Goal: Transaction & Acquisition: Purchase product/service

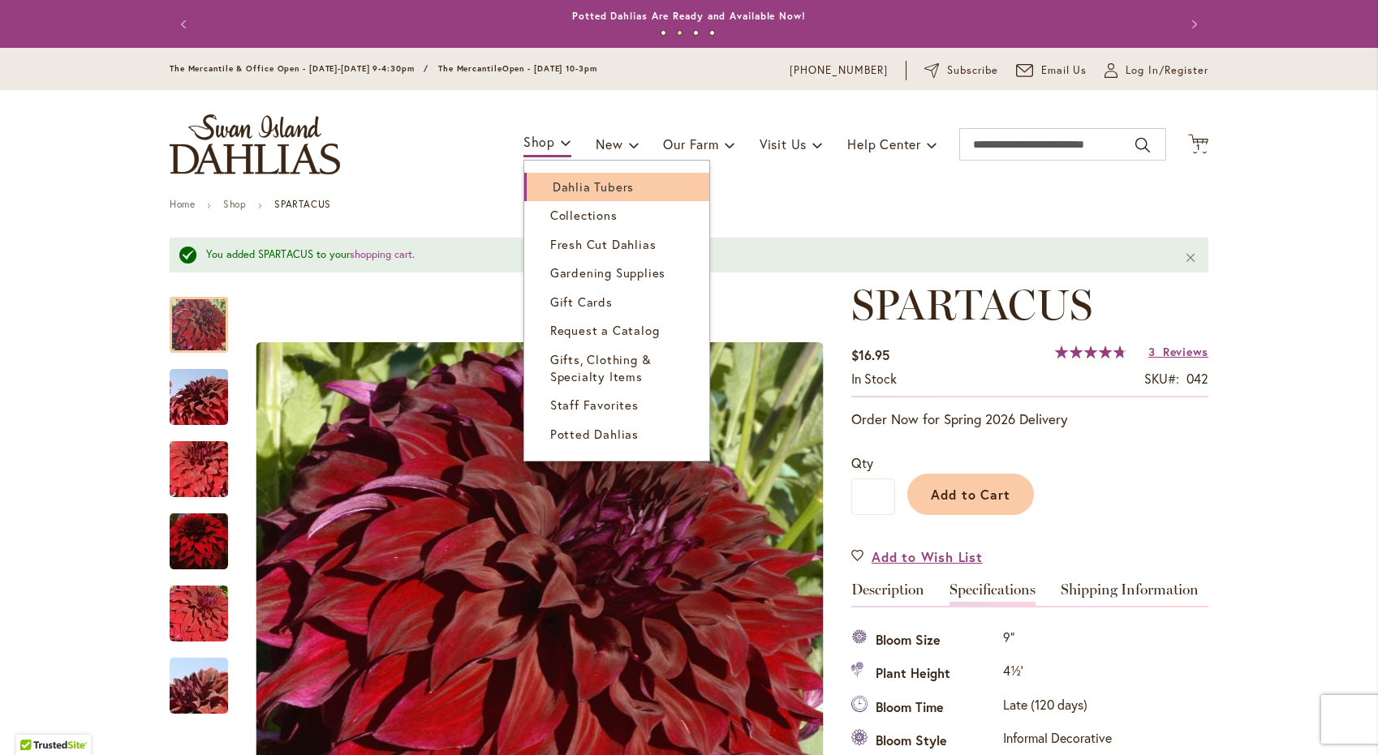
click at [559, 186] on span "Dahlia Tubers" at bounding box center [593, 187] width 81 height 16
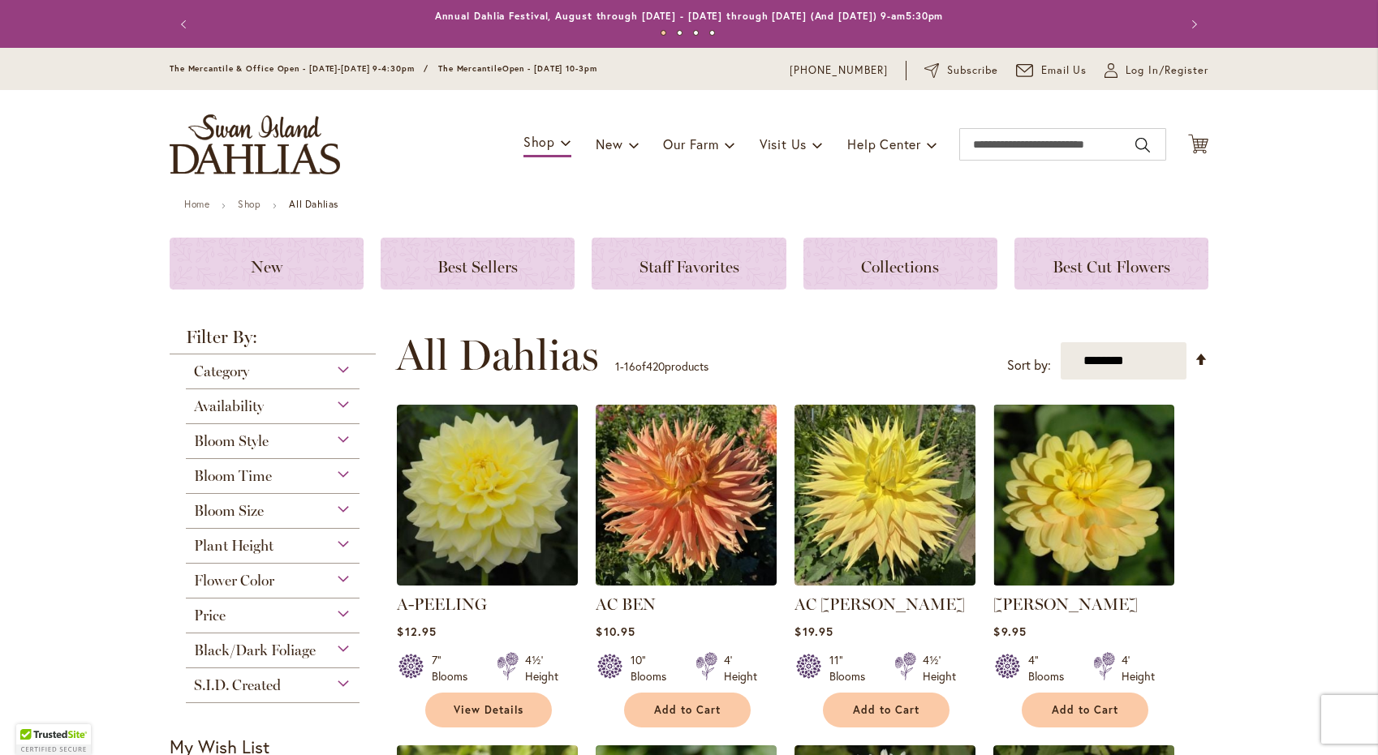
click at [344, 472] on div "Bloom Time" at bounding box center [273, 472] width 174 height 26
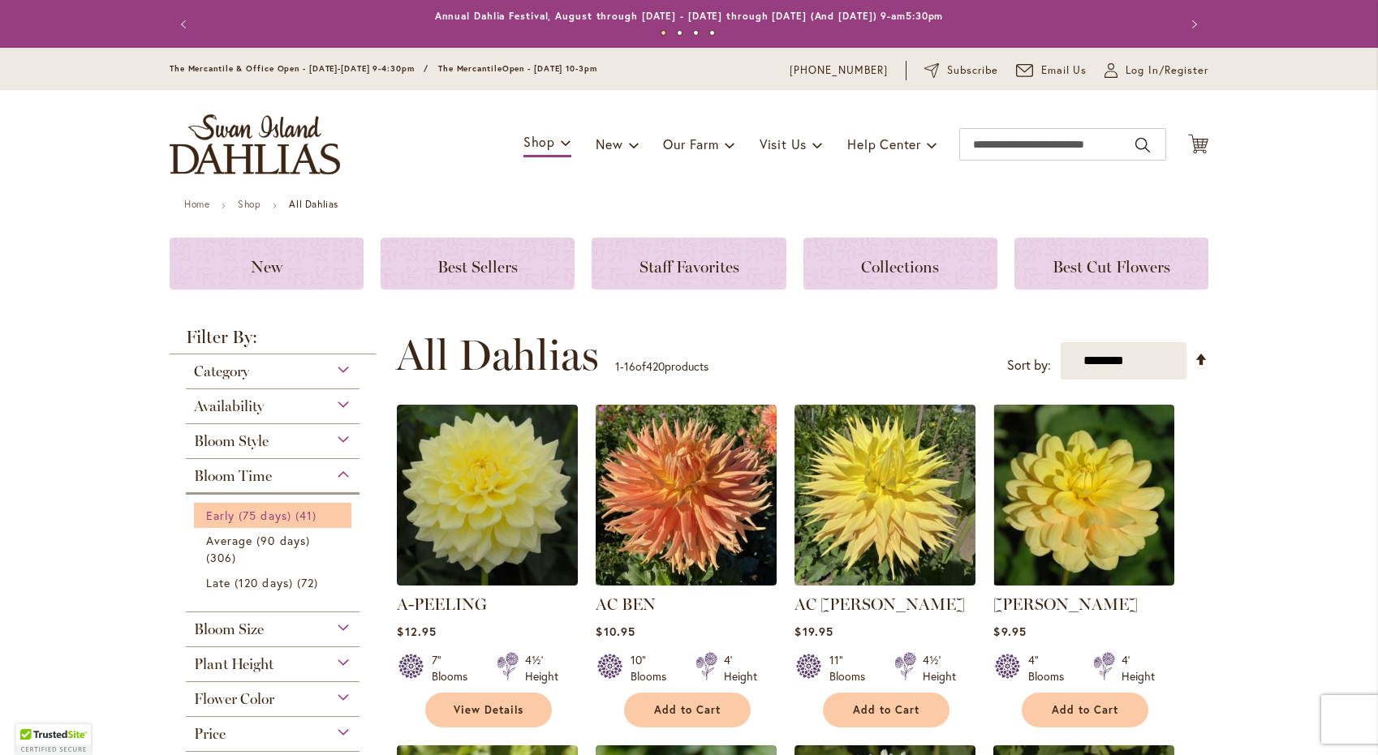
click at [303, 521] on span "41 items" at bounding box center [307, 515] width 25 height 17
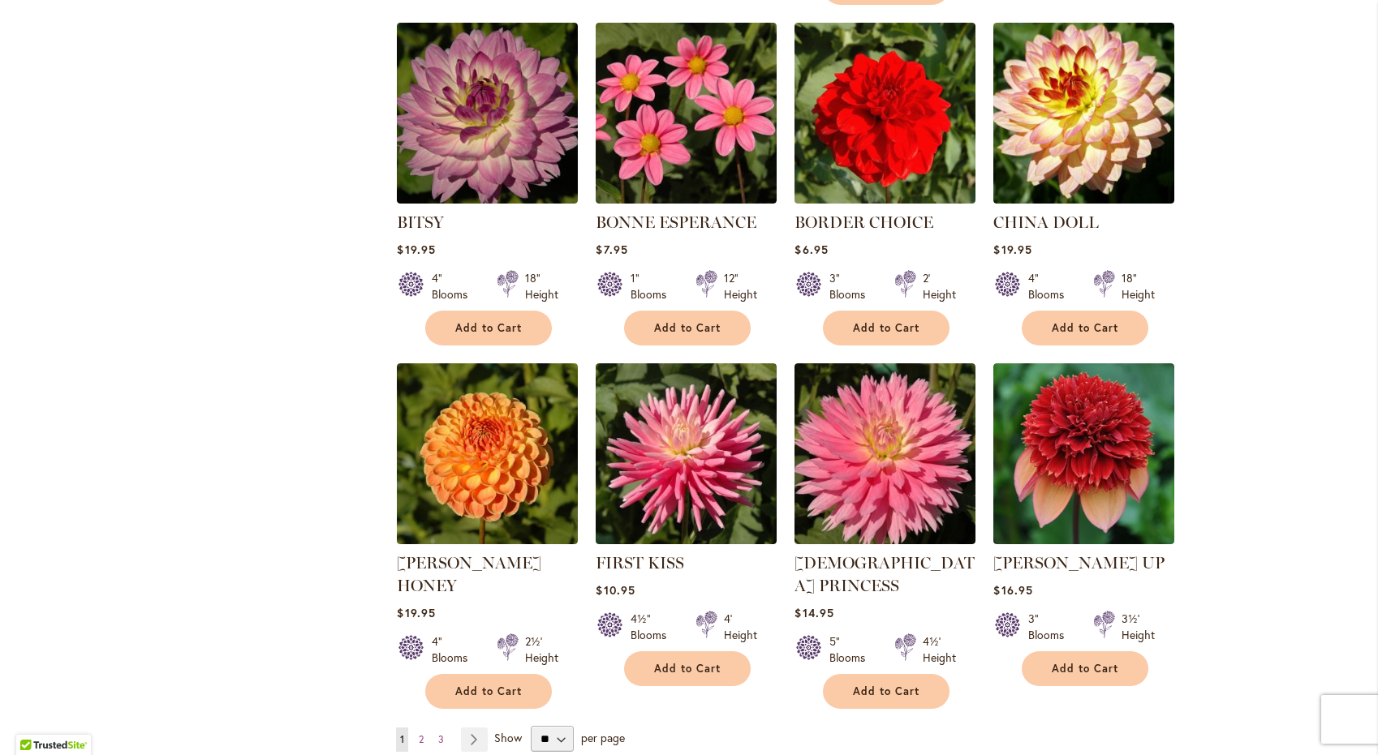
scroll to position [1195, 0]
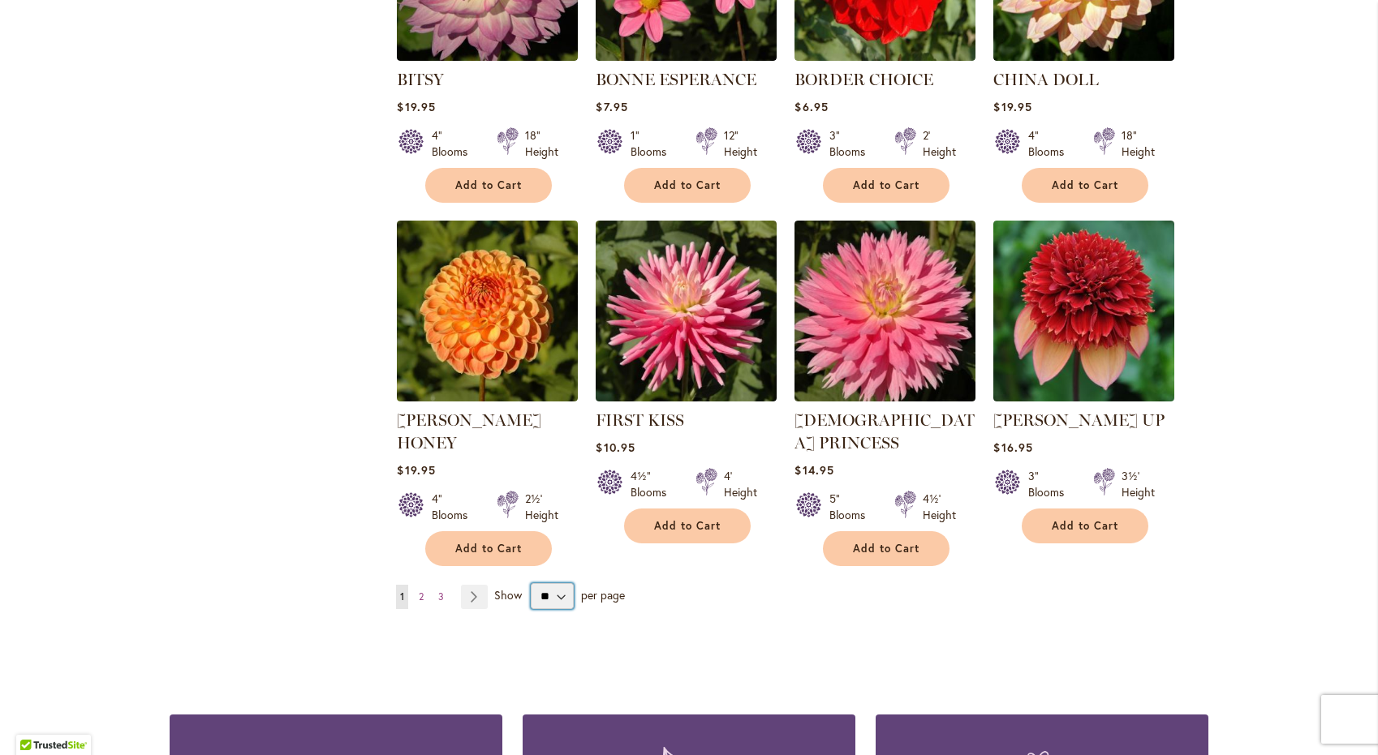
click at [563, 583] on select "** ** ** **" at bounding box center [552, 596] width 43 height 26
select select "**"
click at [531, 583] on select "** ** ** **" at bounding box center [552, 596] width 43 height 26
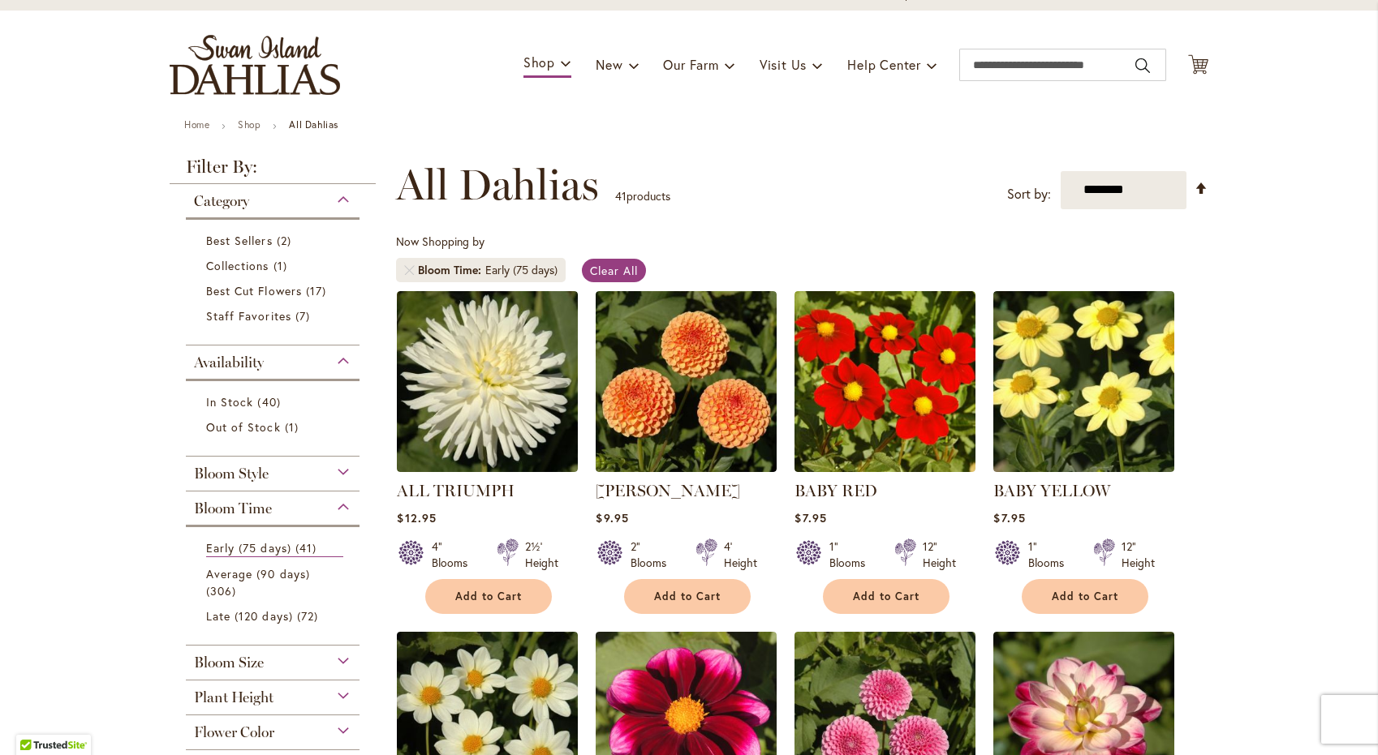
scroll to position [102, 0]
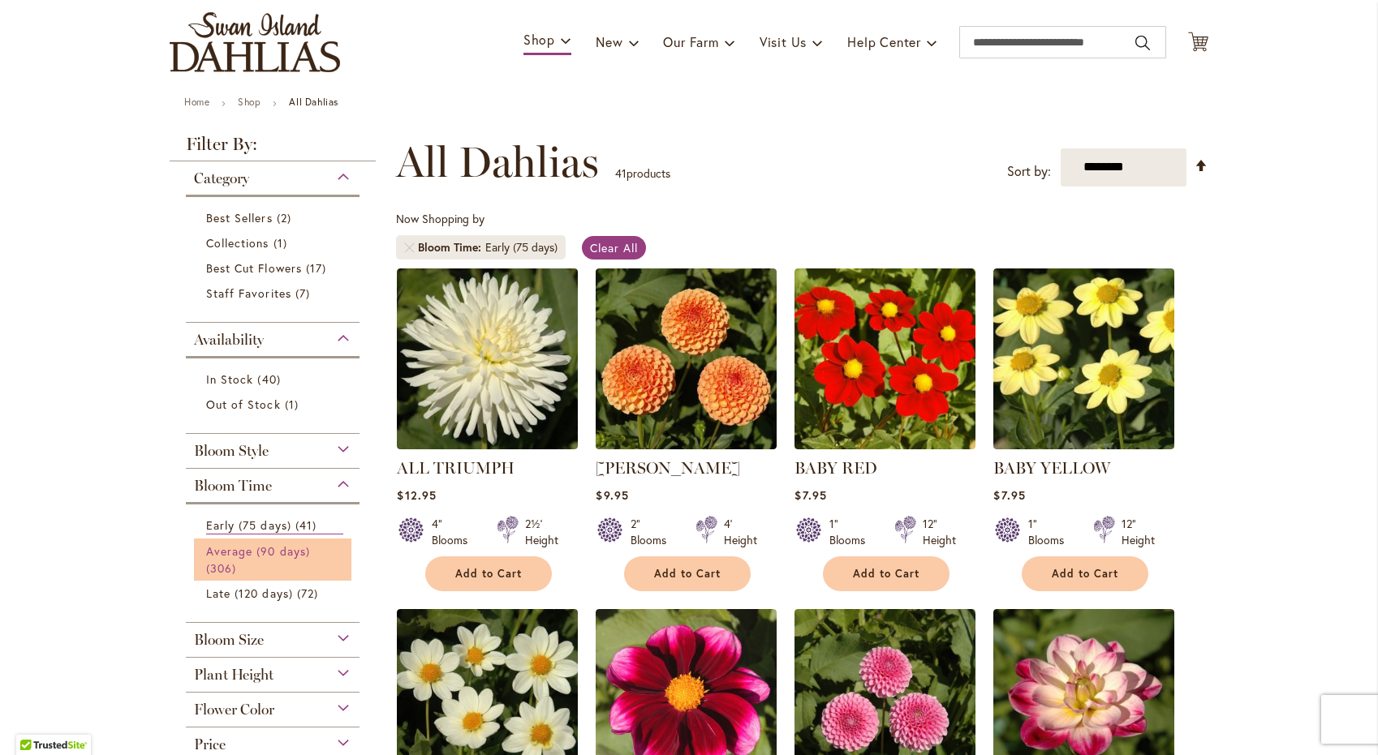
click at [257, 550] on span "Average (90 days)" at bounding box center [258, 551] width 104 height 15
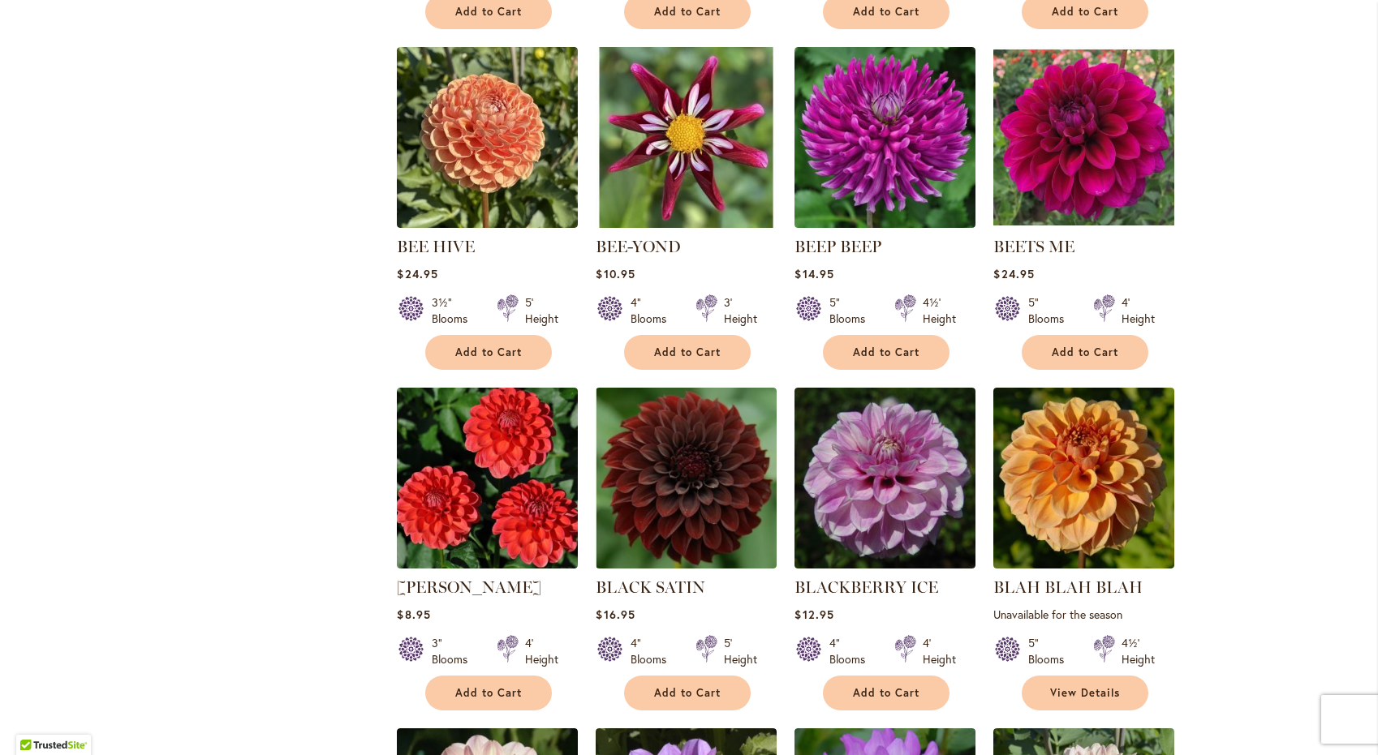
scroll to position [1824, 0]
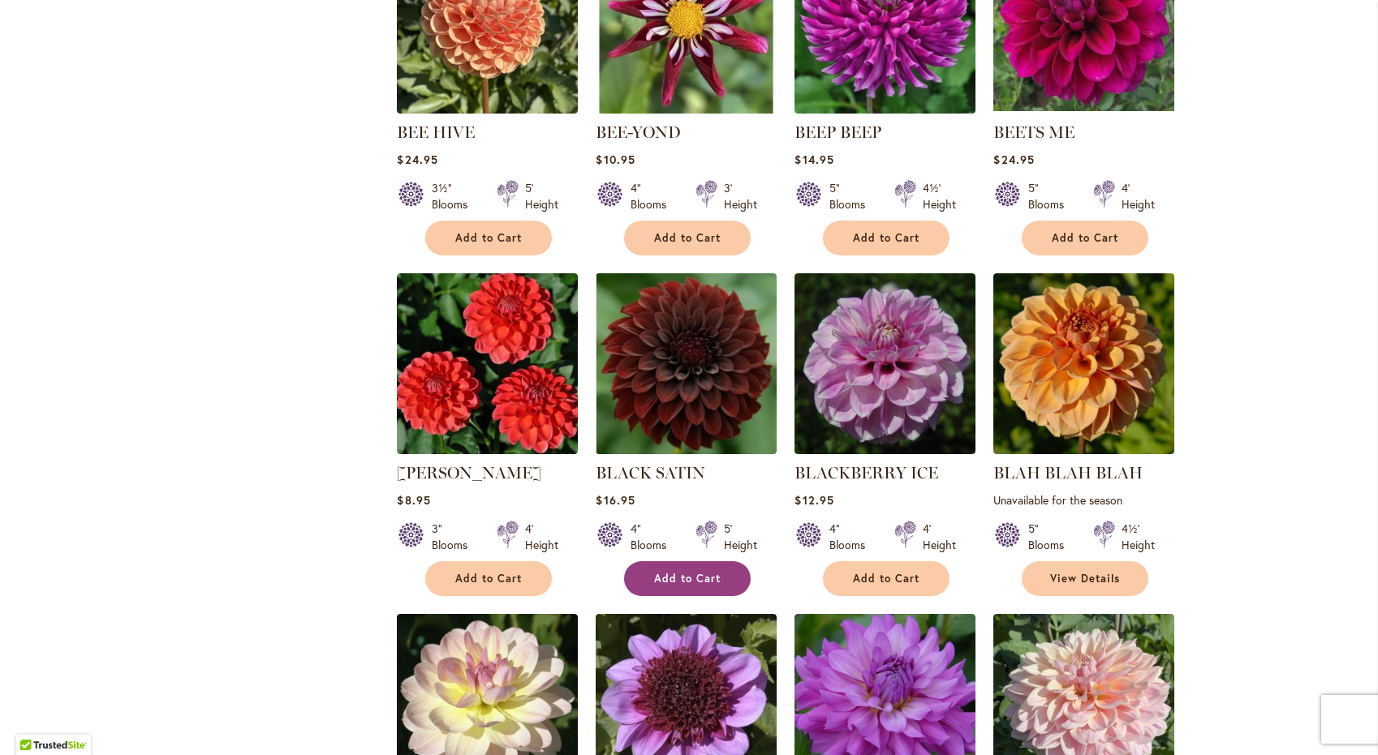
click at [720, 572] on span "Add to Cart" at bounding box center [687, 579] width 67 height 14
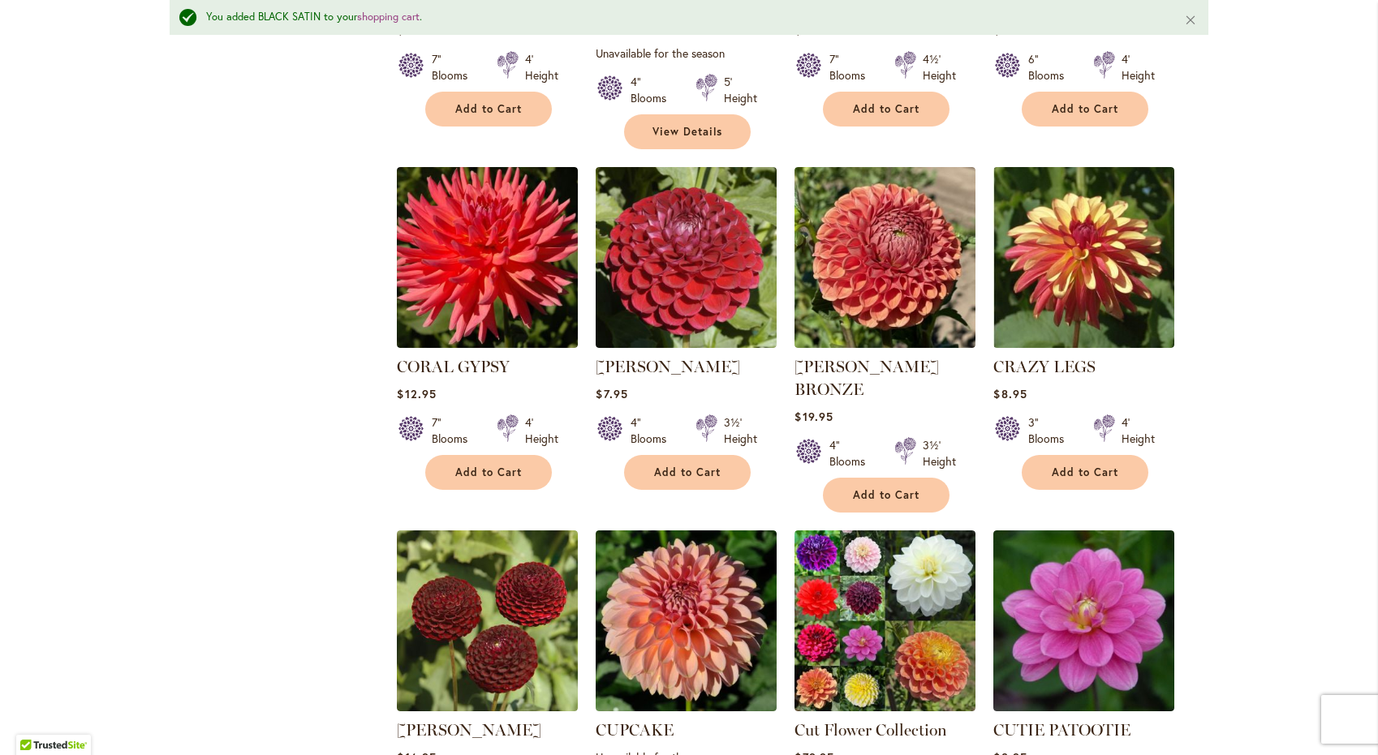
scroll to position [5303, 0]
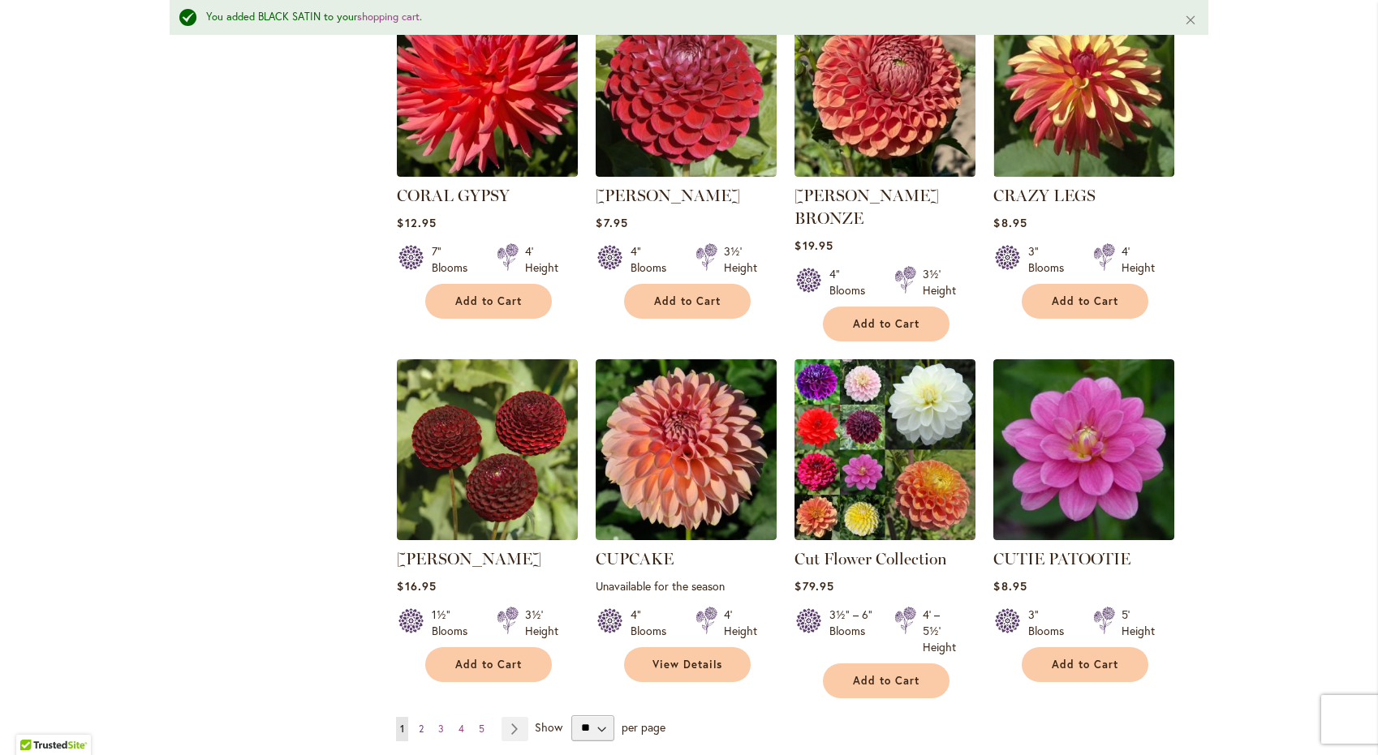
click at [421, 723] on span "2" at bounding box center [421, 729] width 5 height 12
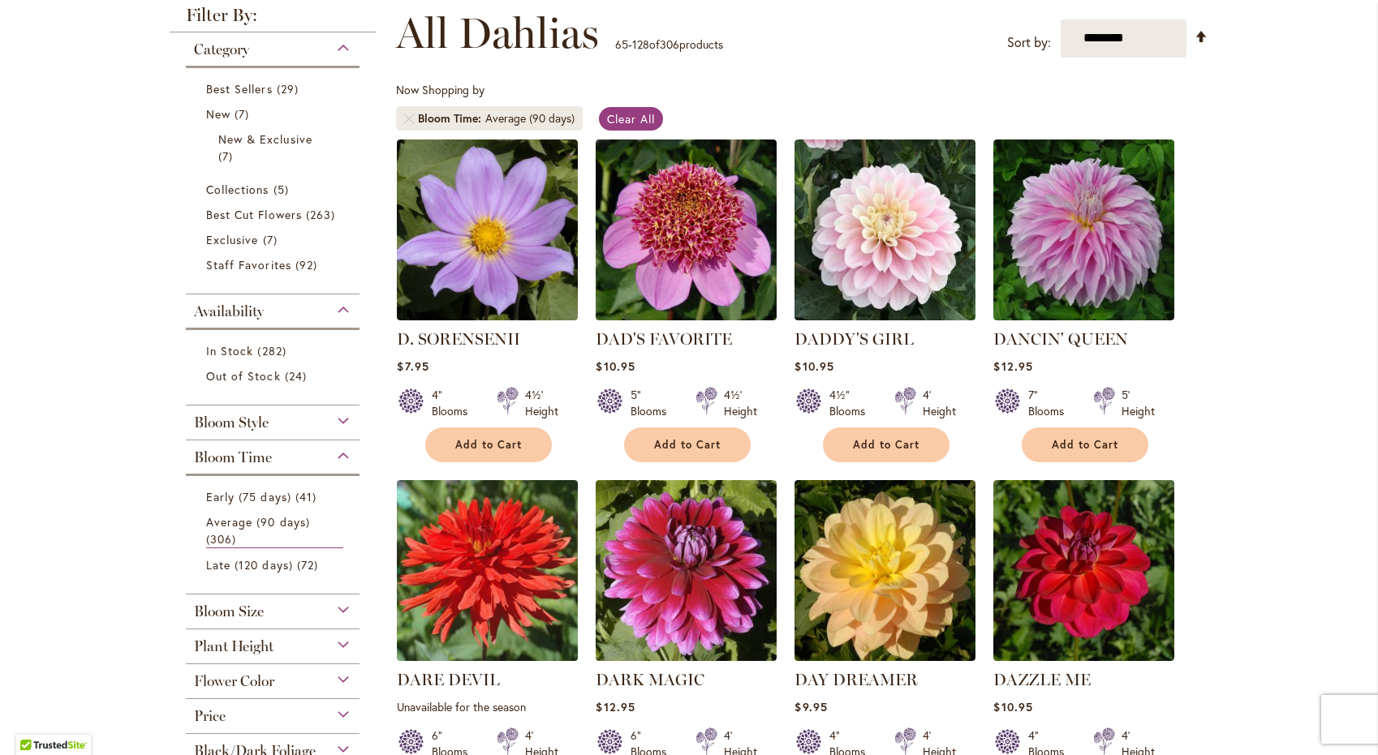
scroll to position [252, 0]
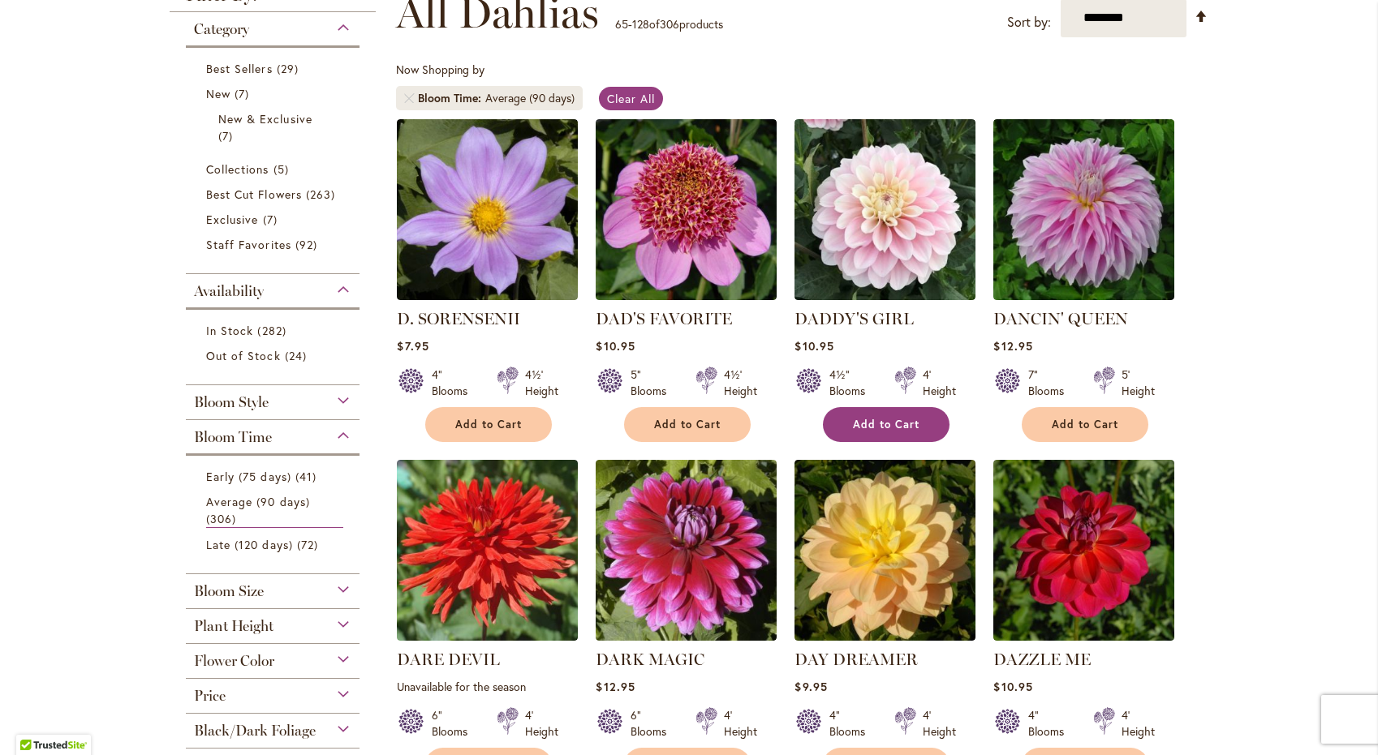
click at [913, 428] on span "Add to Cart" at bounding box center [886, 425] width 67 height 14
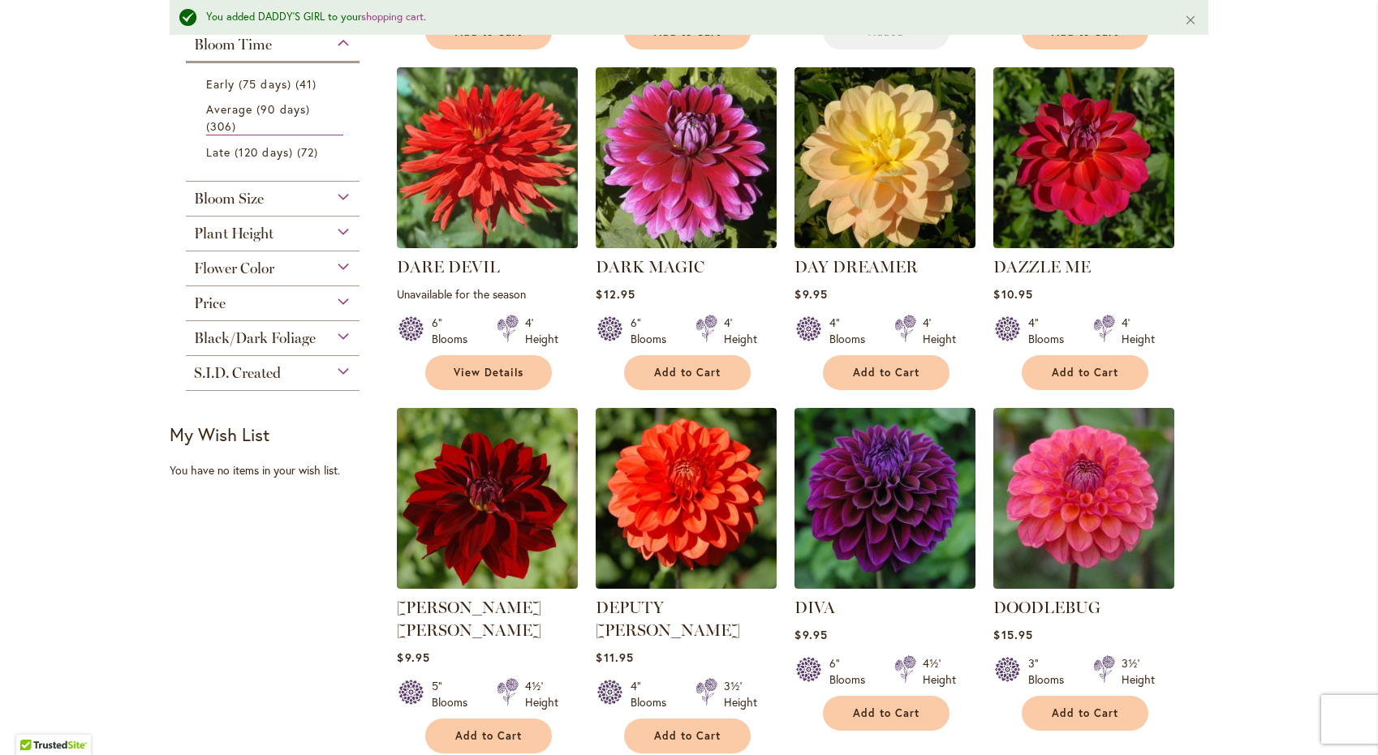
scroll to position [776, 0]
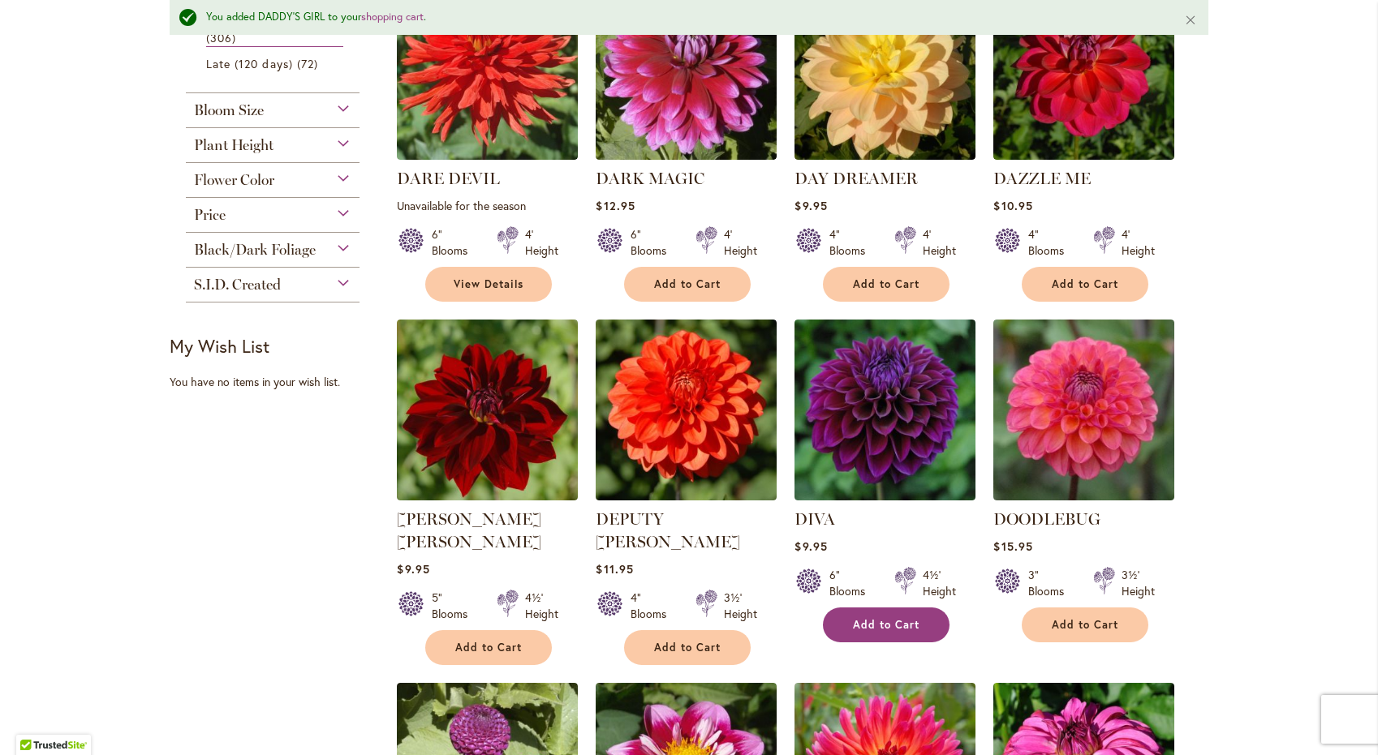
click at [888, 619] on span "Add to Cart" at bounding box center [886, 625] width 67 height 14
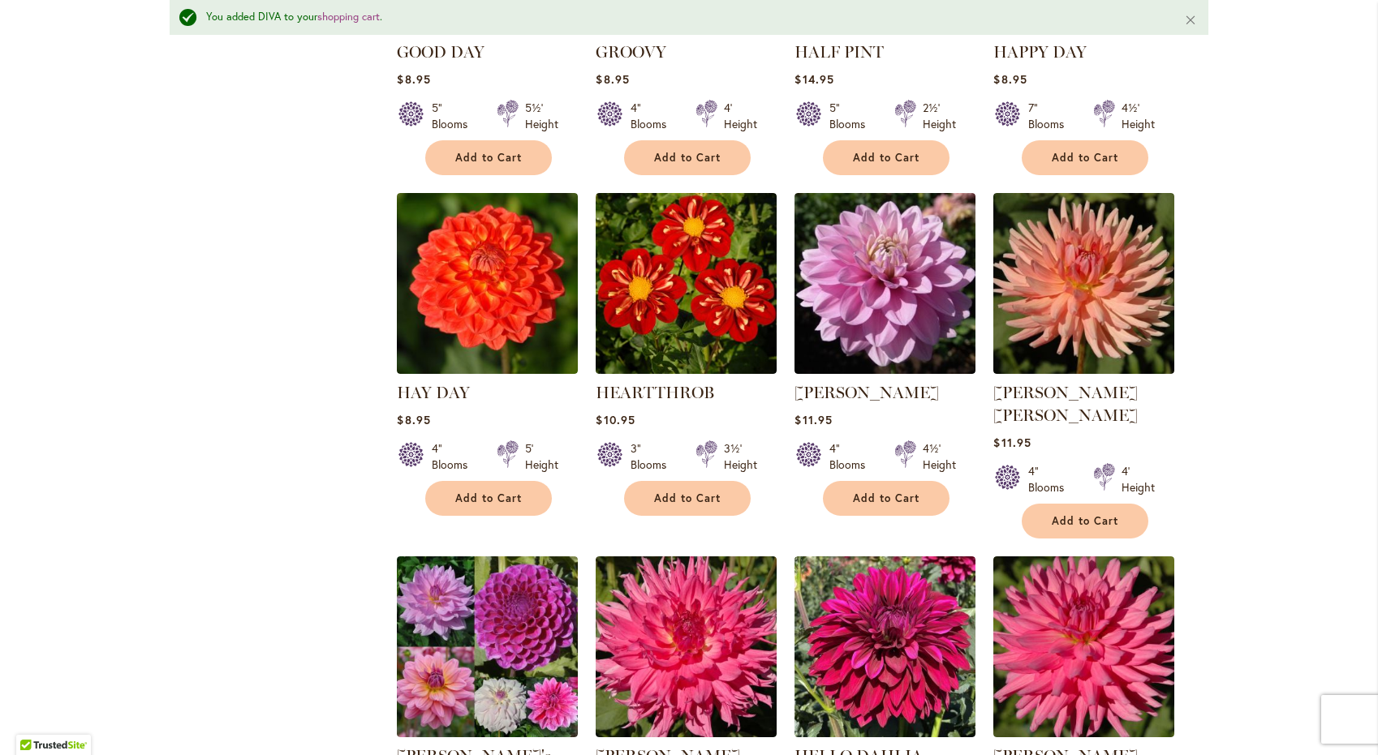
scroll to position [5412, 0]
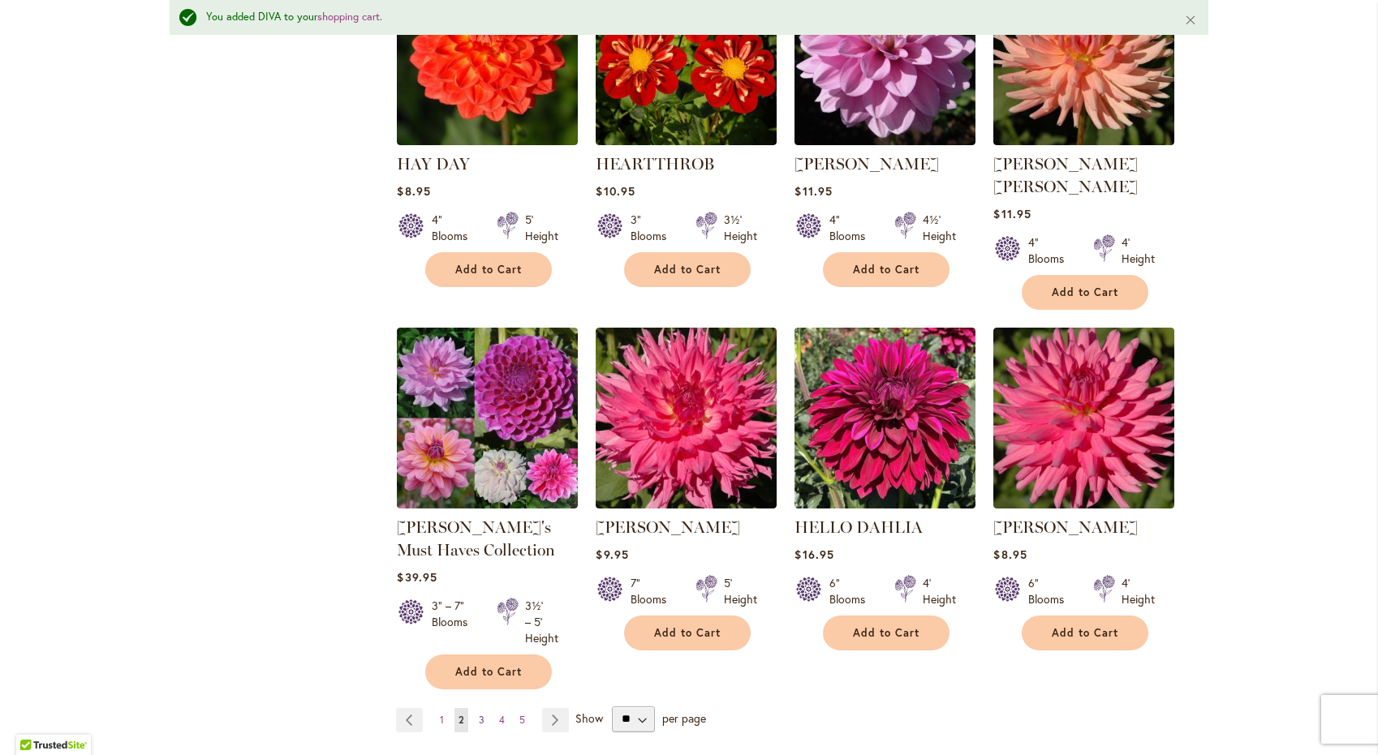
click at [480, 714] on span "3" at bounding box center [482, 720] width 6 height 12
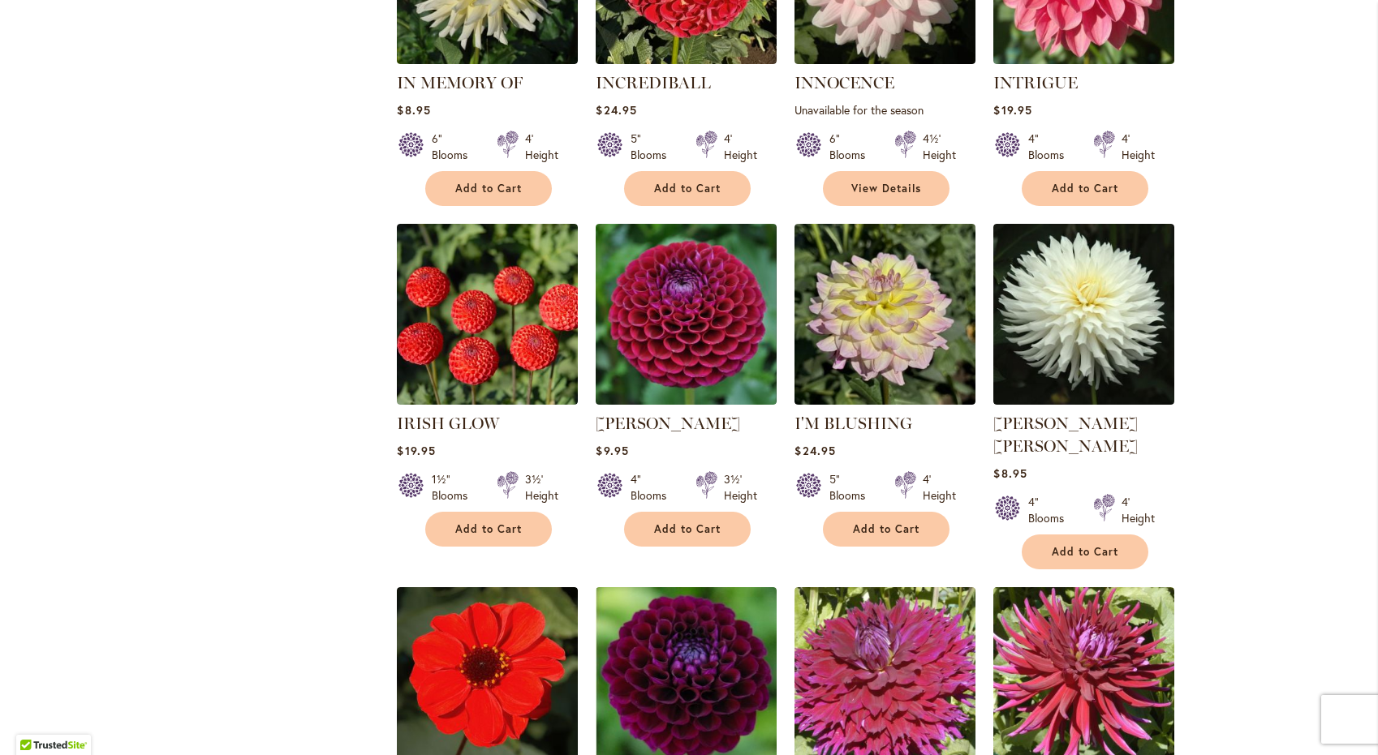
scroll to position [2026, 0]
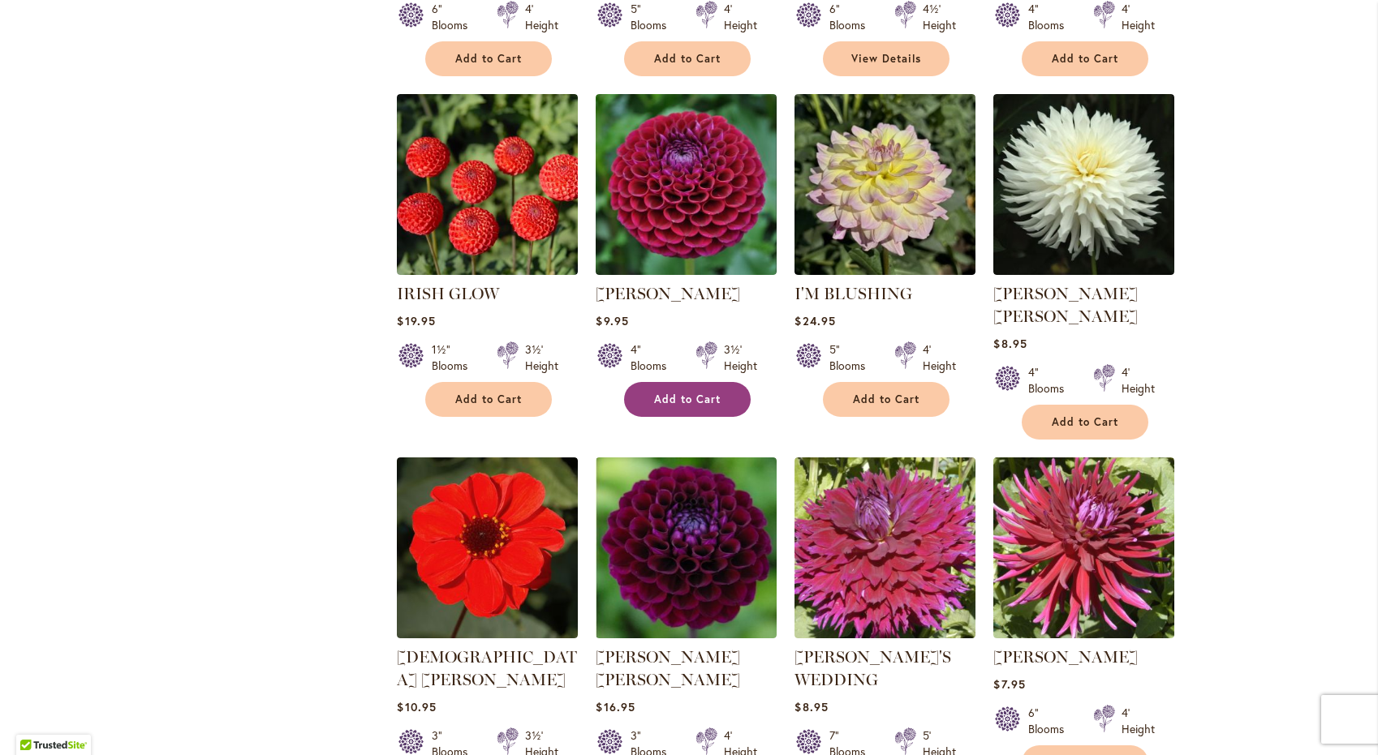
click at [699, 382] on button "Add to Cart" at bounding box center [687, 399] width 127 height 35
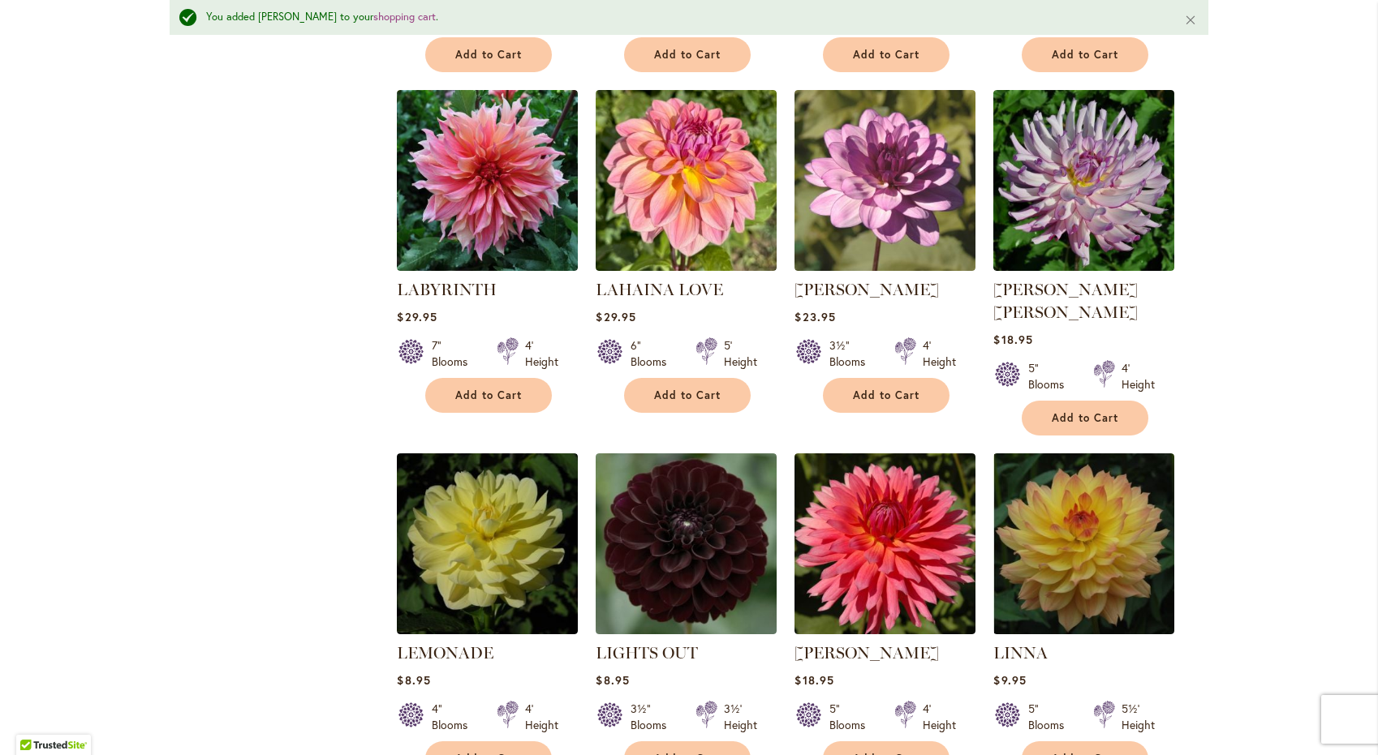
scroll to position [3562, 0]
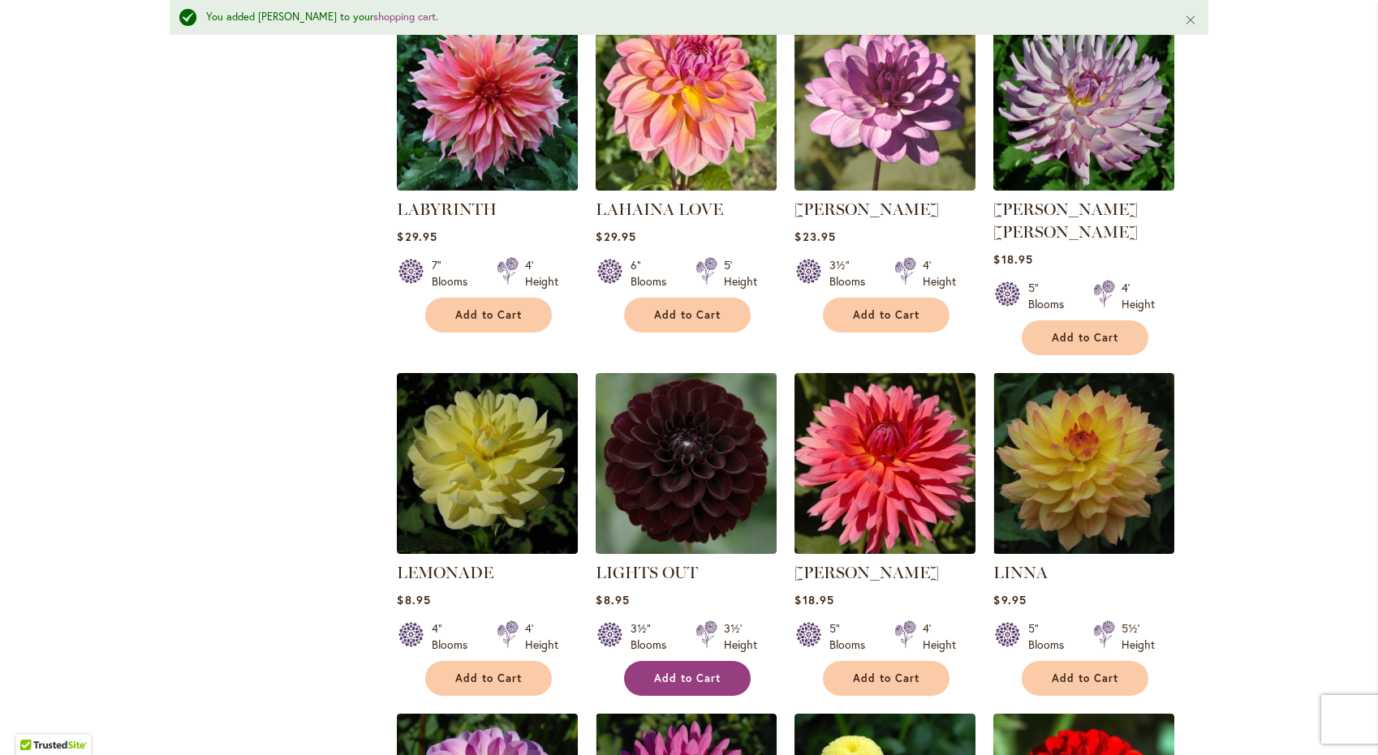
click at [667, 672] on span "Add to Cart" at bounding box center [687, 679] width 67 height 14
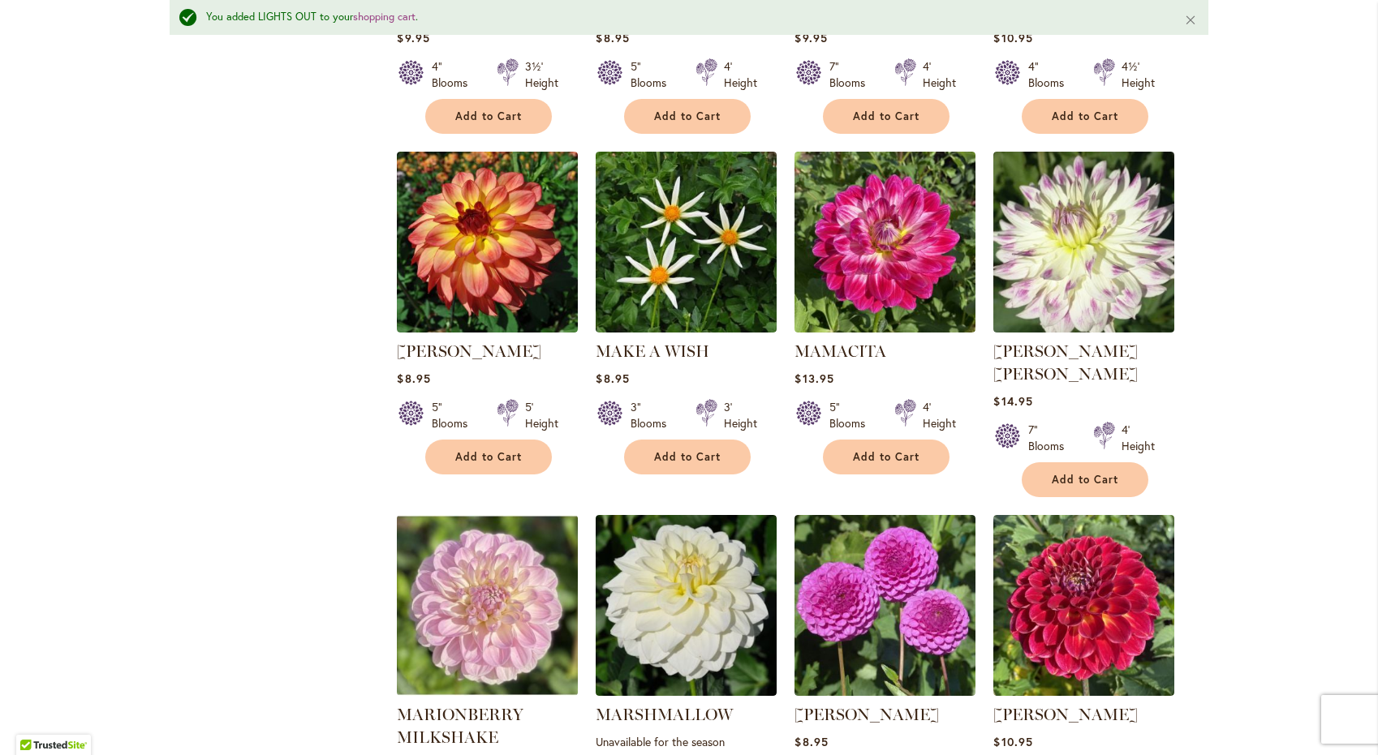
scroll to position [5240, 0]
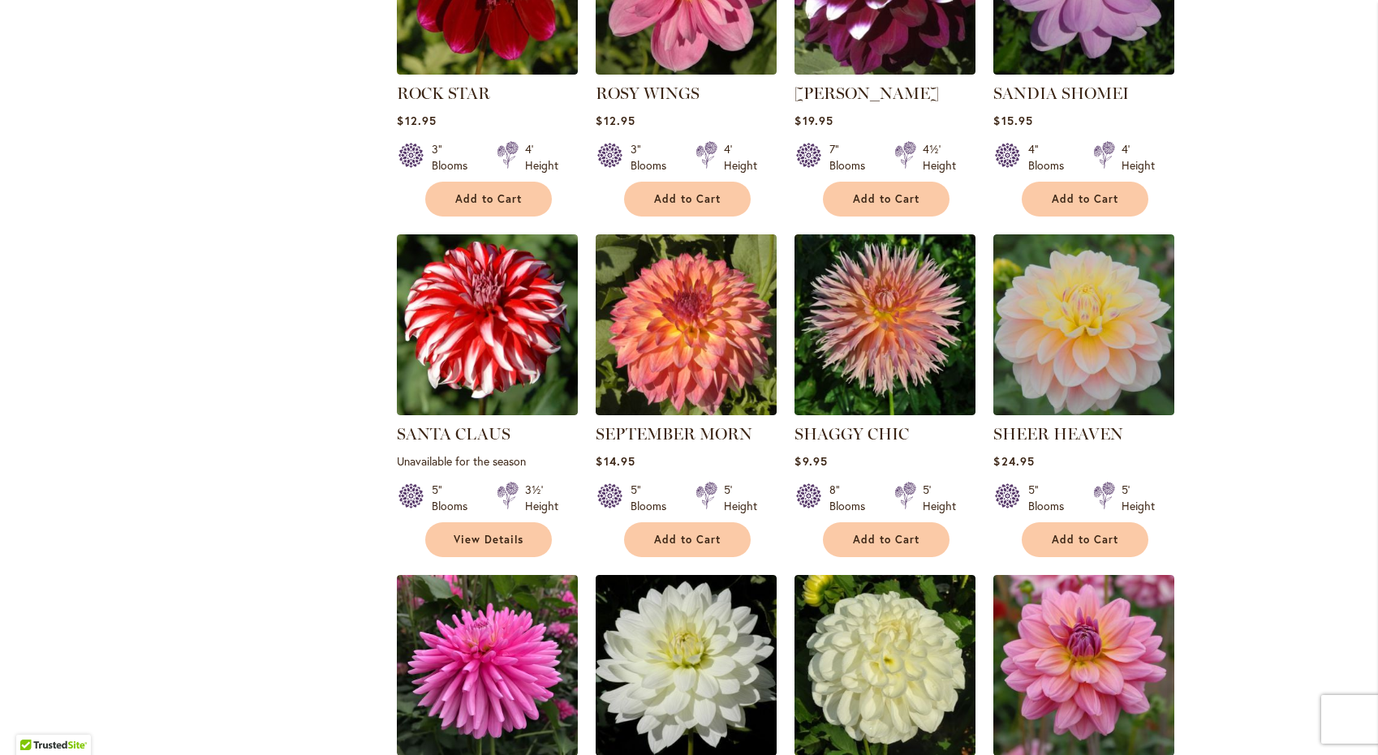
scroll to position [5254, 0]
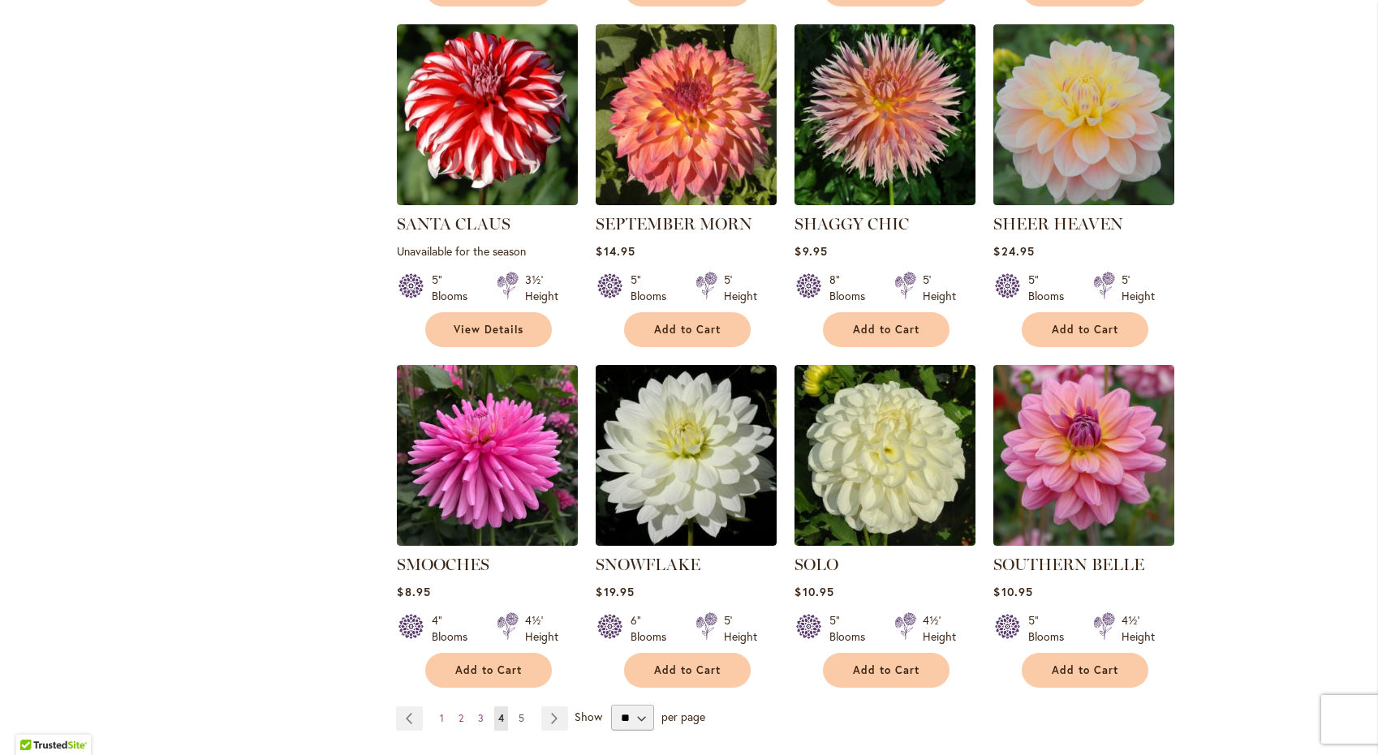
click at [519, 712] on span "5" at bounding box center [522, 718] width 6 height 12
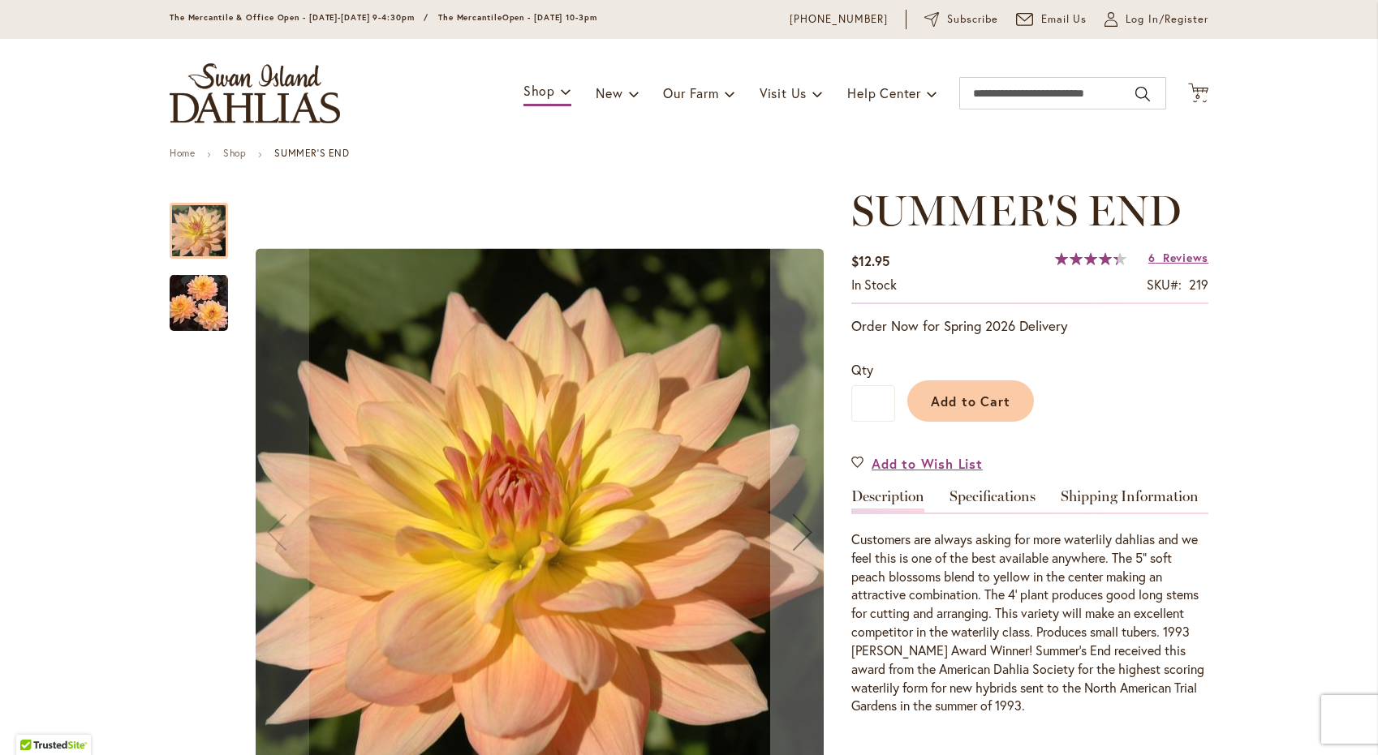
scroll to position [88, 0]
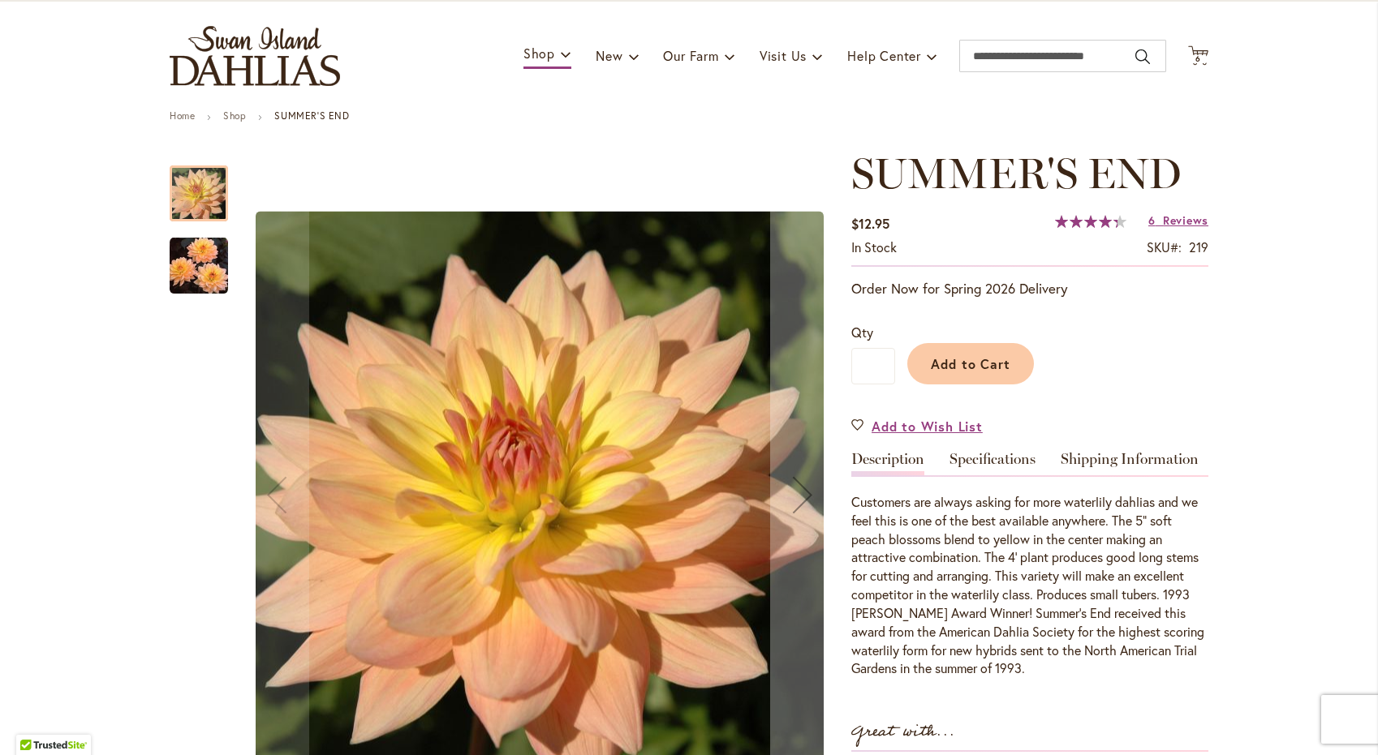
click at [203, 269] on img "SUMMER'S END" at bounding box center [199, 265] width 58 height 59
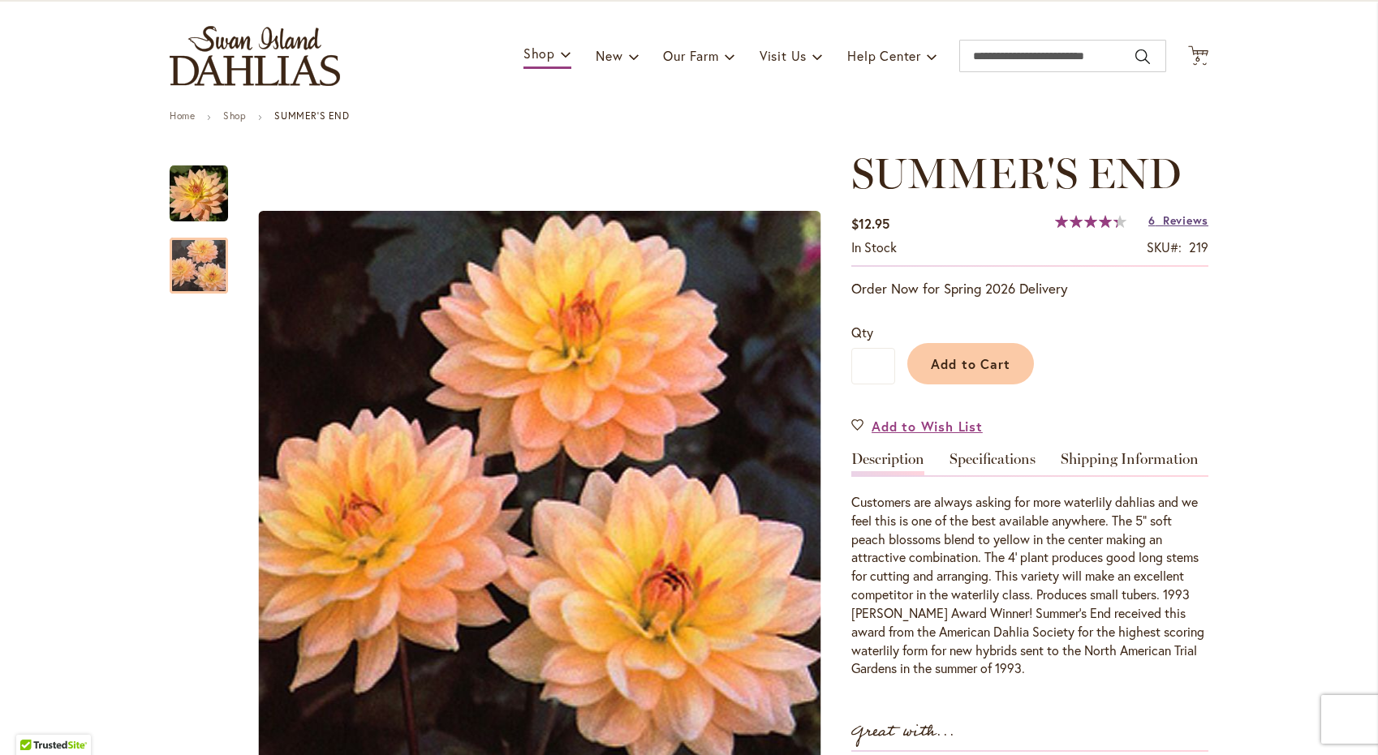
click at [1173, 224] on span "Reviews" at bounding box center [1185, 220] width 45 height 15
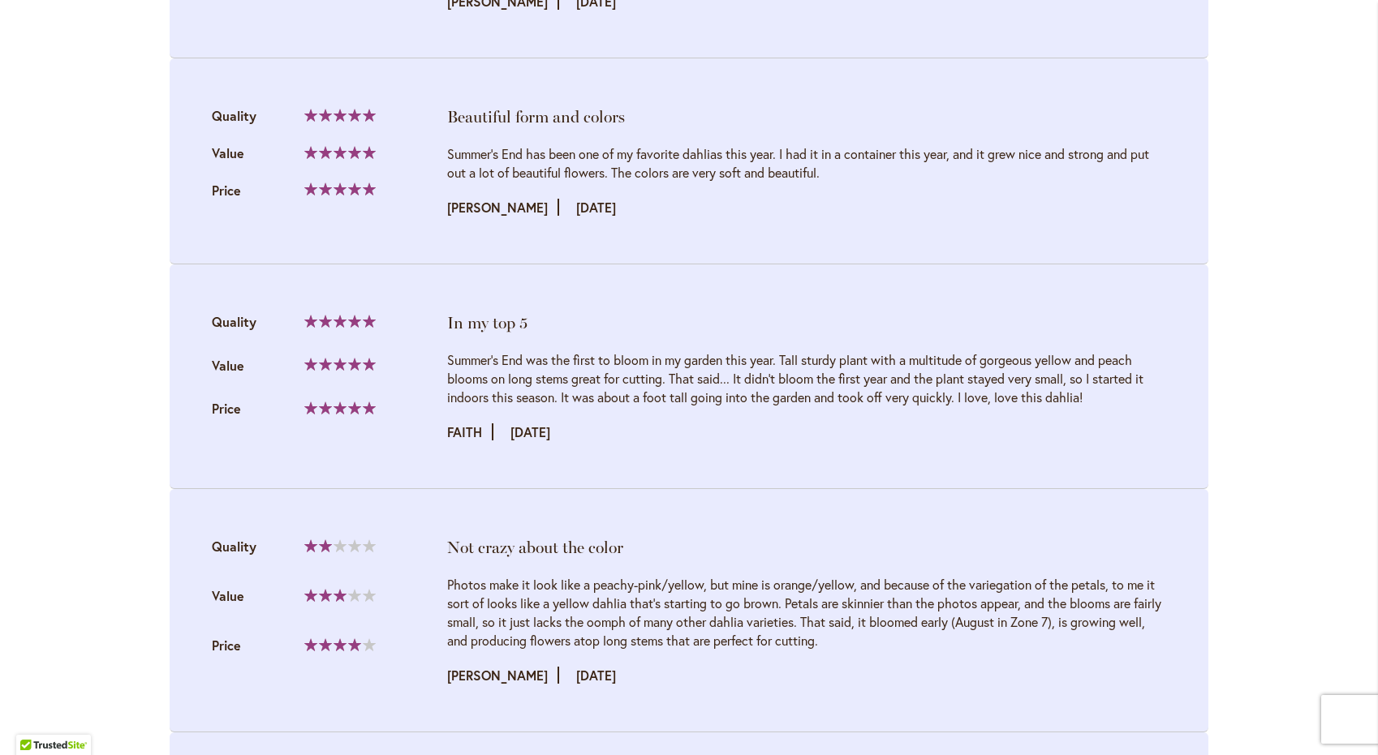
scroll to position [2076, 0]
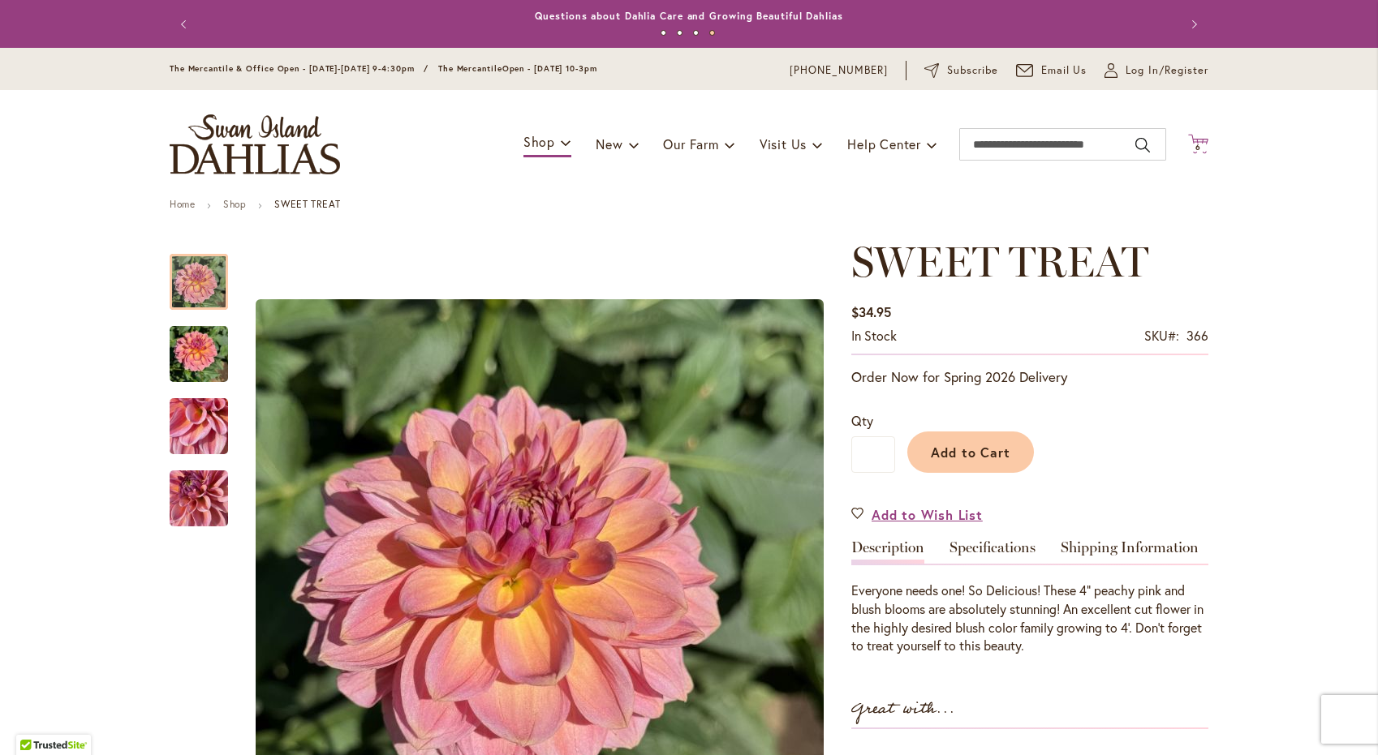
click at [1197, 152] on icon "Cart .cls-1 { fill: #231f20; }" at bounding box center [1198, 144] width 20 height 20
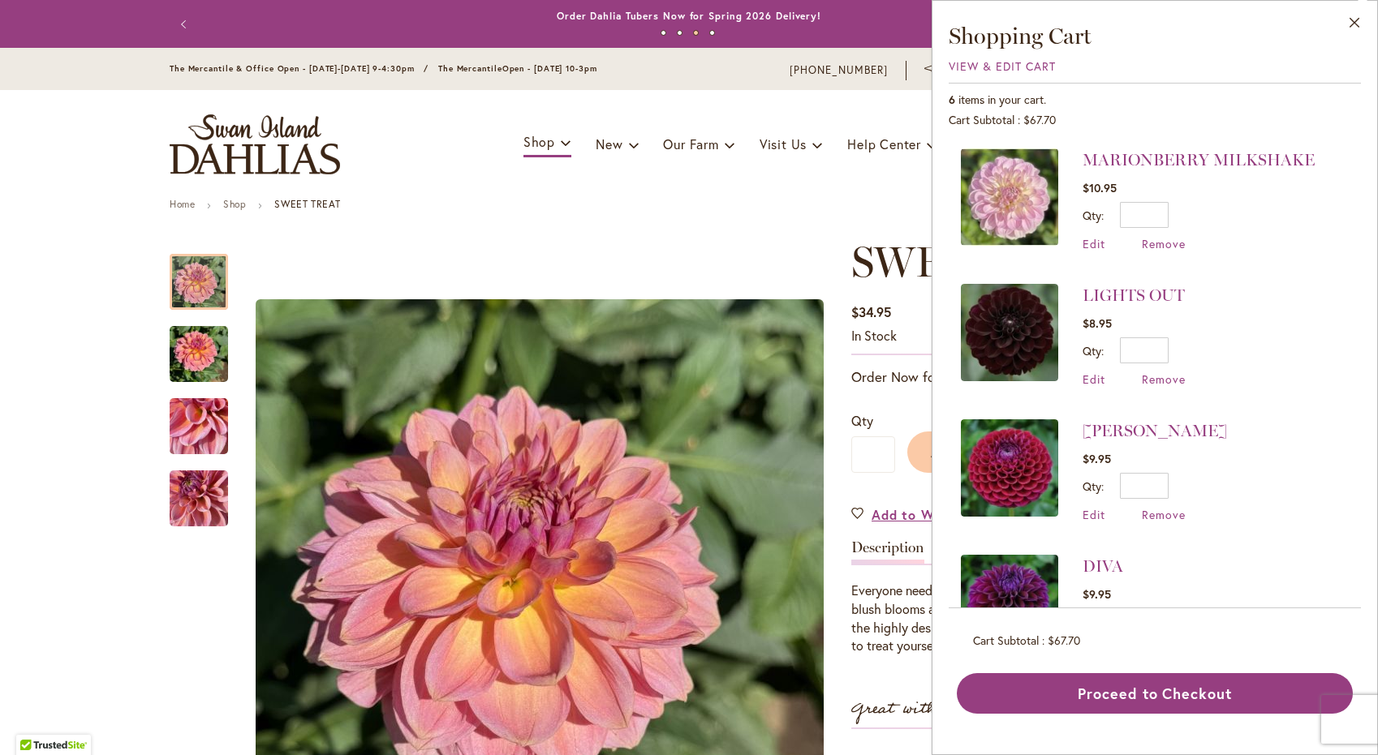
click at [1019, 222] on img at bounding box center [1009, 196] width 97 height 97
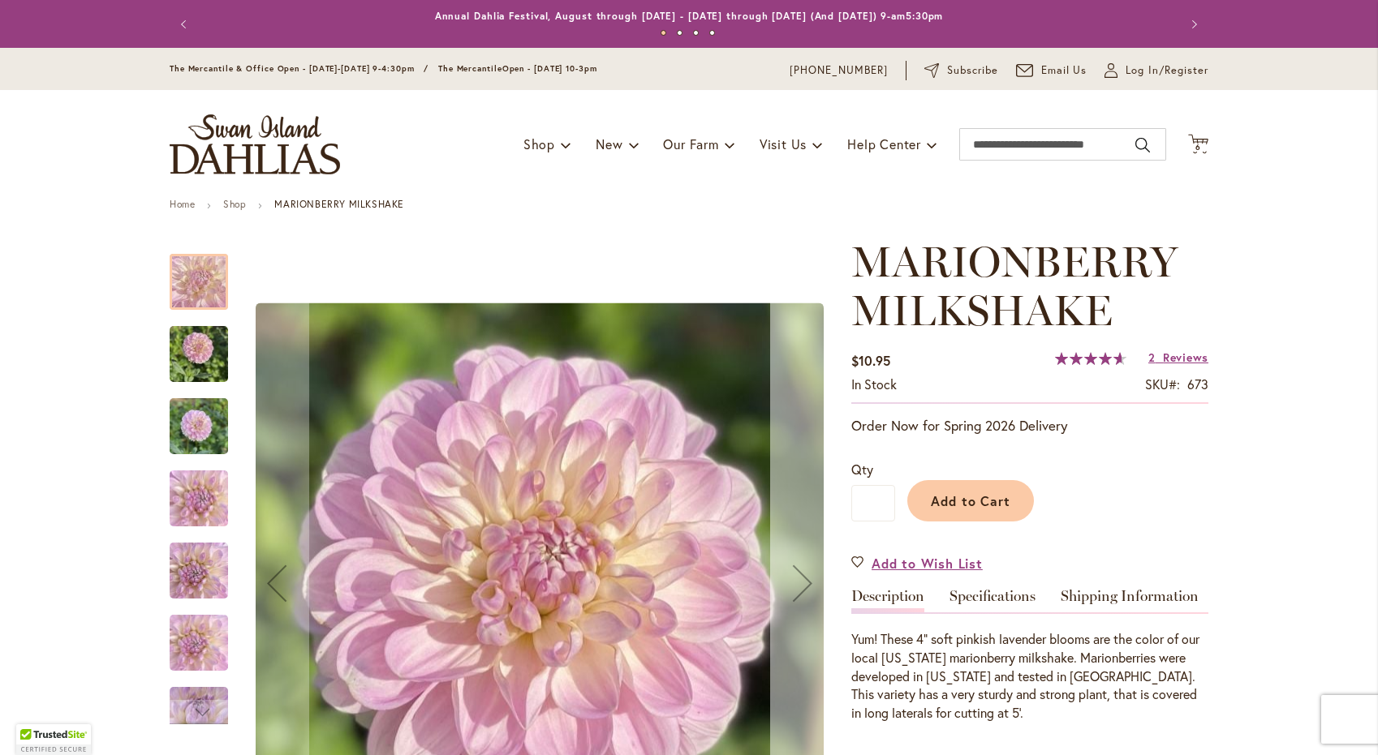
click at [803, 578] on div "Next" at bounding box center [802, 583] width 65 height 65
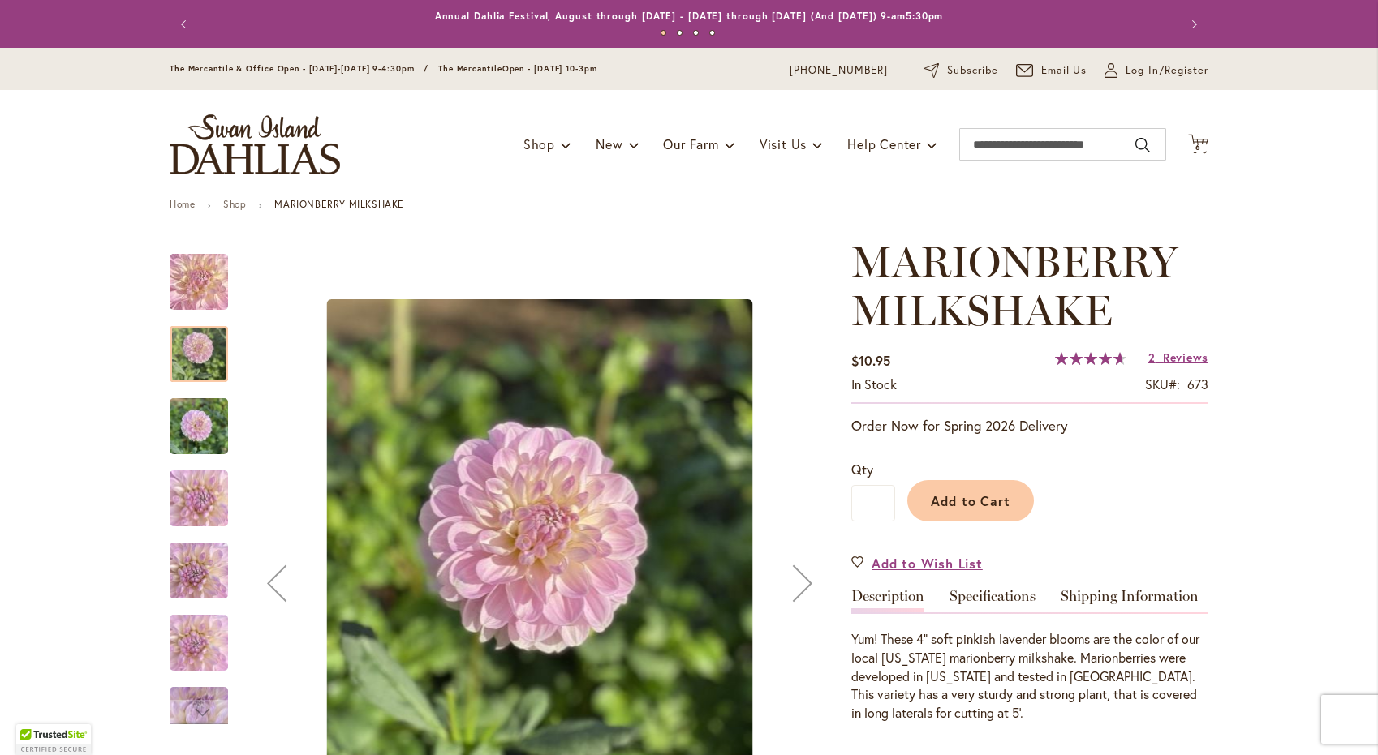
click at [803, 578] on div "Next" at bounding box center [802, 583] width 65 height 65
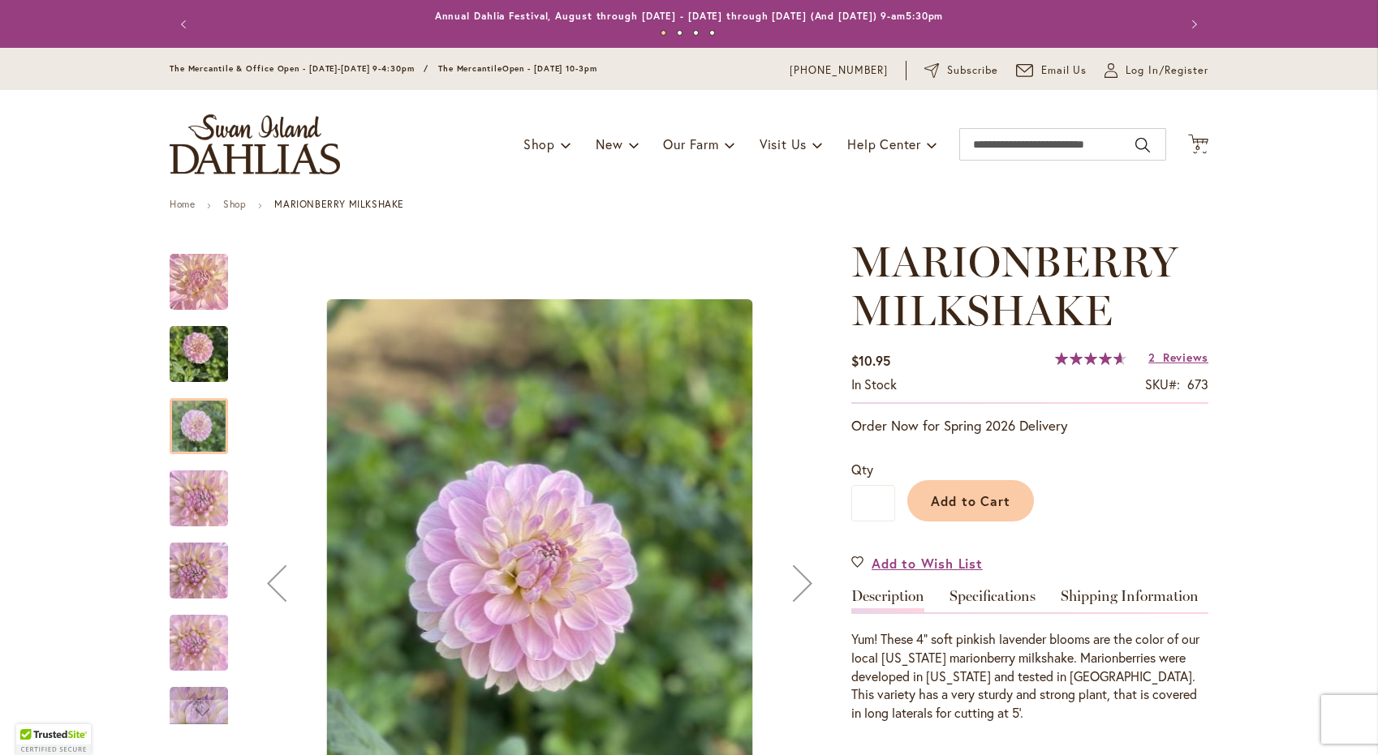
click at [803, 578] on div "Next" at bounding box center [802, 583] width 65 height 65
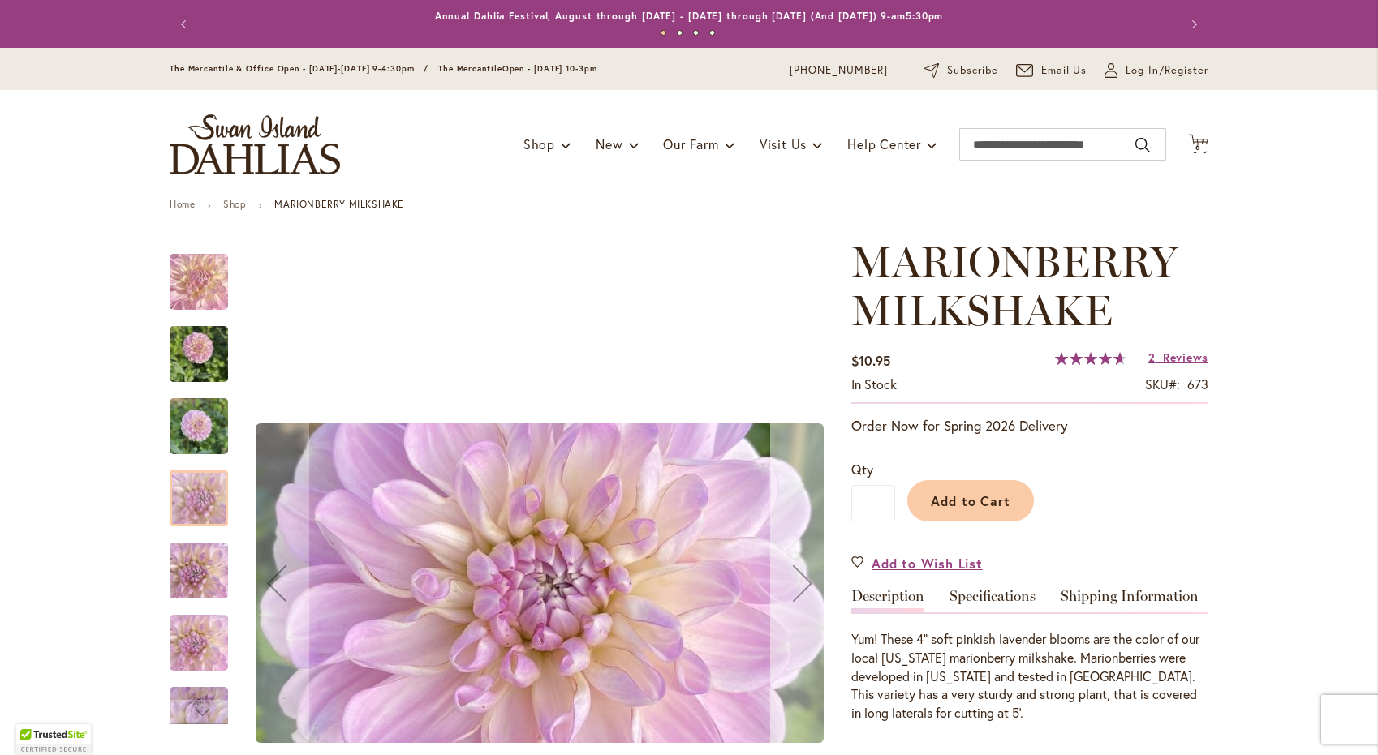
click at [803, 578] on div "Next" at bounding box center [802, 583] width 65 height 65
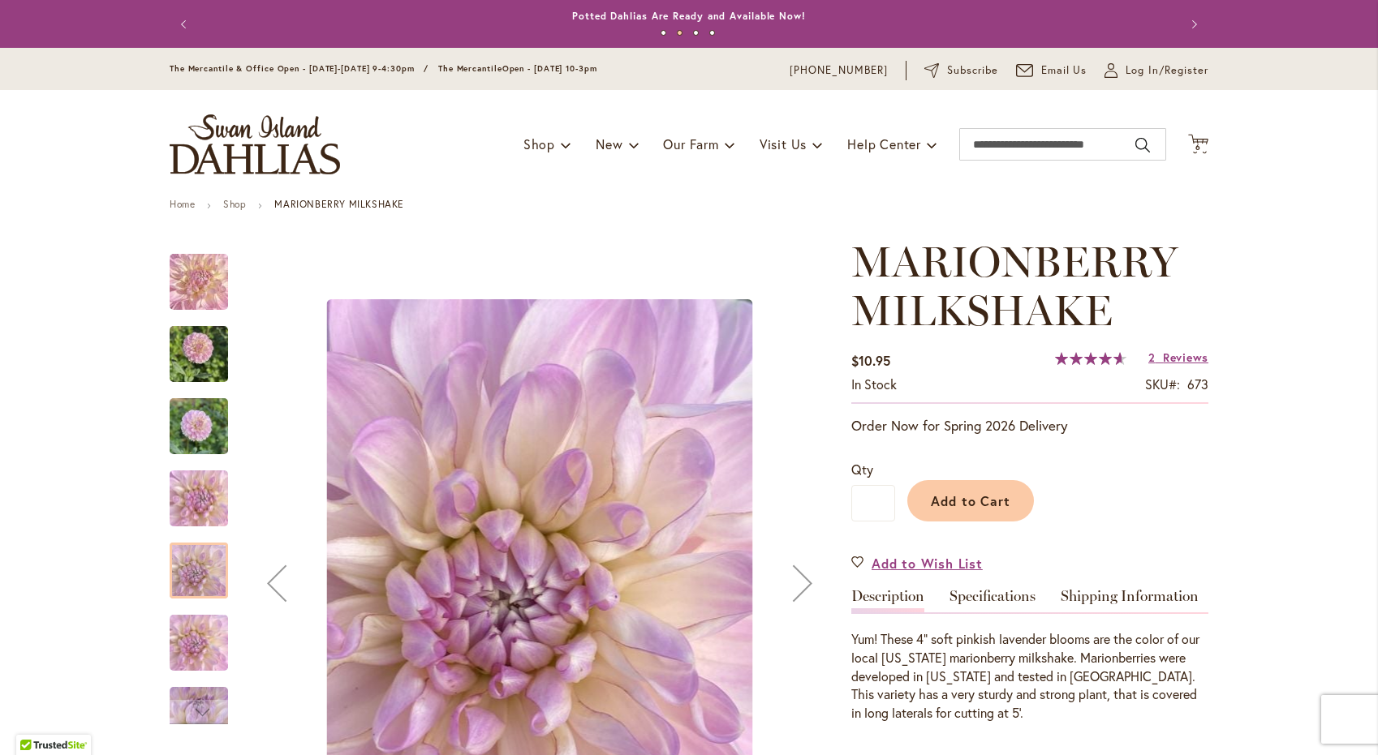
click at [803, 578] on div "Next" at bounding box center [802, 583] width 65 height 65
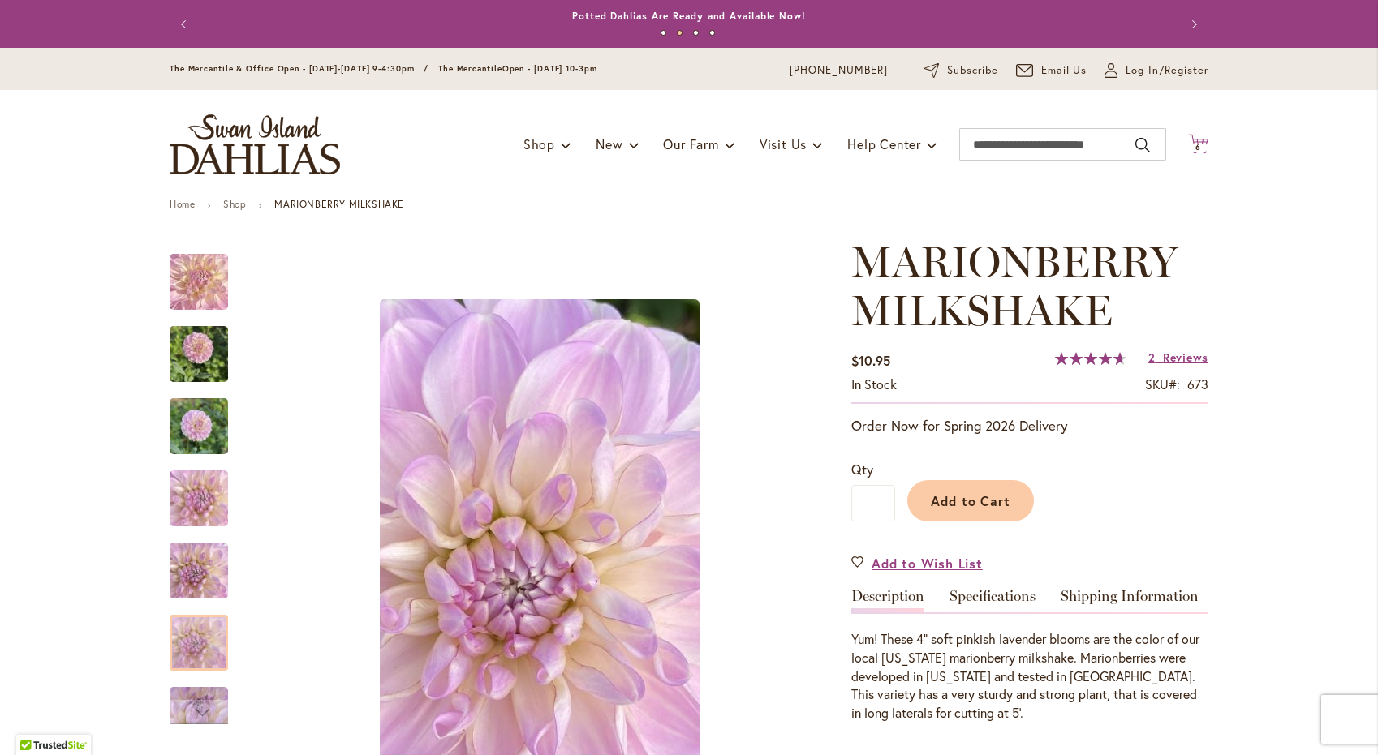
click at [1199, 140] on icon "Cart .cls-1 { fill: #231f20; }" at bounding box center [1198, 144] width 20 height 20
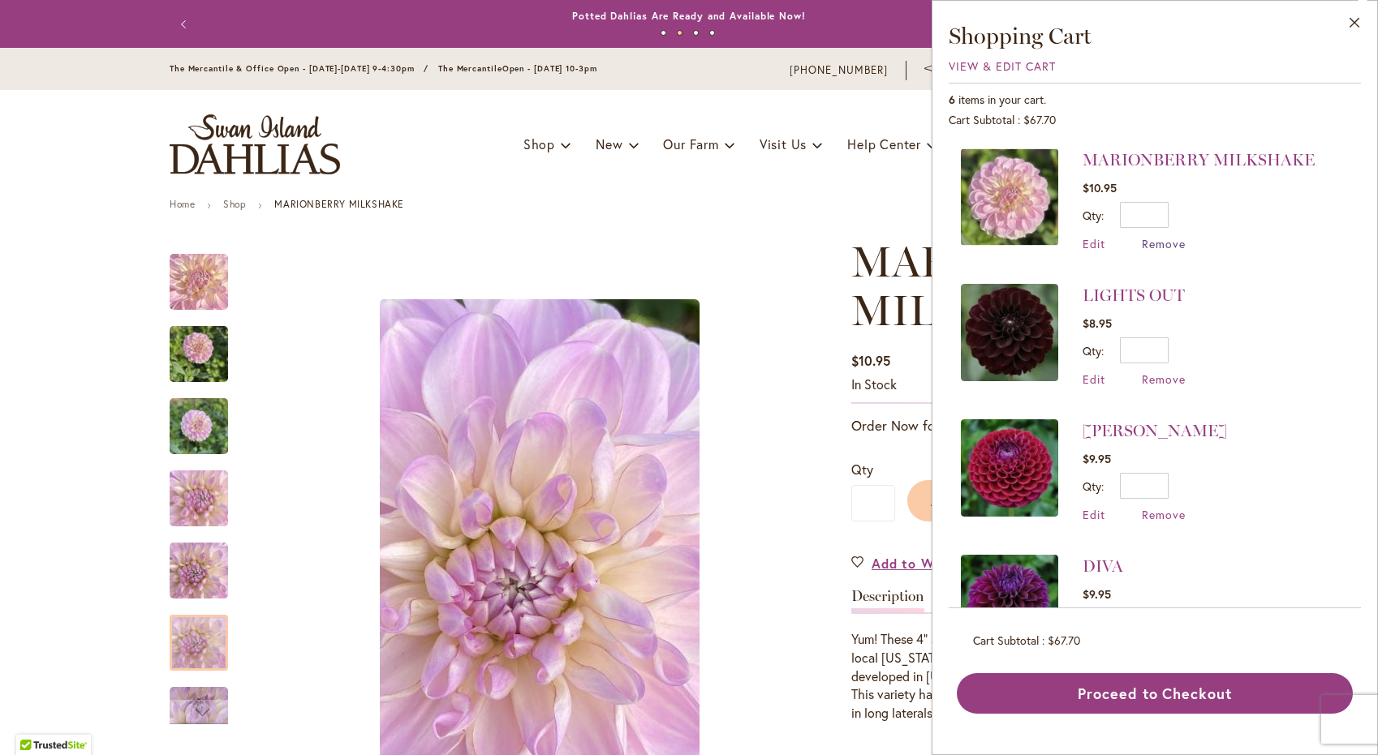
click at [1164, 243] on span "Remove" at bounding box center [1164, 243] width 44 height 15
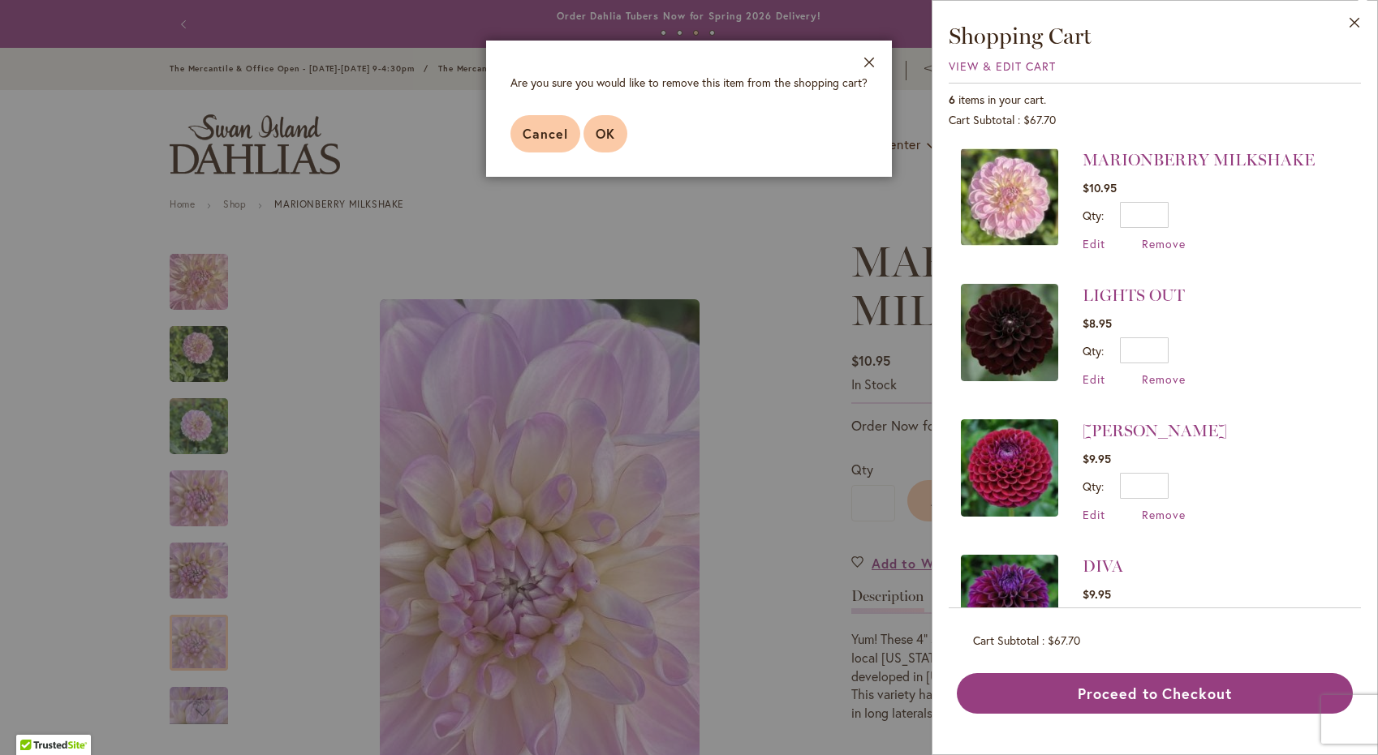
click at [606, 131] on span "OK" at bounding box center [605, 133] width 19 height 17
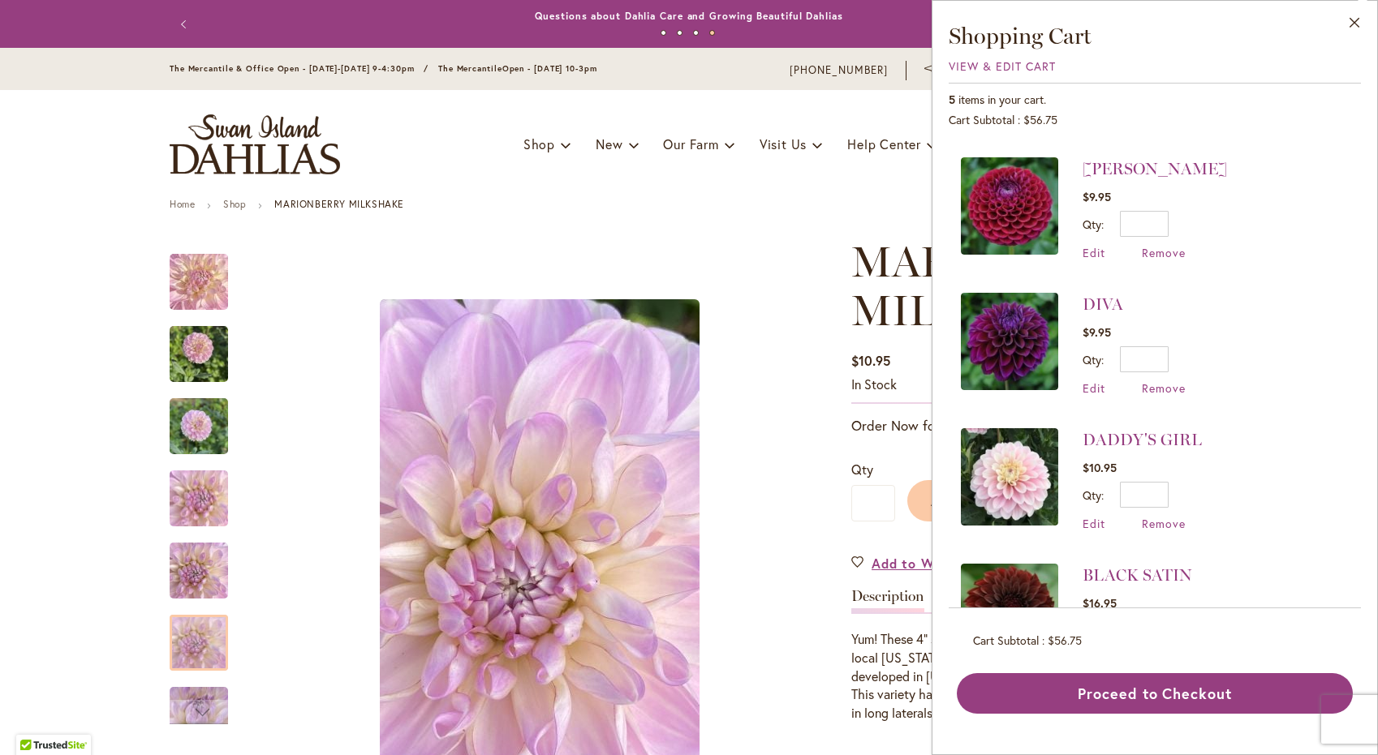
scroll to position [210, 0]
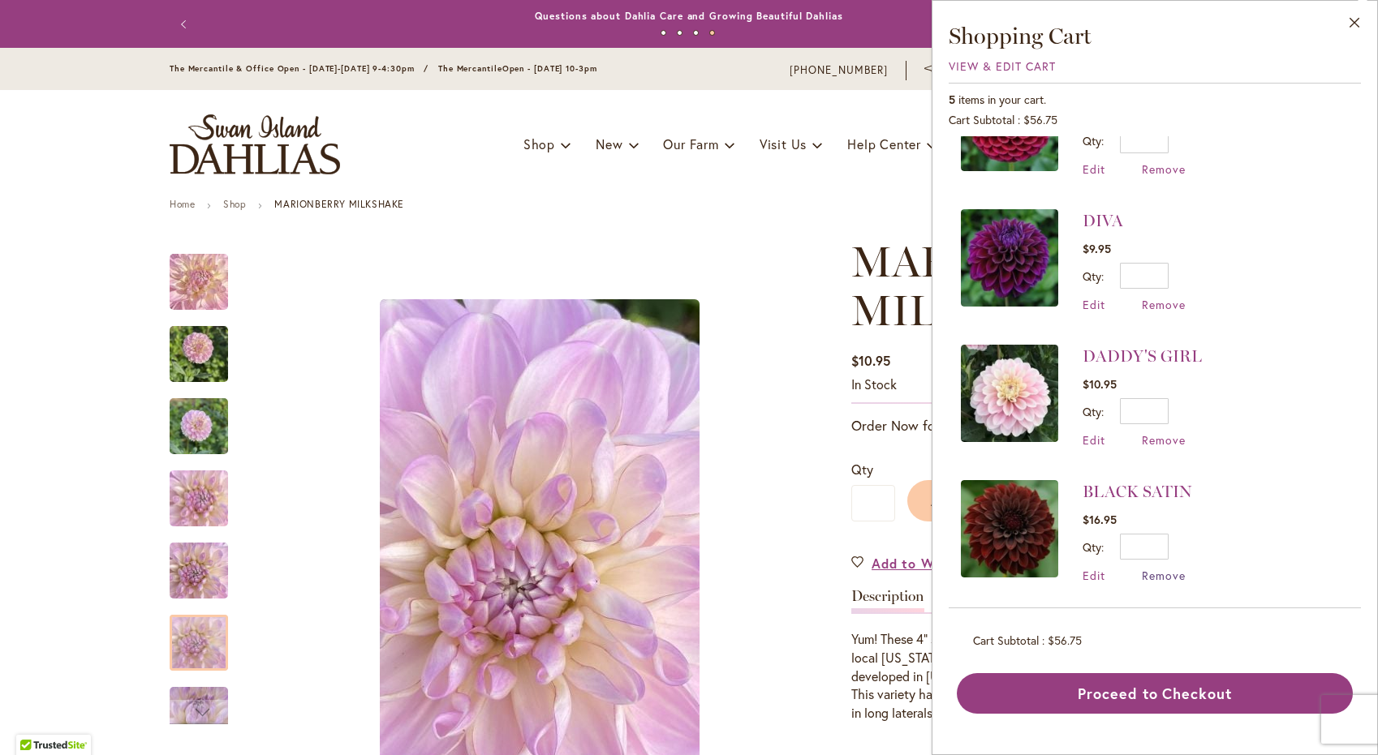
click at [1163, 574] on span "Remove" at bounding box center [1164, 575] width 44 height 15
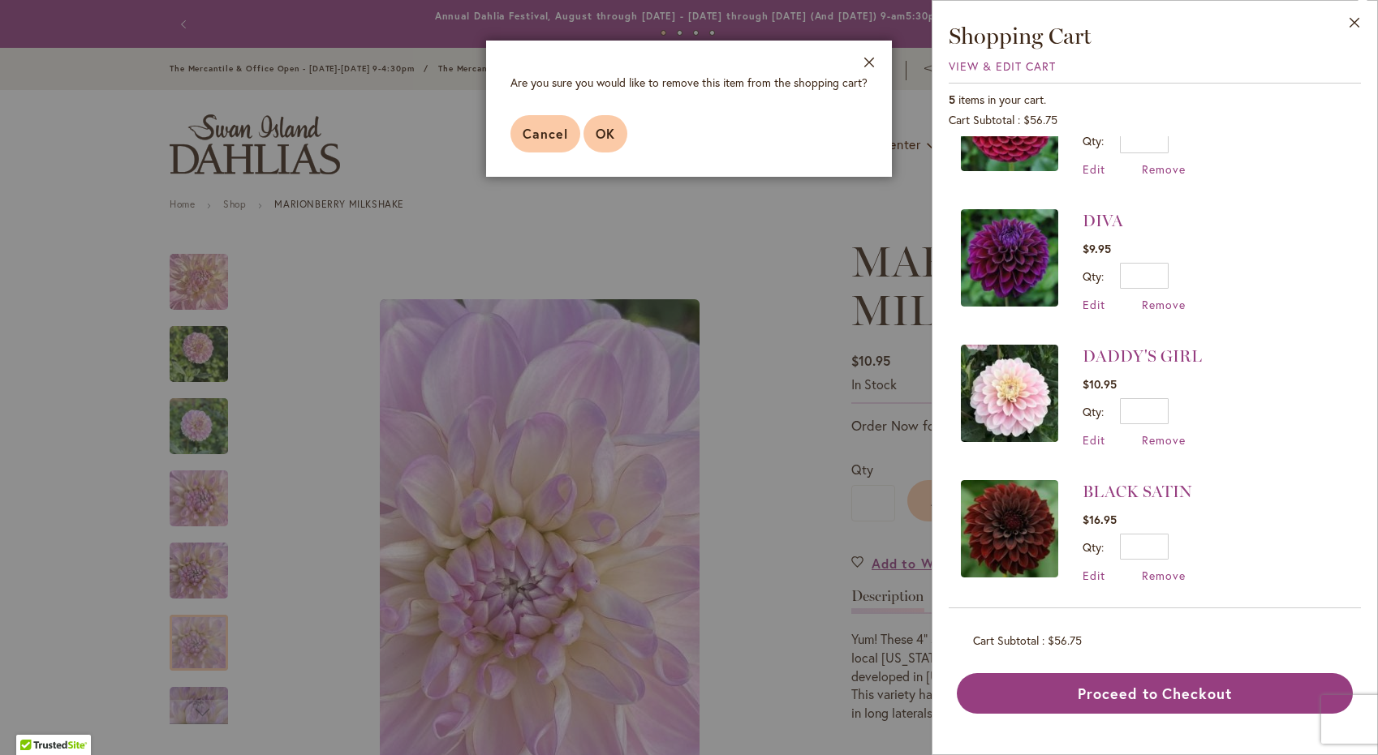
click at [605, 135] on span "OK" at bounding box center [605, 133] width 19 height 17
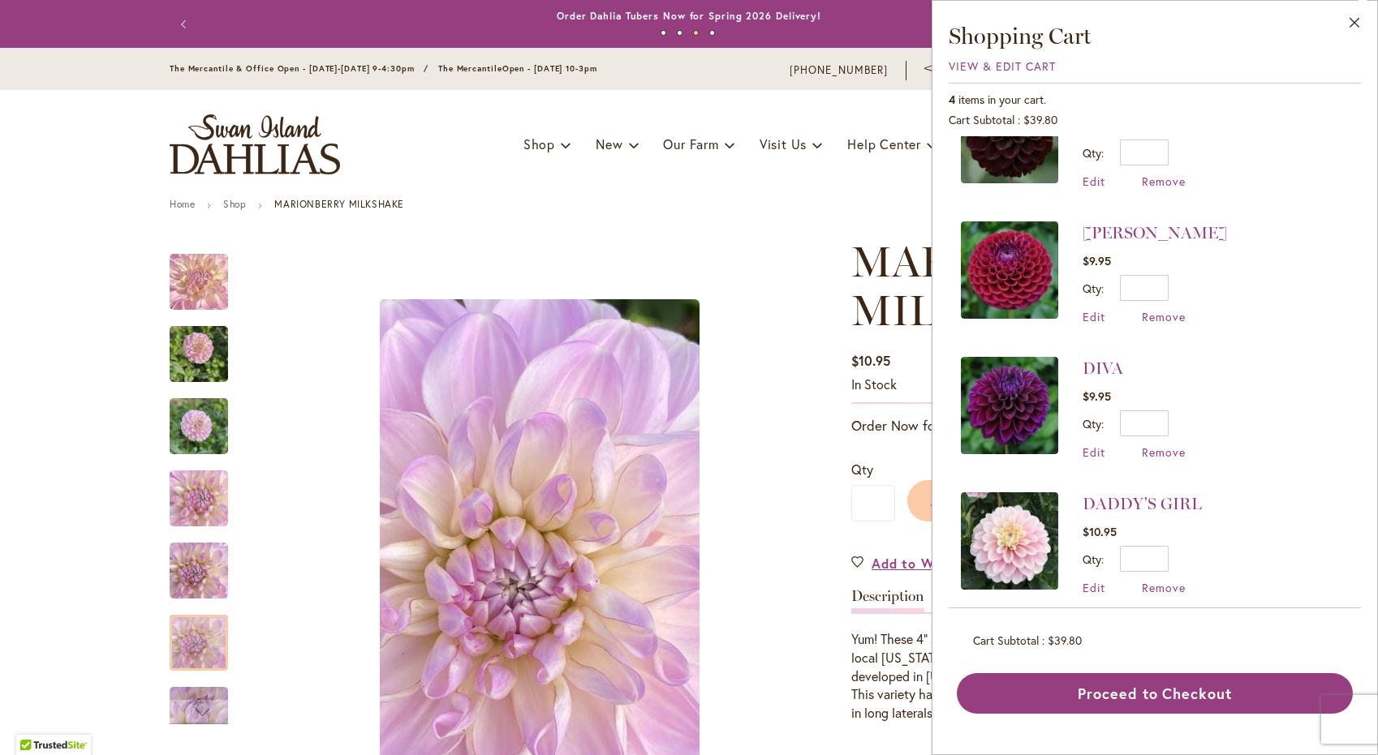
scroll to position [75, 0]
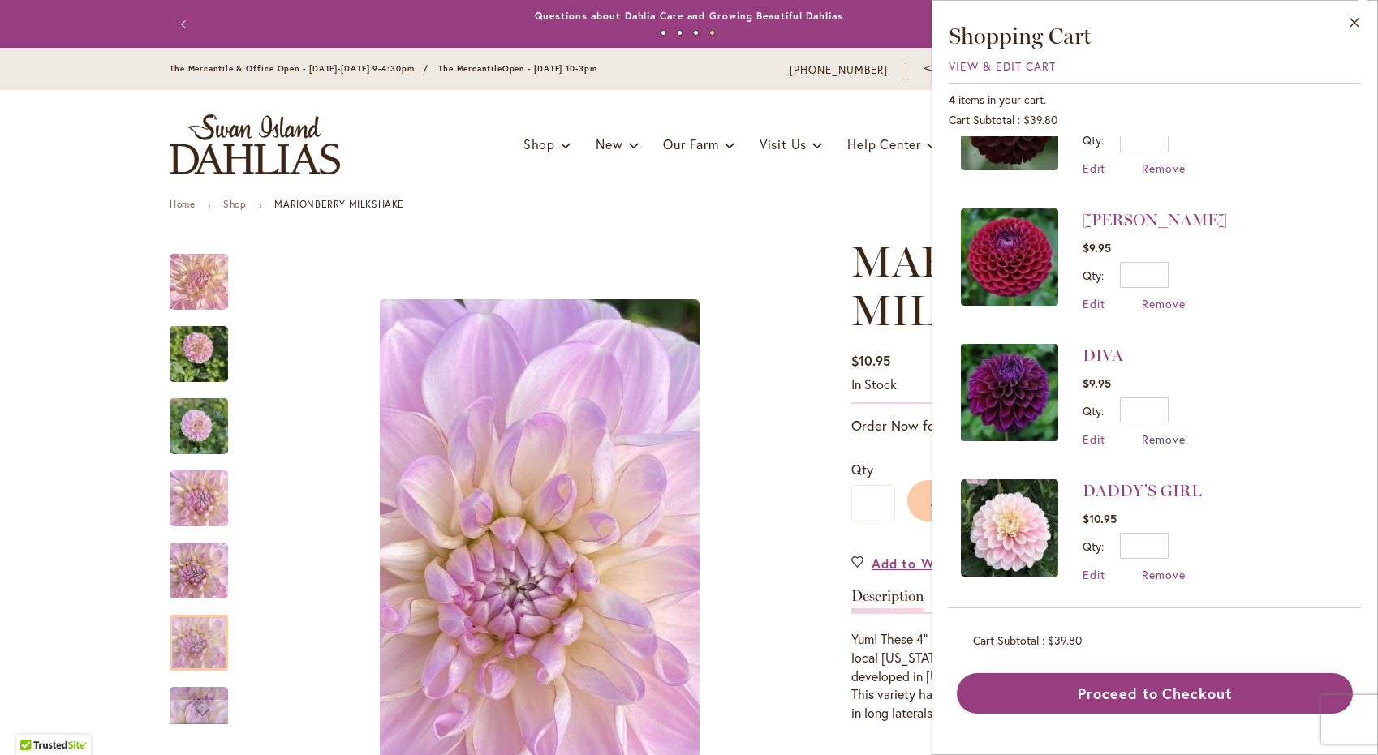
click at [1163, 438] on span "Remove" at bounding box center [1164, 439] width 44 height 15
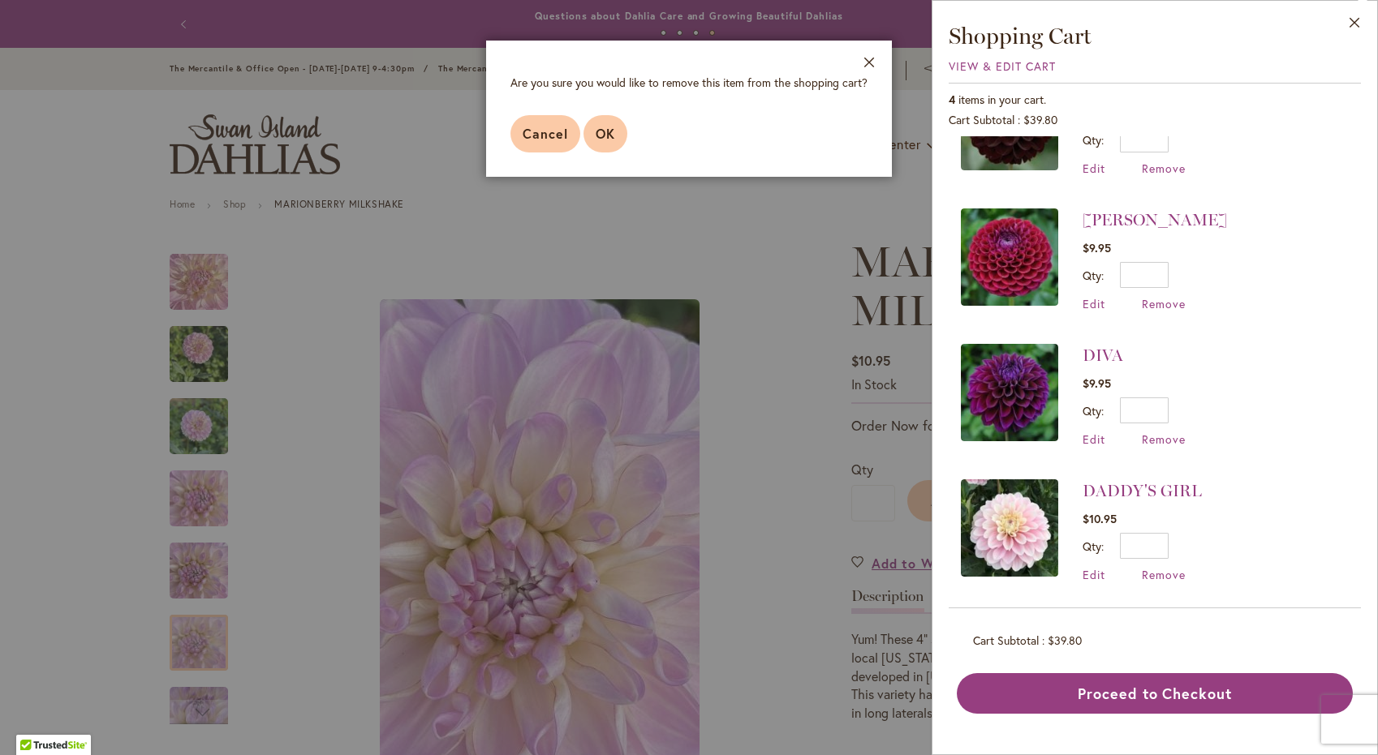
click at [607, 134] on span "OK" at bounding box center [605, 133] width 19 height 17
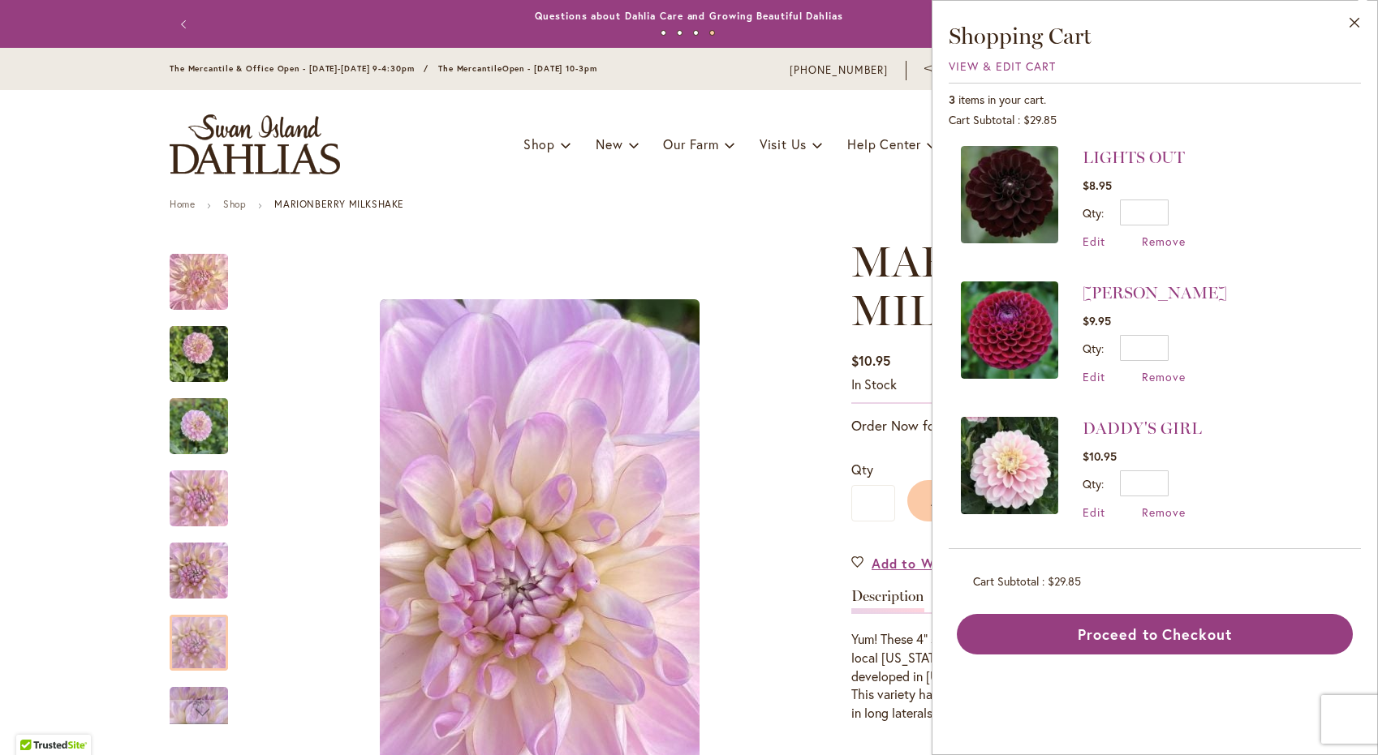
scroll to position [0, 0]
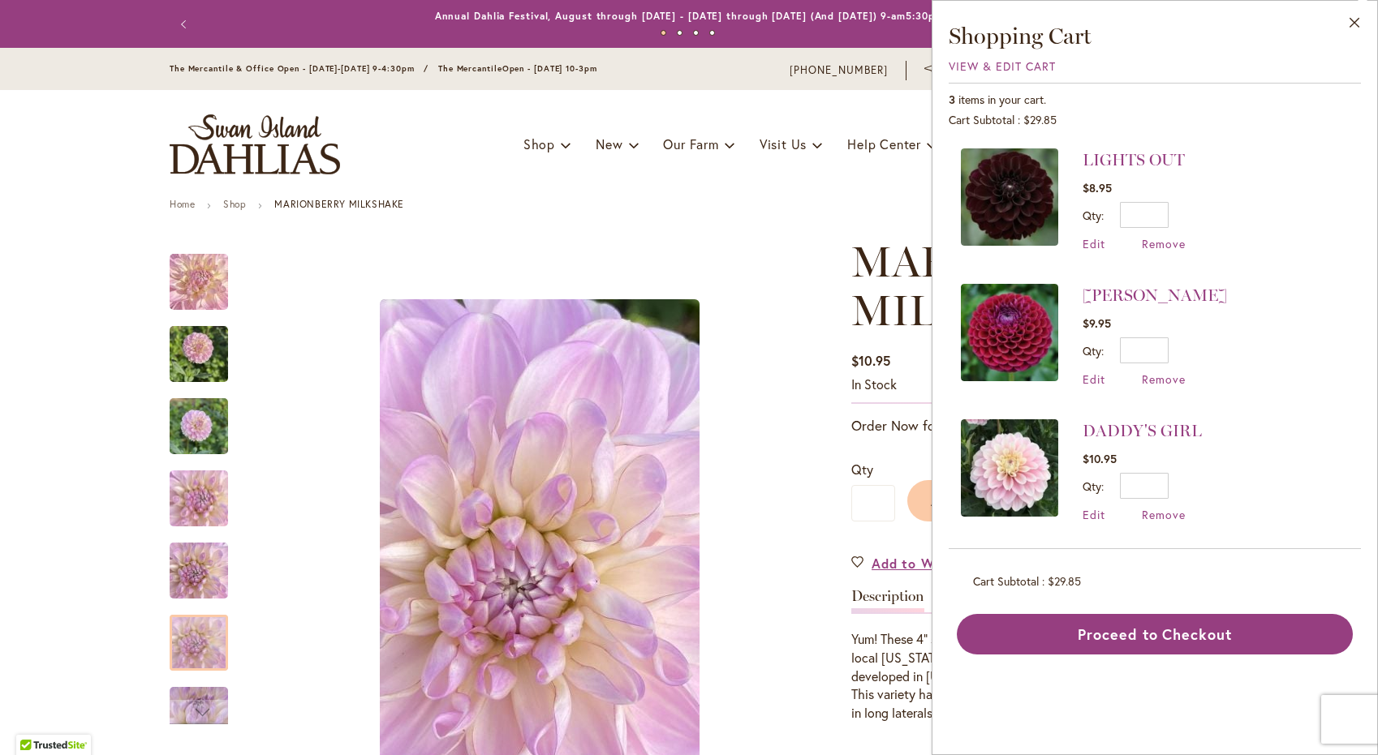
click at [863, 187] on div "Toggle Nav Shop Dahlia Tubers Collections Fresh Cut Dahlias Gardening Supplies …" at bounding box center [688, 144] width 1071 height 109
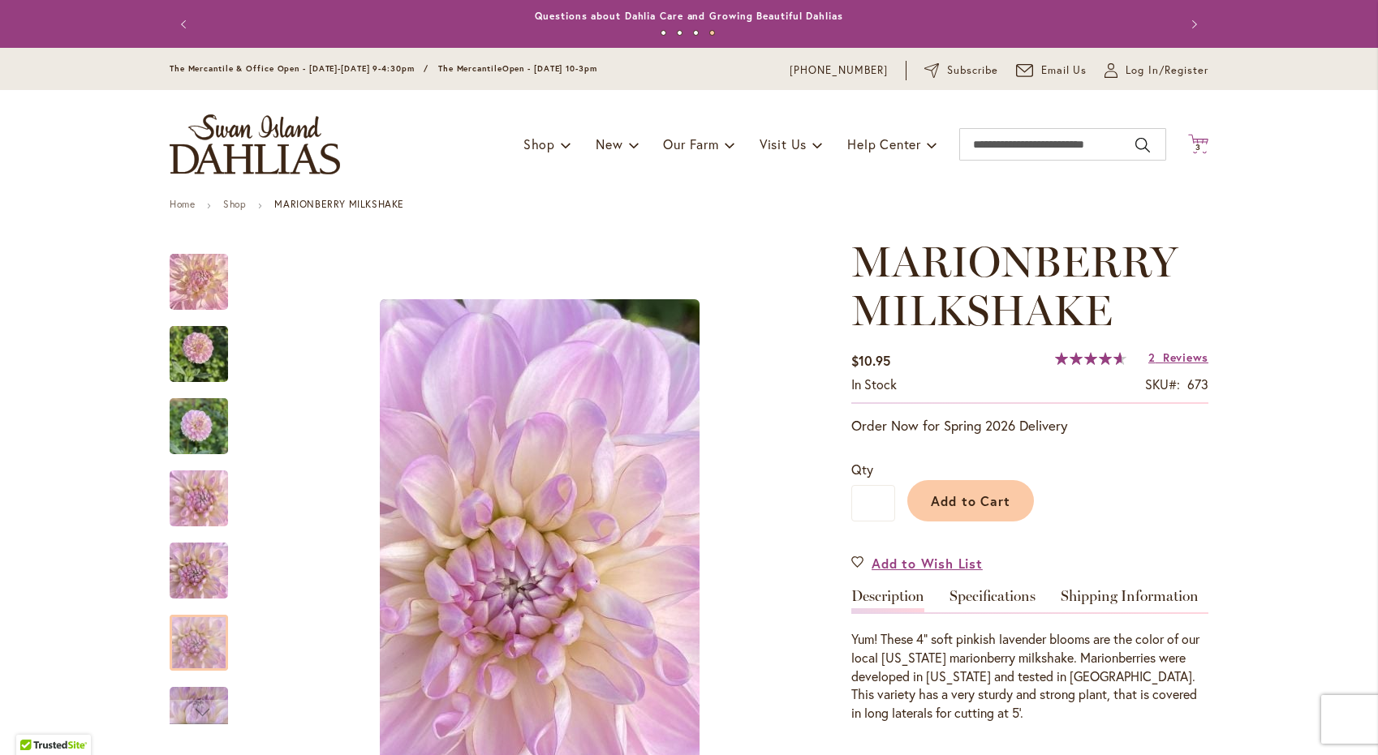
click at [1207, 139] on icon at bounding box center [1198, 143] width 20 height 19
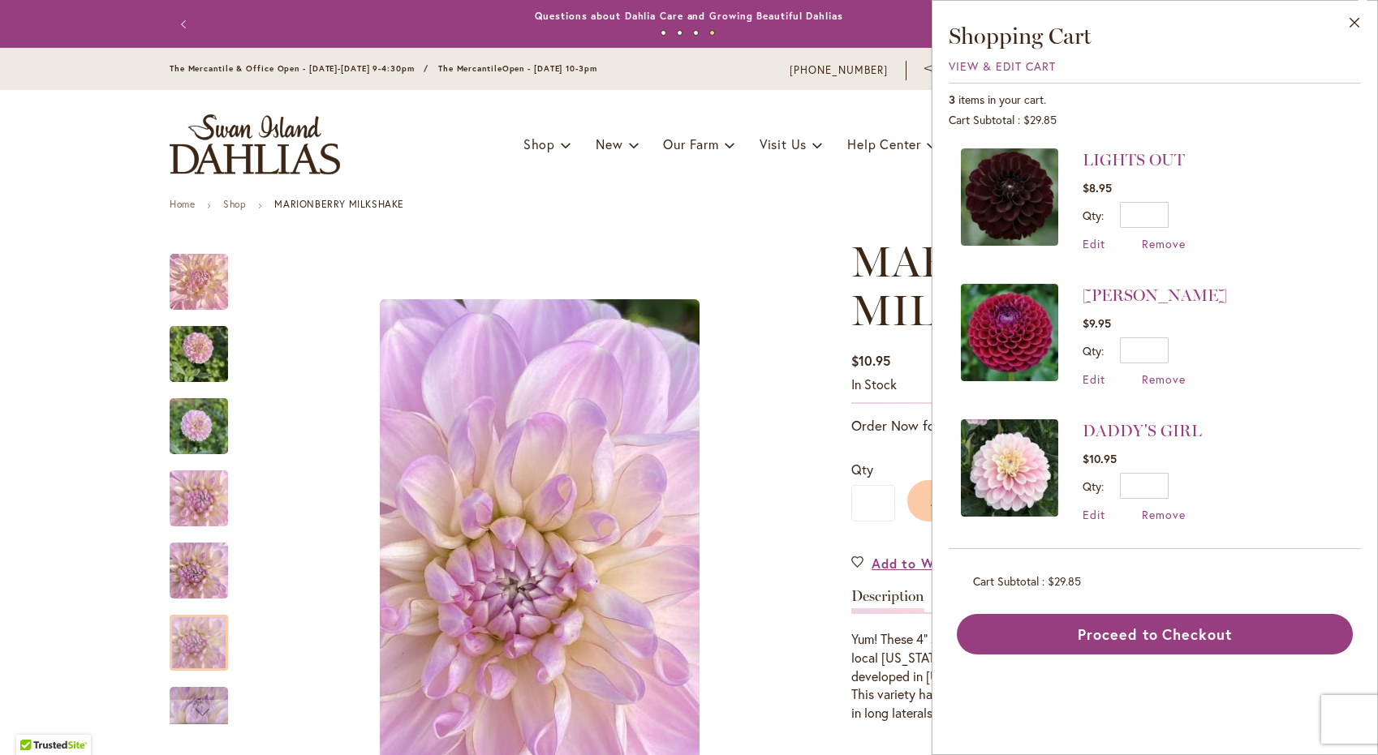
click at [247, 132] on img "store logo" at bounding box center [255, 144] width 170 height 60
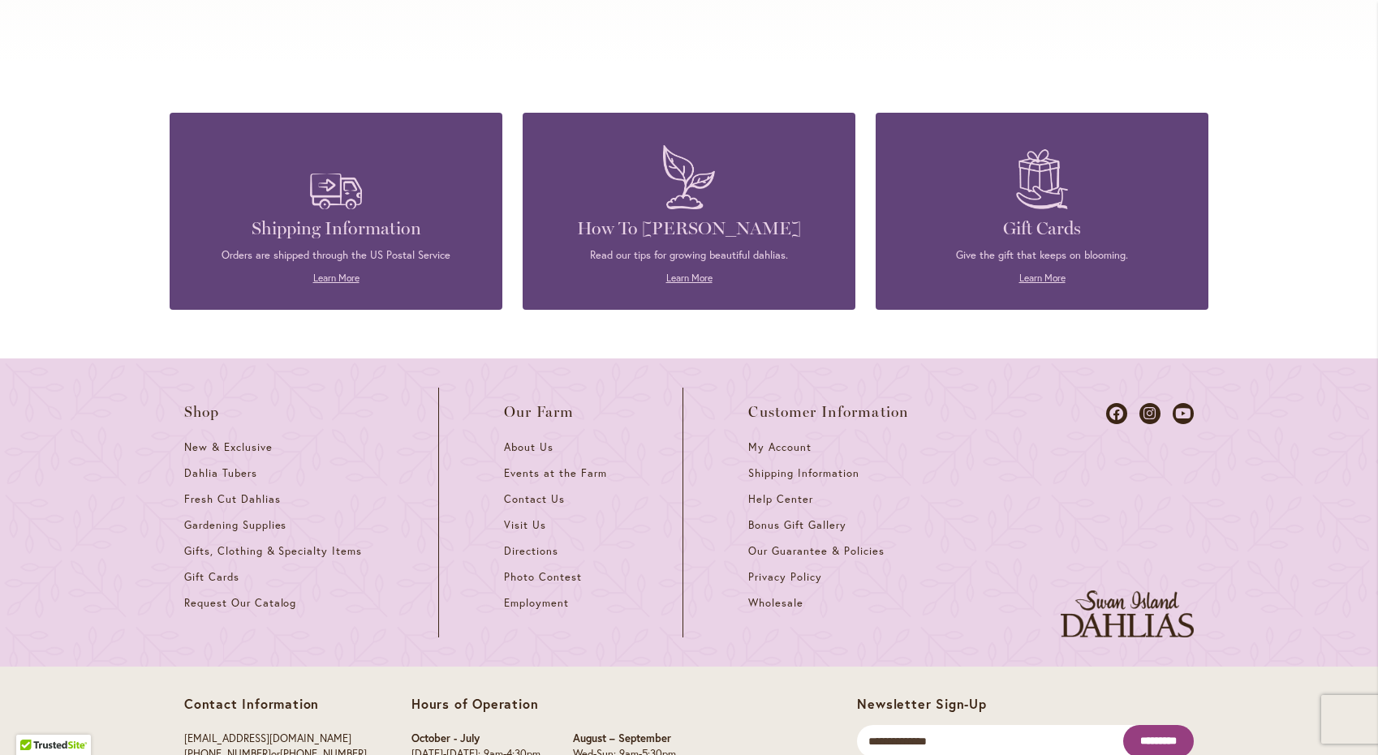
scroll to position [6944, 0]
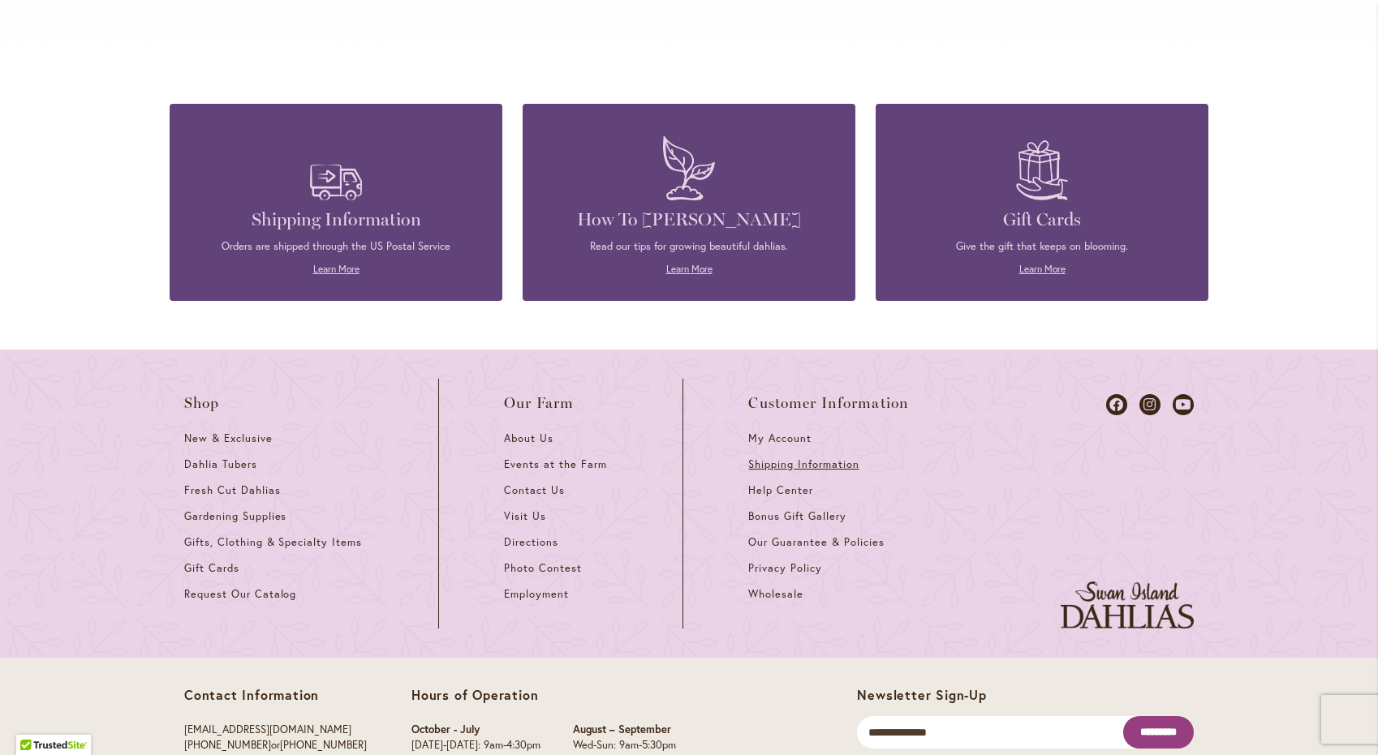
click at [817, 458] on span "Shipping Information" at bounding box center [803, 465] width 110 height 14
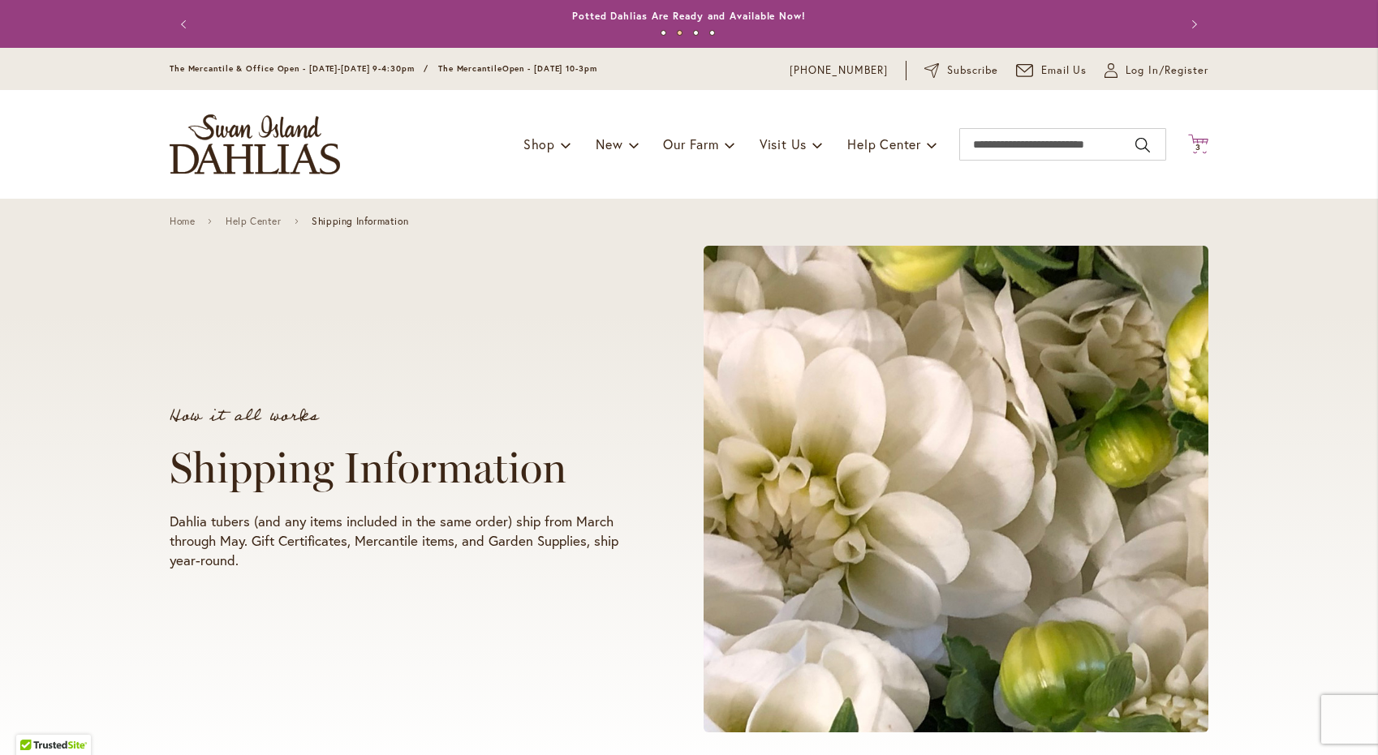
click at [1197, 144] on span "3" at bounding box center [1198, 147] width 6 height 11
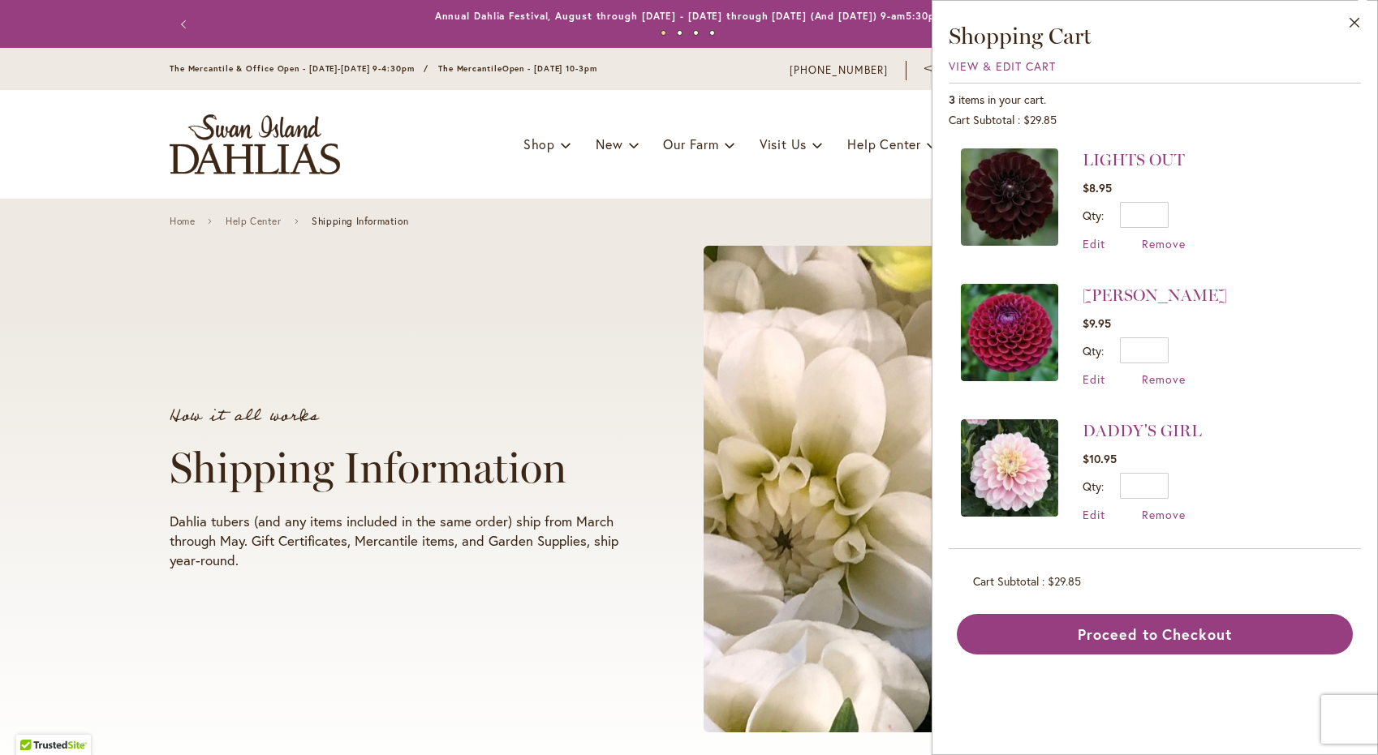
click at [888, 193] on div "Toggle Nav Shop Dahlia Tubers Collections Fresh Cut Dahlias Gardening Supplies …" at bounding box center [688, 144] width 1071 height 109
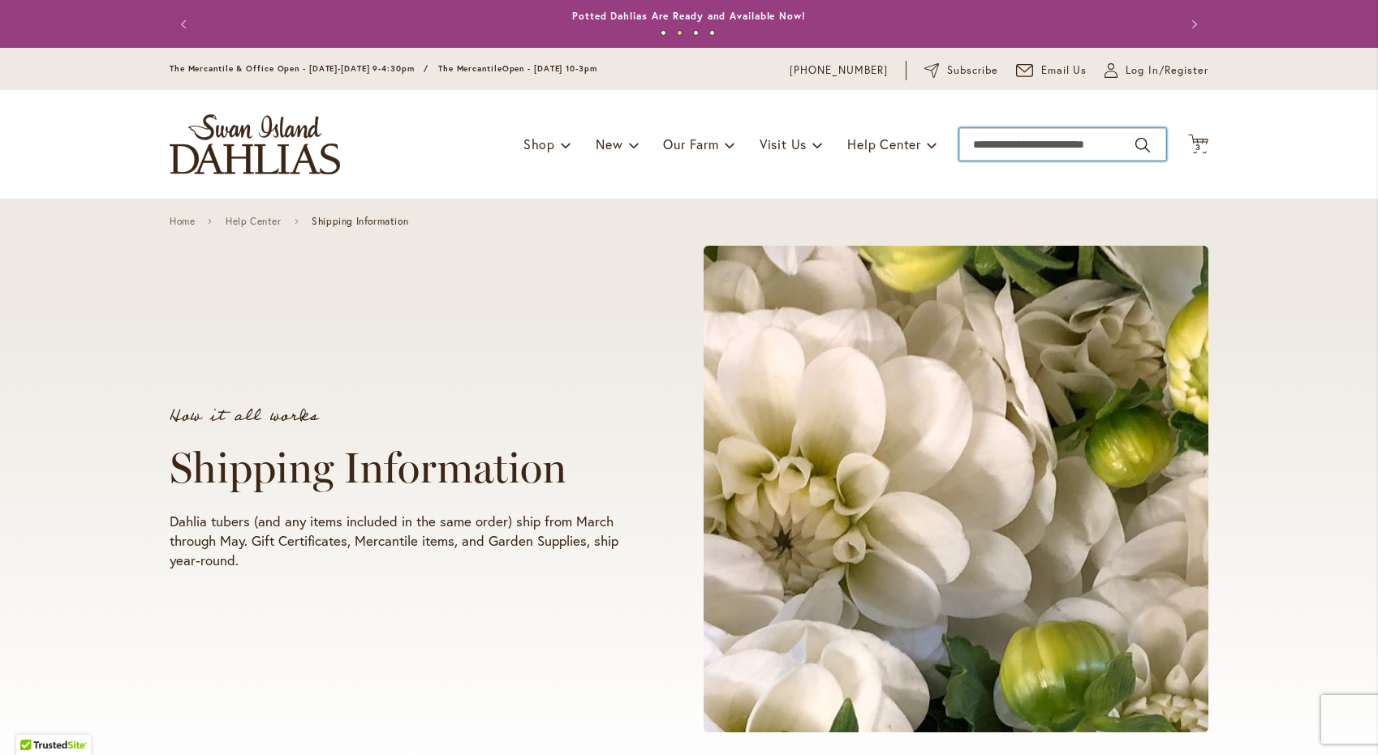
click at [1041, 148] on input "Search" at bounding box center [1062, 144] width 207 height 32
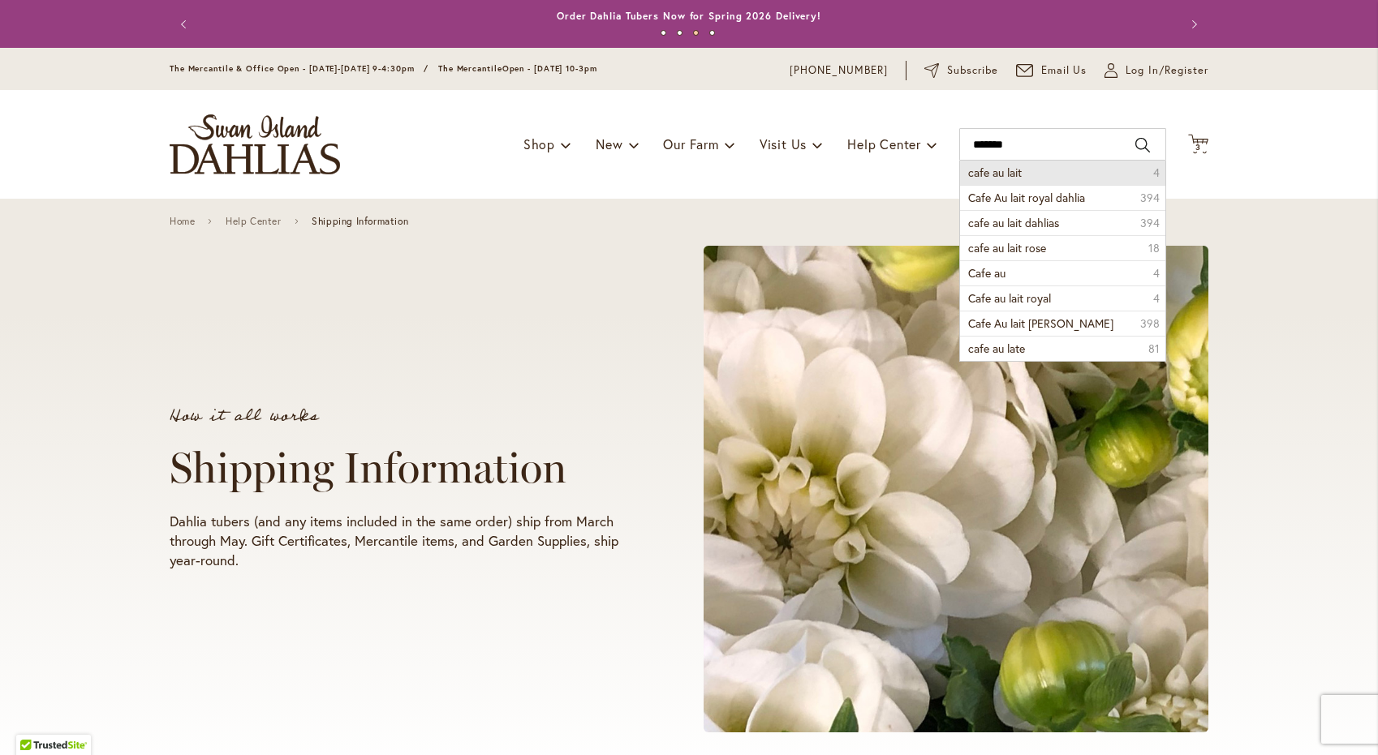
click at [1004, 170] on span "cafe au lait" at bounding box center [995, 172] width 54 height 15
type input "**********"
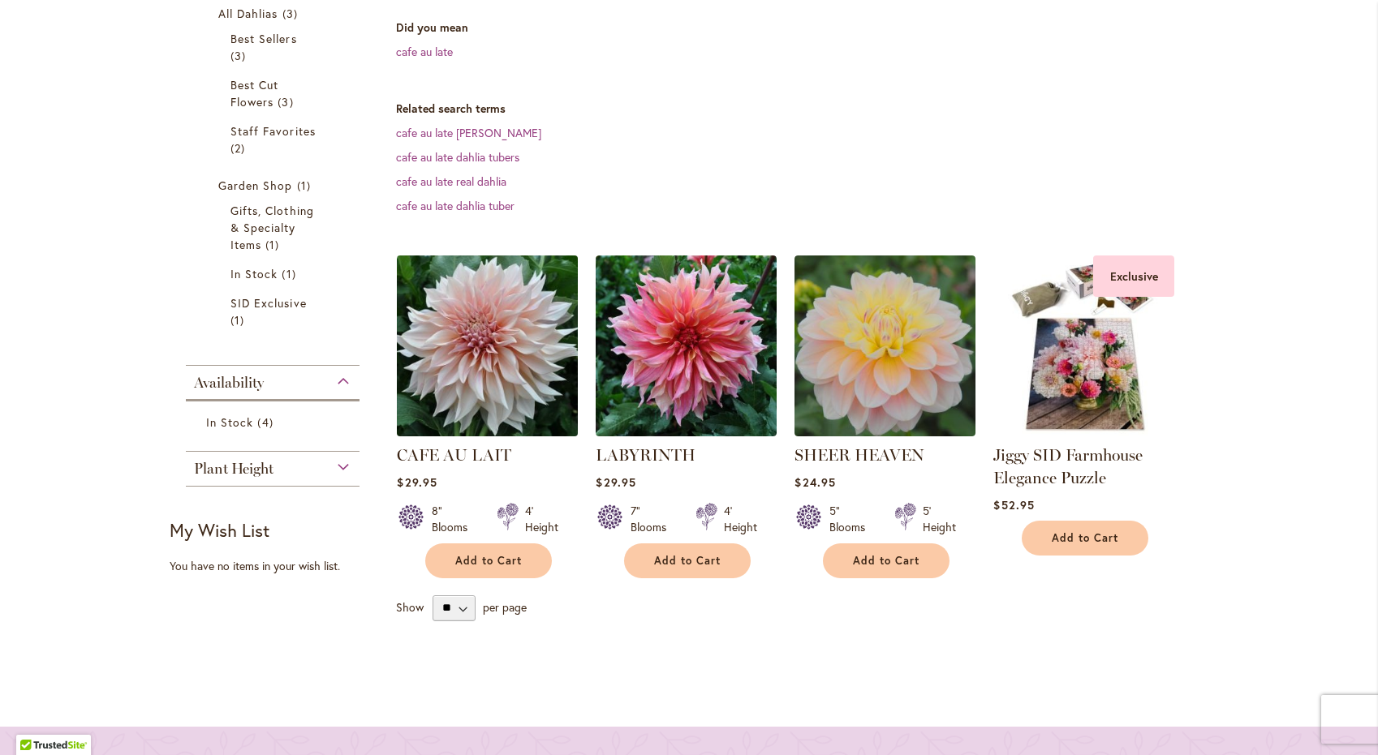
scroll to position [131, 0]
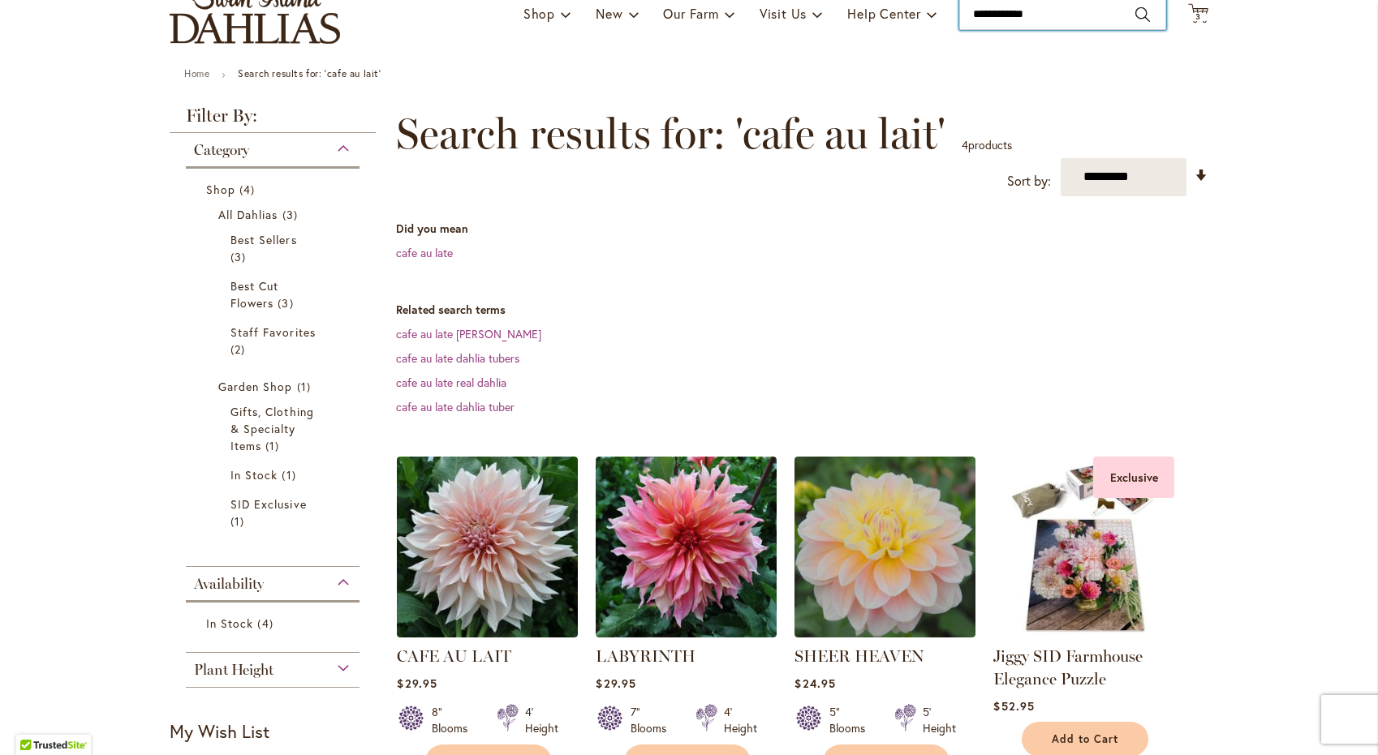
type input "**********"
click at [1079, 21] on input "**********" at bounding box center [1062, 14] width 207 height 32
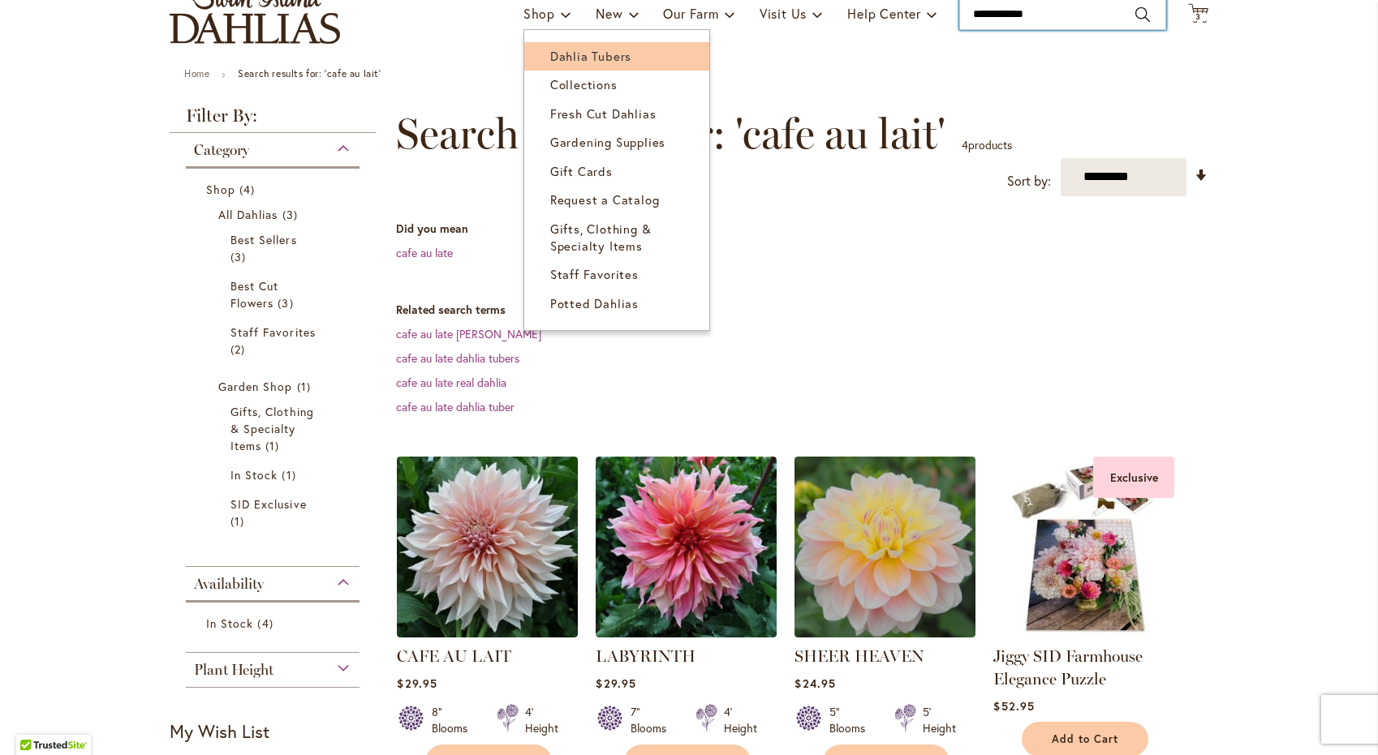
click at [605, 58] on span "Dahlia Tubers" at bounding box center [590, 56] width 81 height 16
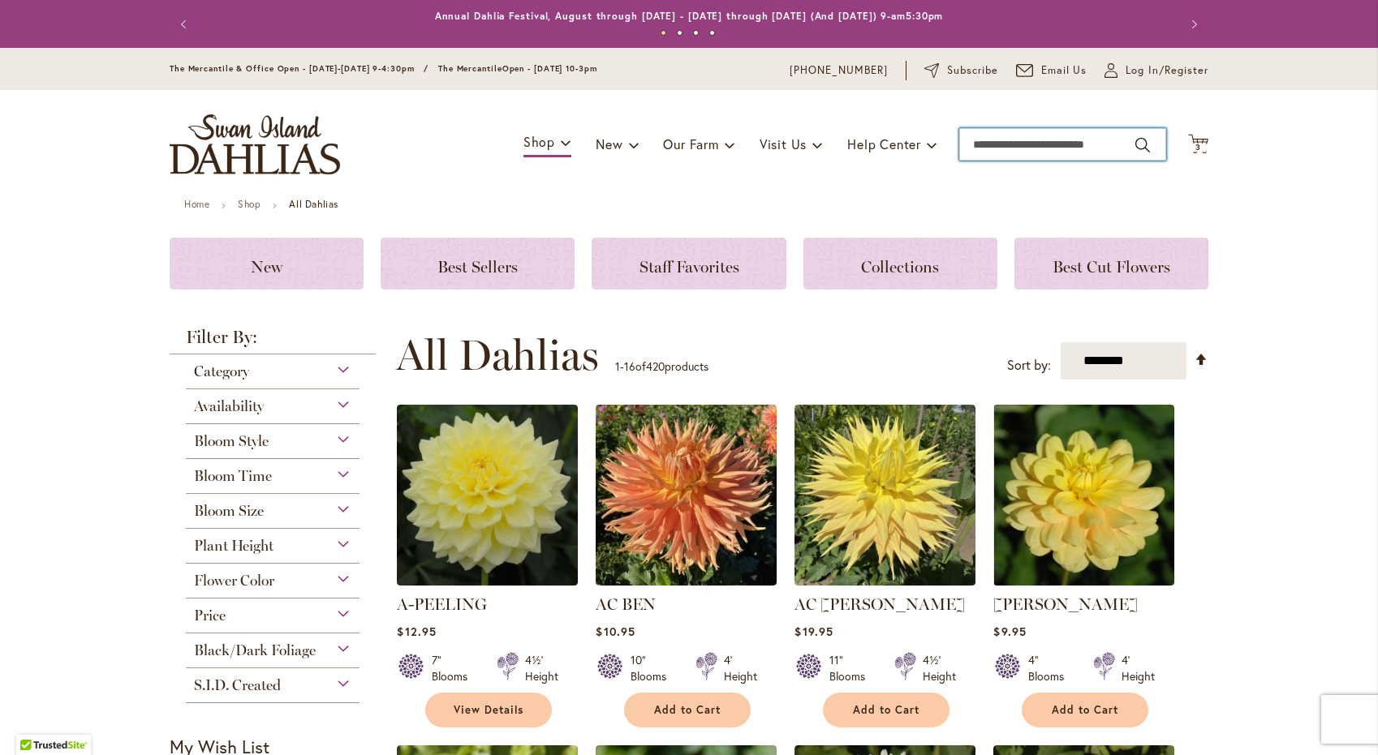
click at [1023, 141] on input "Search" at bounding box center [1062, 144] width 207 height 32
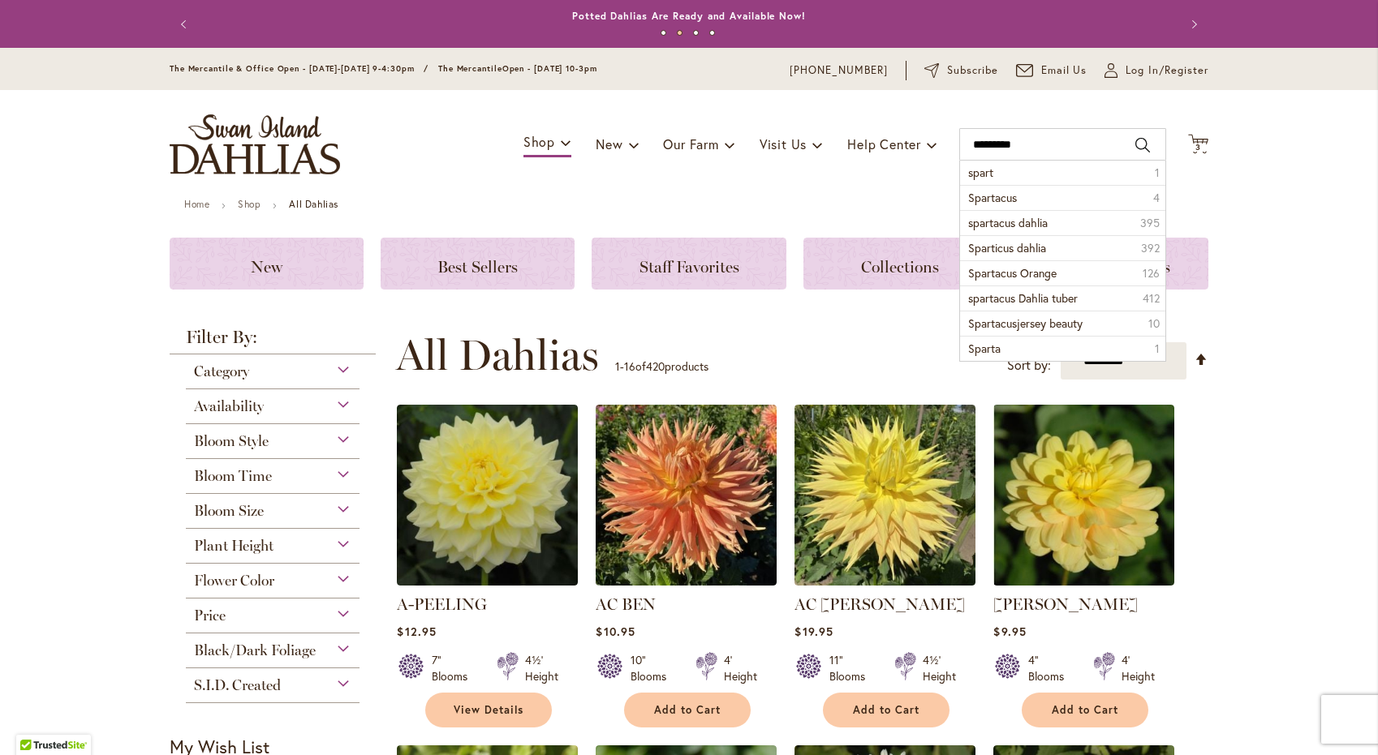
click at [1001, 173] on li "spart 1" at bounding box center [1062, 173] width 205 height 24
type input "*****"
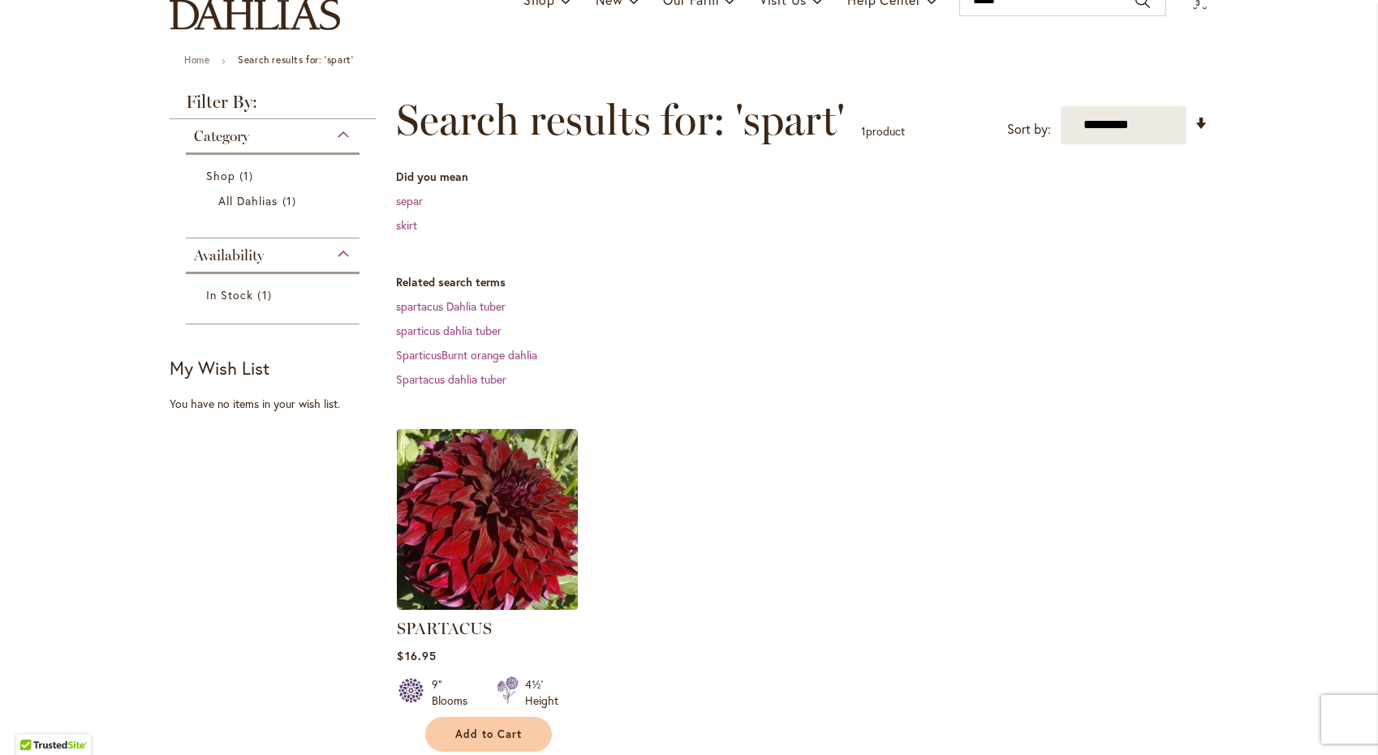
scroll to position [228, 0]
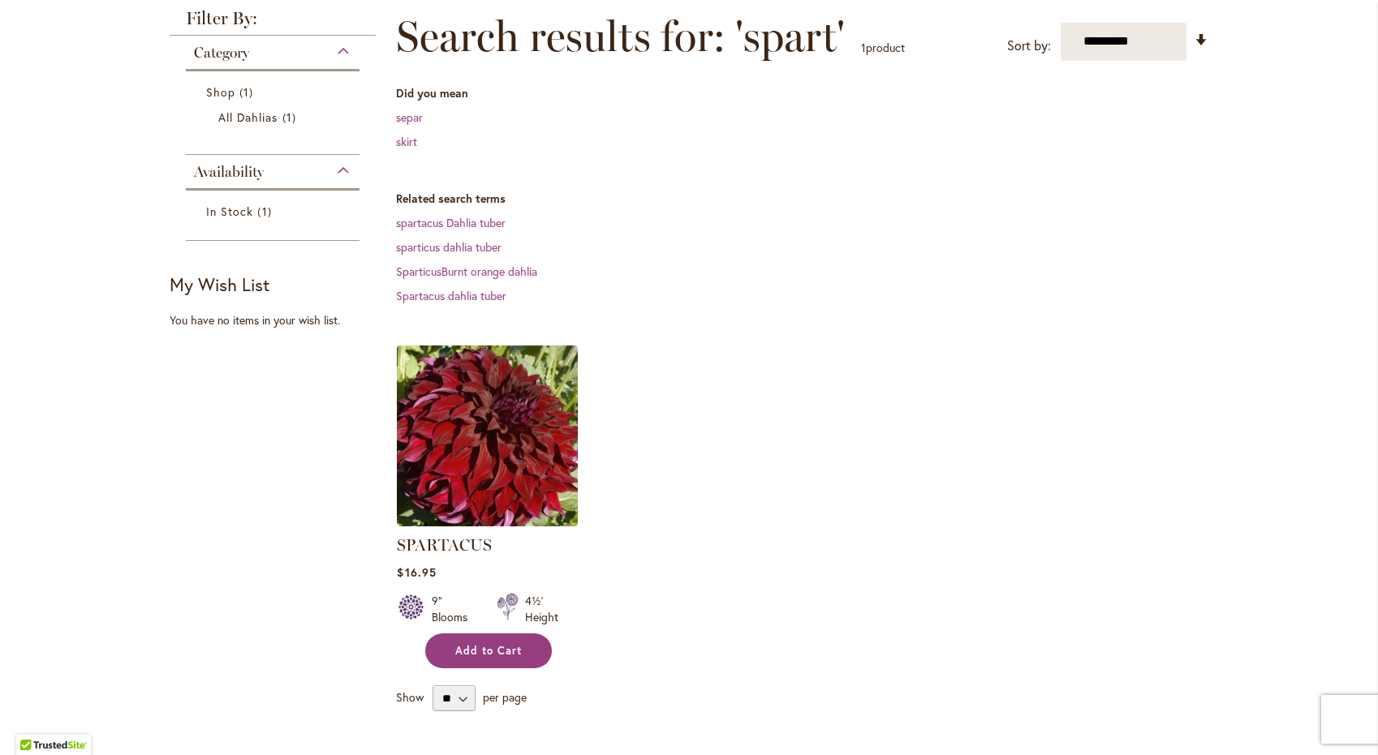
click at [476, 646] on span "Add to Cart" at bounding box center [488, 651] width 67 height 14
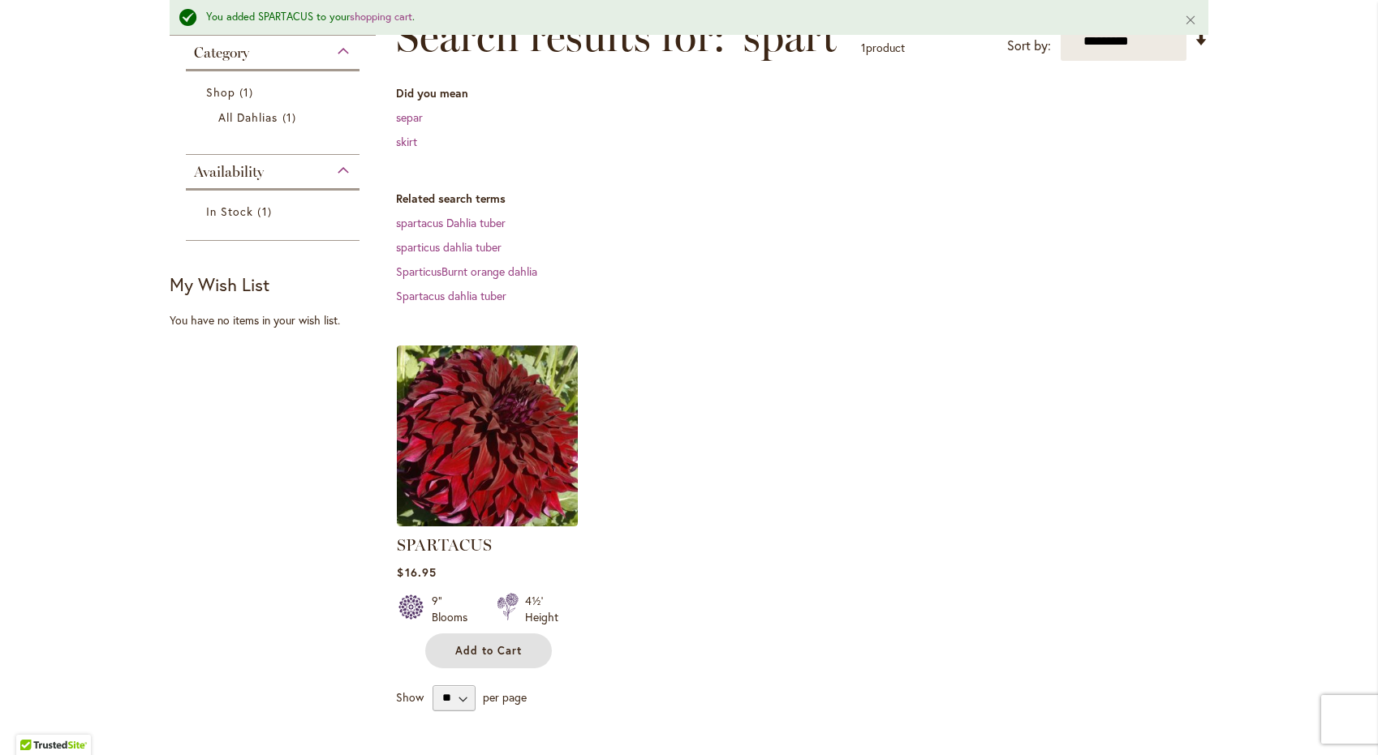
scroll to position [0, 0]
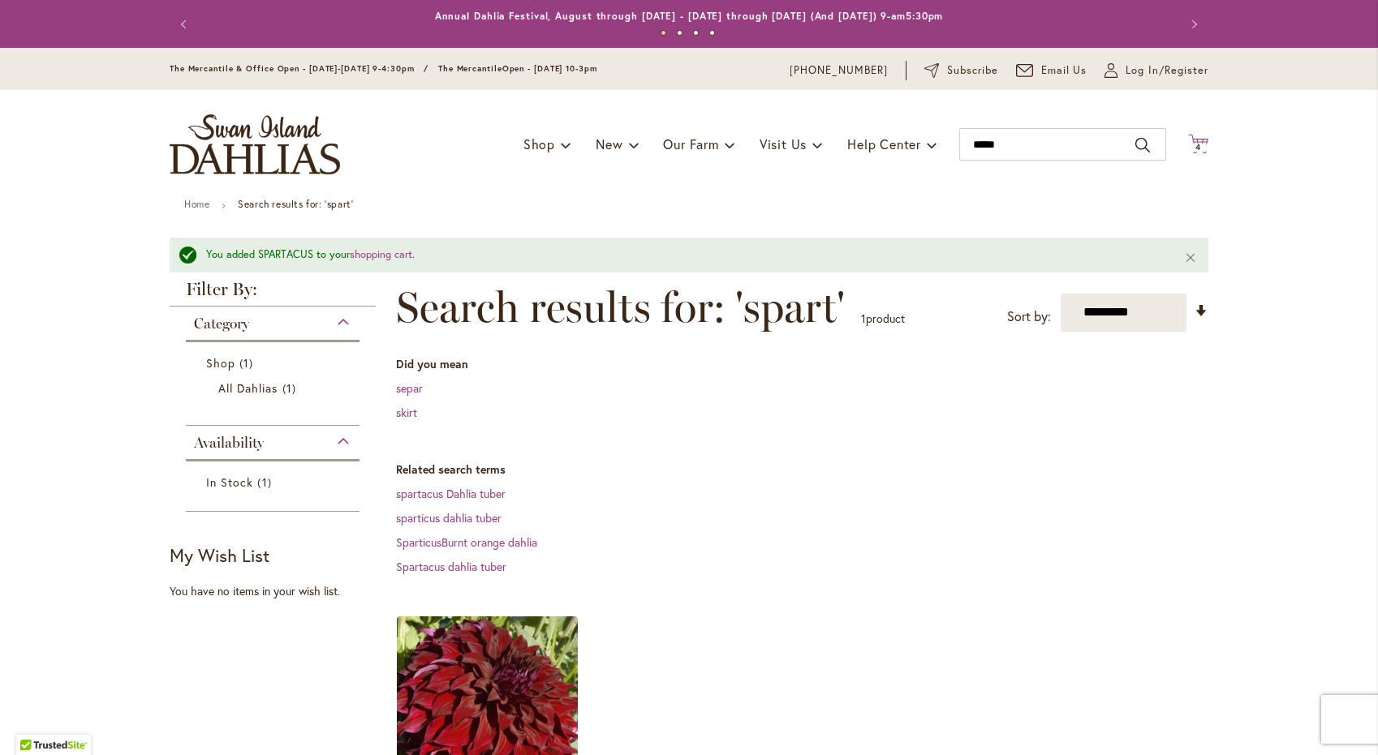
click at [1207, 136] on icon "Cart .cls-1 { fill: #231f20; }" at bounding box center [1198, 144] width 20 height 20
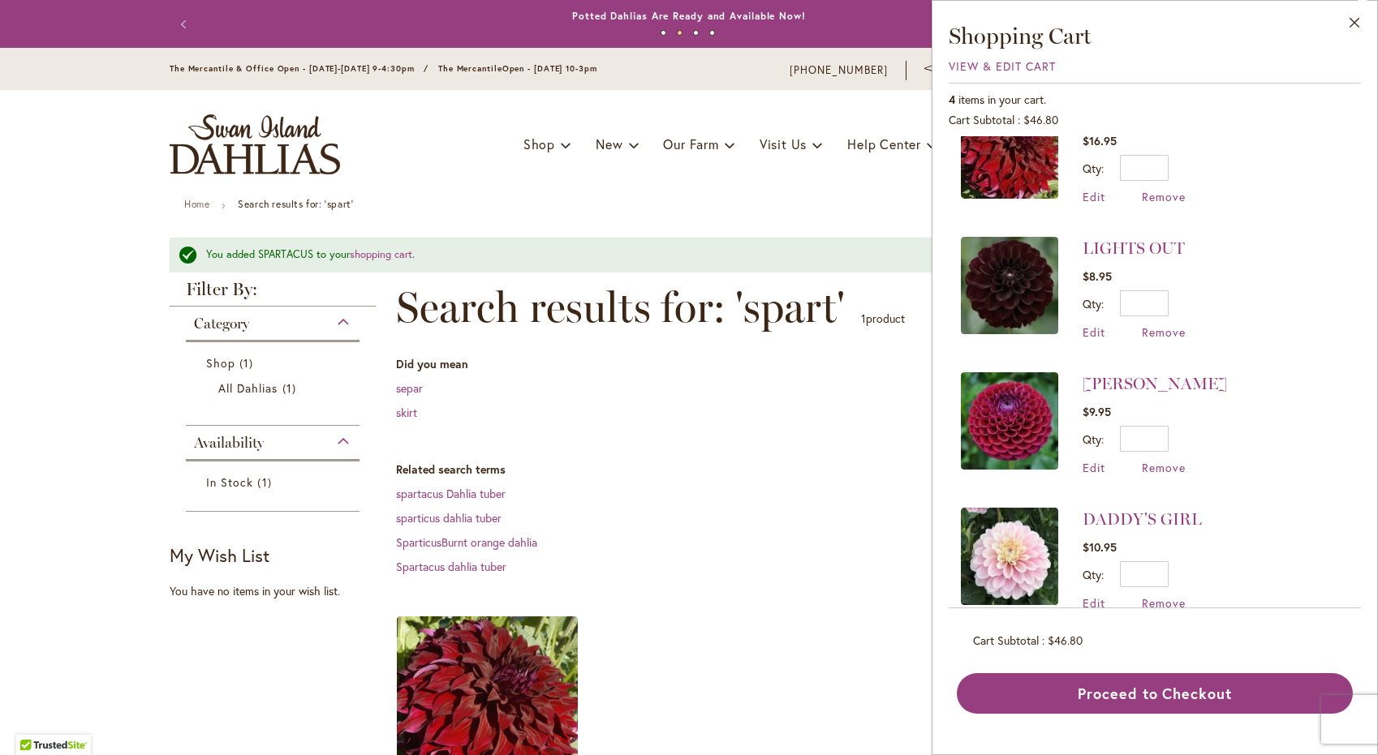
scroll to position [75, 0]
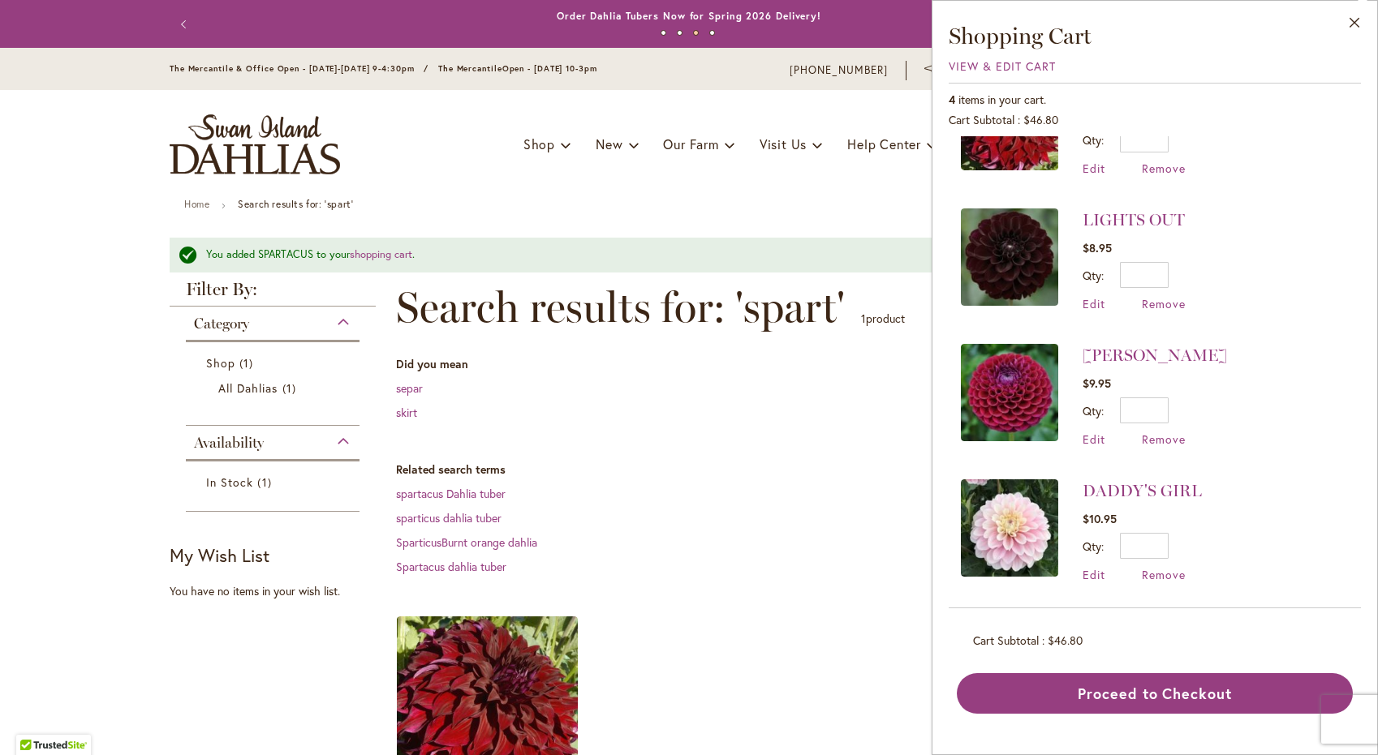
click at [830, 506] on dl "Related search terms spartacus Dahlia tuber sparticus dahlia tuber SparticusBur…" at bounding box center [802, 519] width 812 height 114
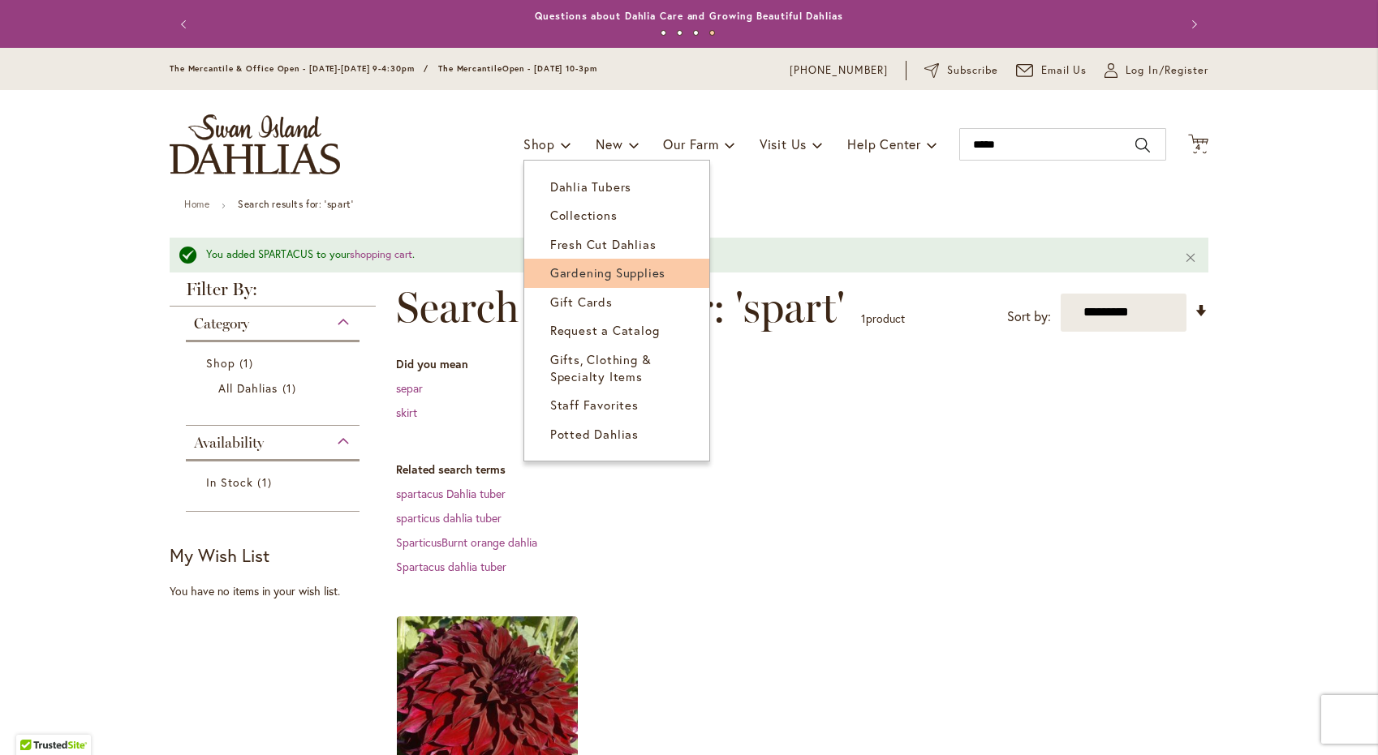
click at [622, 276] on span "Gardening Supplies" at bounding box center [607, 273] width 115 height 16
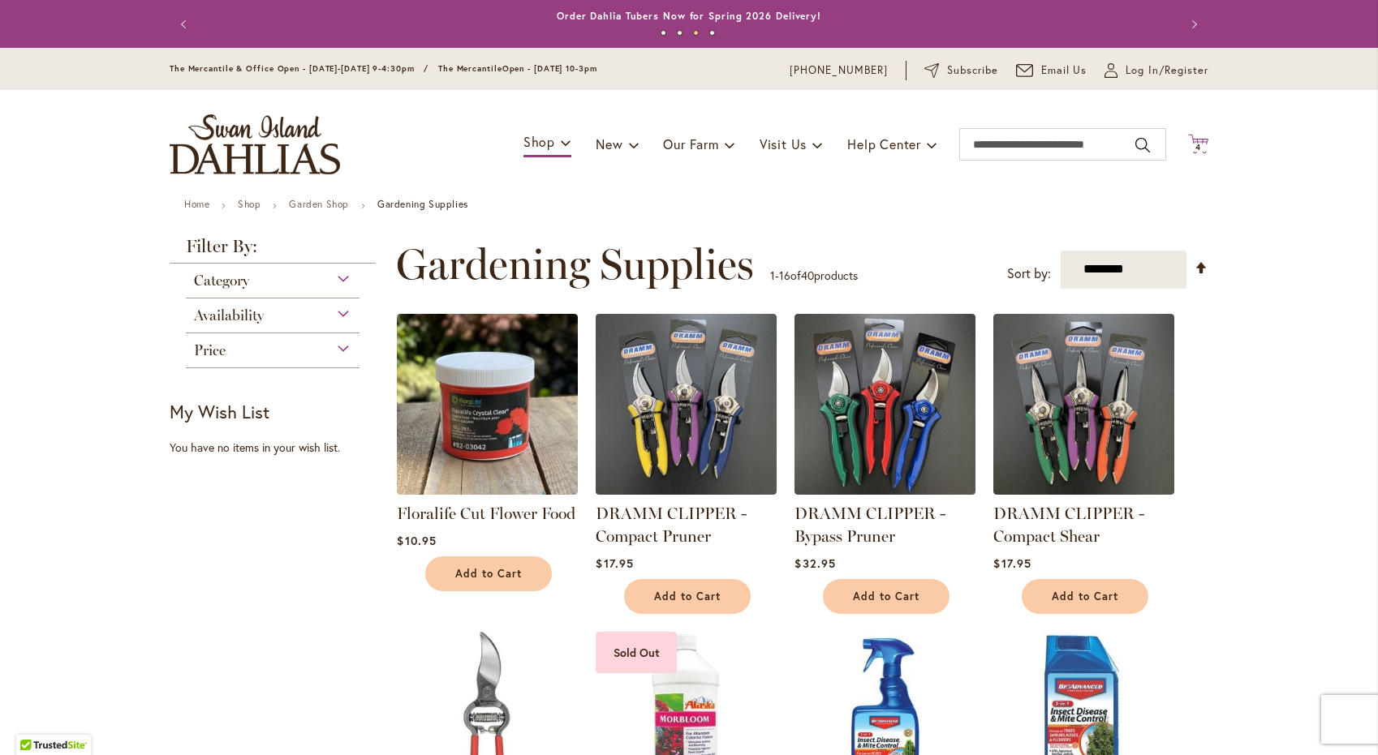
click at [1199, 136] on icon "Cart .cls-1 { fill: #231f20; }" at bounding box center [1198, 144] width 20 height 20
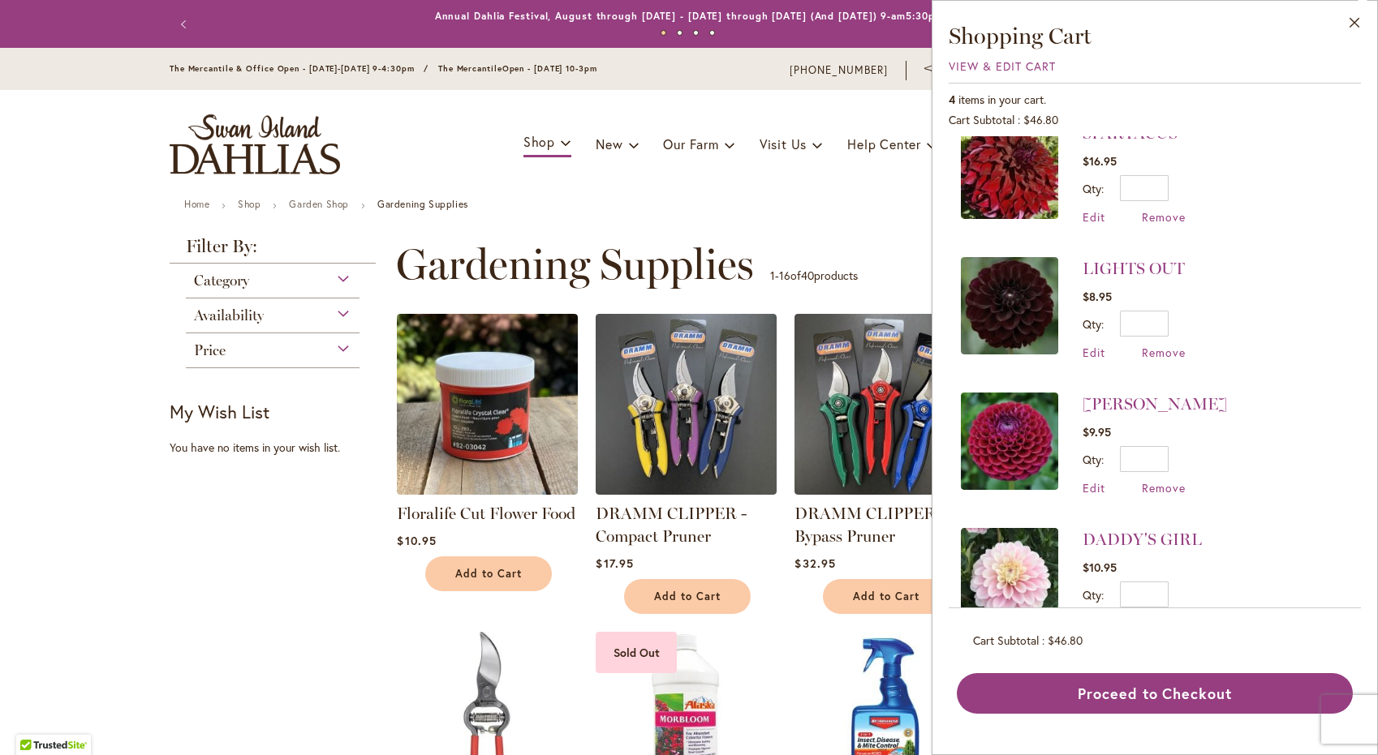
scroll to position [33, 0]
